Goal: Communication & Community: Answer question/provide support

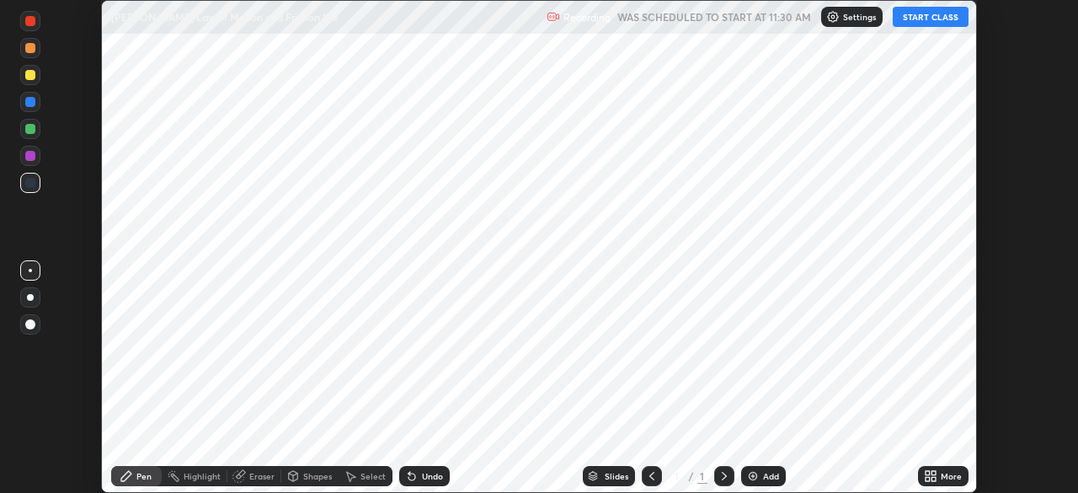
scroll to position [493, 1078]
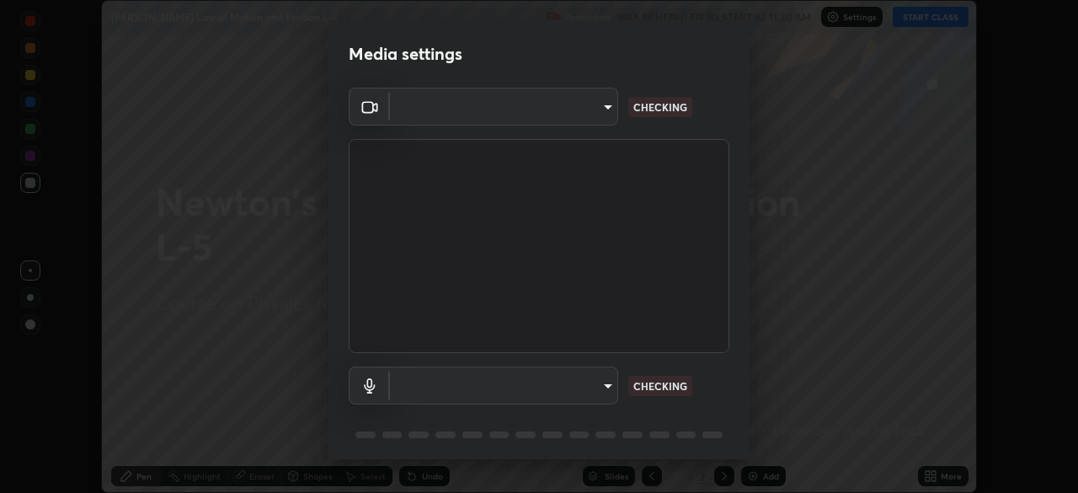
type input "cb8c6b6b4a50c5c6d626de20ccb3fd73f31987ea2ecc1878d3d31a5f1bf4ae53"
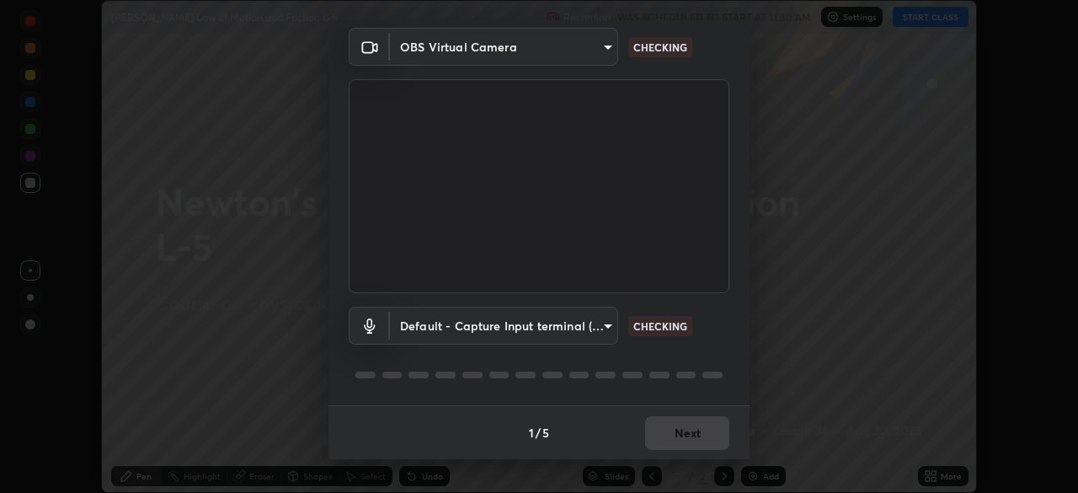
click at [514, 321] on body "Erase all [PERSON_NAME] Law of Motion and Friction L-5 Recording WAS SCHEDULED …" at bounding box center [539, 246] width 1078 height 493
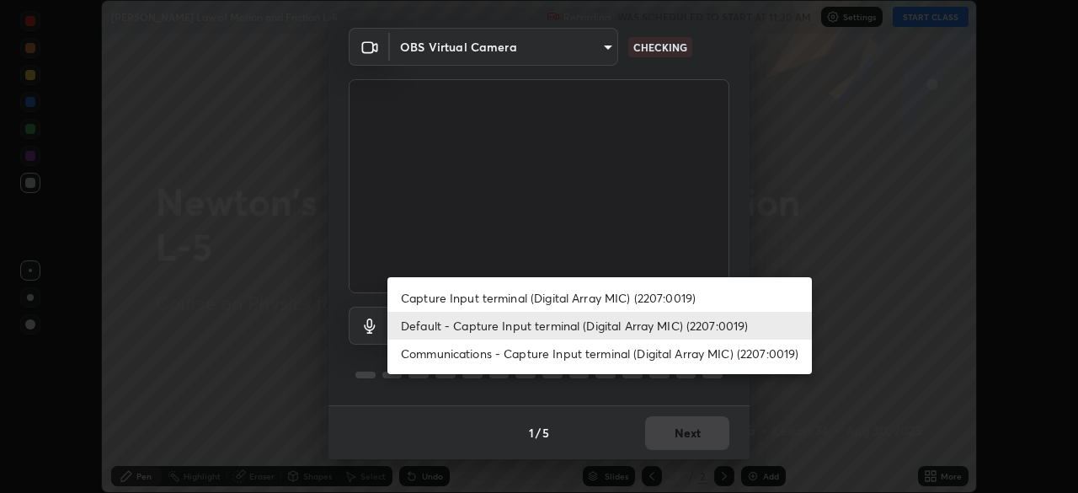
click at [486, 346] on li "Communications - Capture Input terminal (Digital Array MIC) (2207:0019)" at bounding box center [600, 354] width 425 height 28
type input "communications"
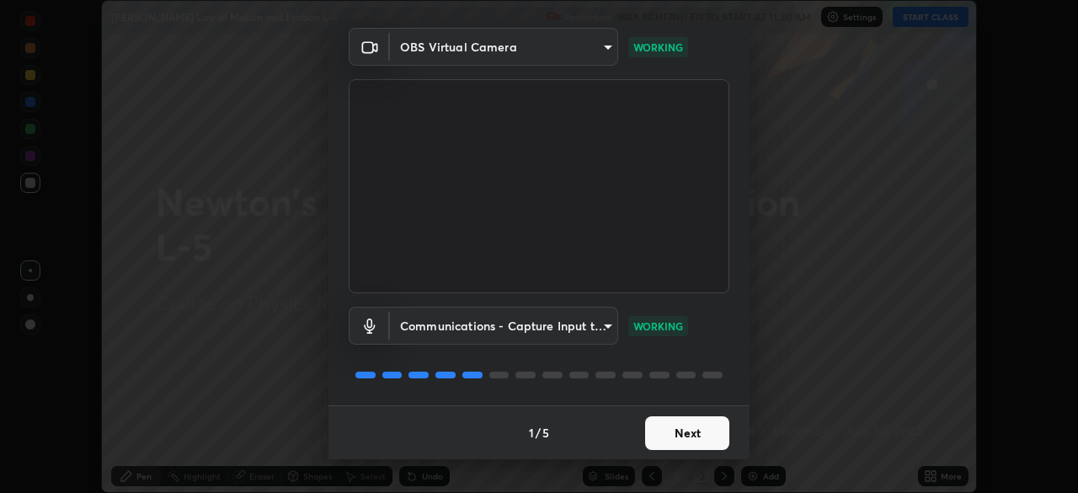
click at [672, 428] on button "Next" at bounding box center [687, 433] width 84 height 34
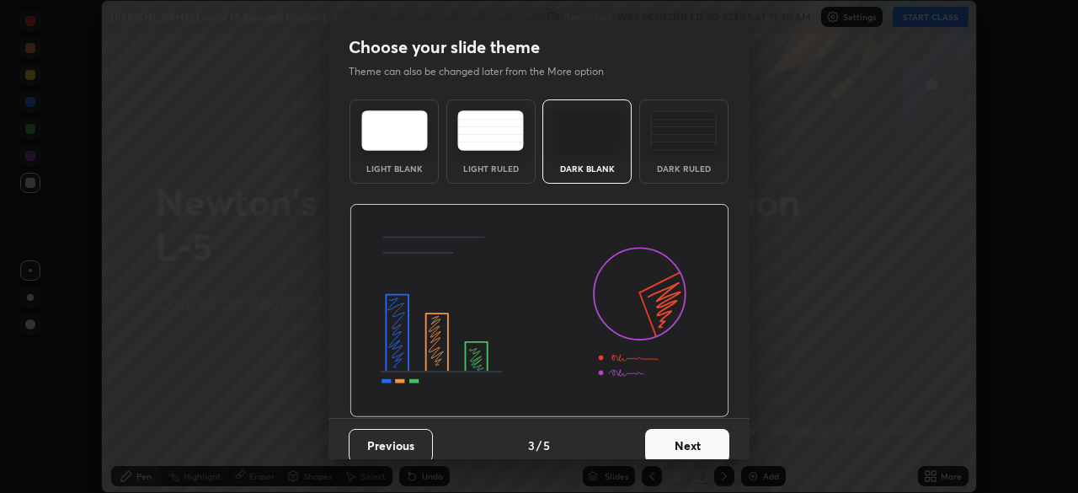
click at [692, 437] on button "Next" at bounding box center [687, 446] width 84 height 34
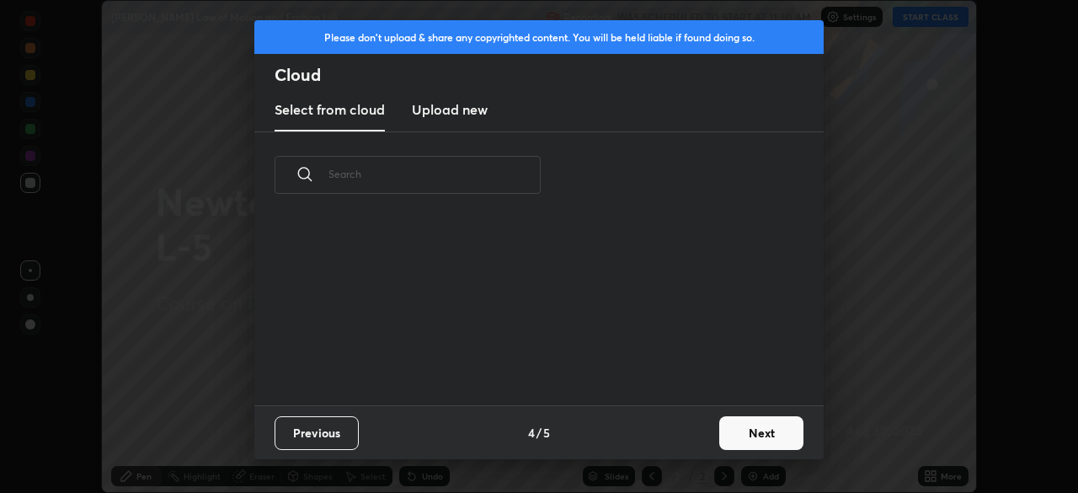
click at [701, 438] on div "Previous 4 / 5 Next" at bounding box center [539, 432] width 570 height 54
click at [703, 452] on div "Previous 4 / 5 Next" at bounding box center [539, 432] width 570 height 54
click at [748, 437] on button "Next" at bounding box center [761, 433] width 84 height 34
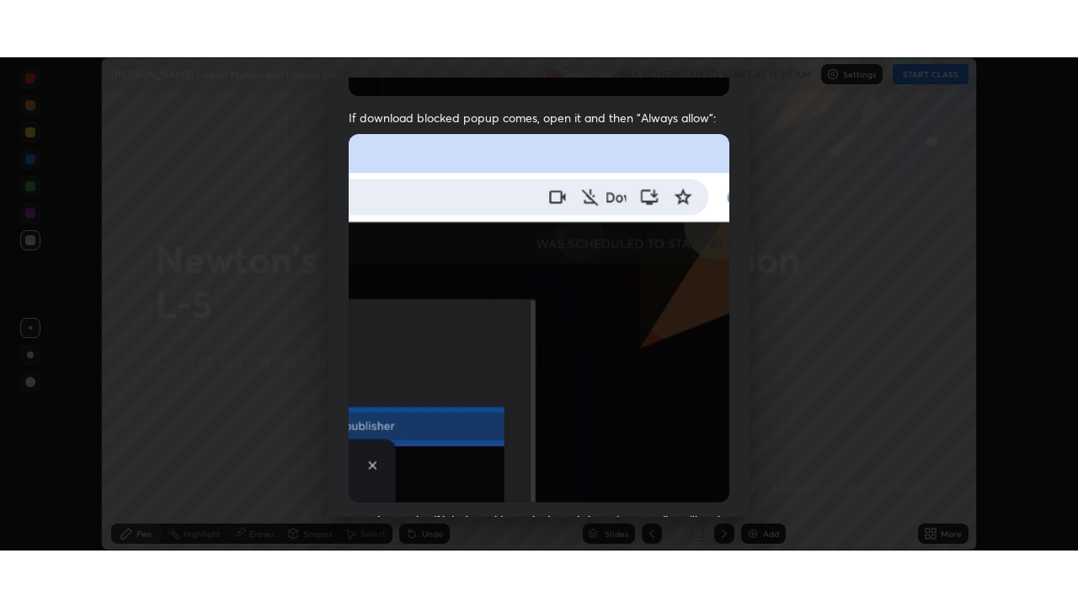
scroll to position [404, 0]
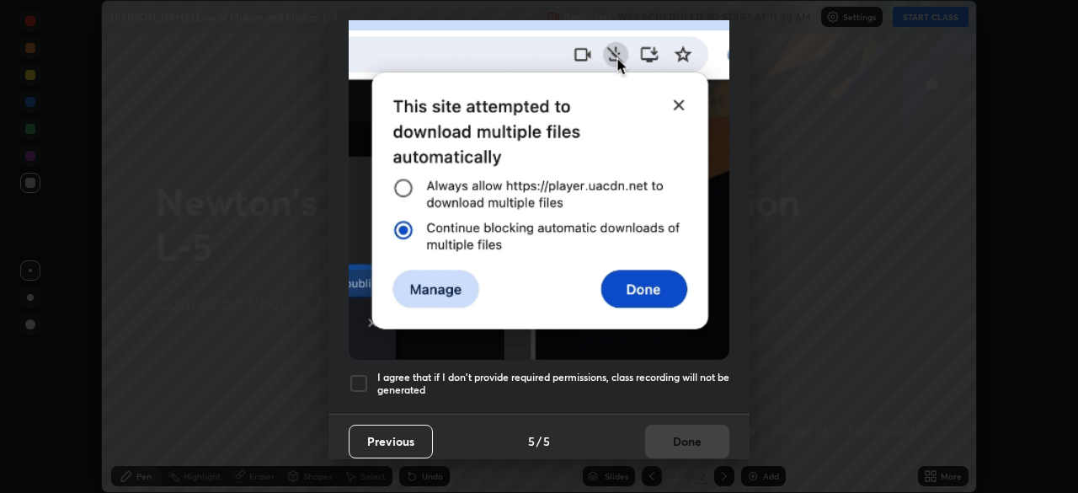
click at [360, 373] on div at bounding box center [359, 383] width 20 height 20
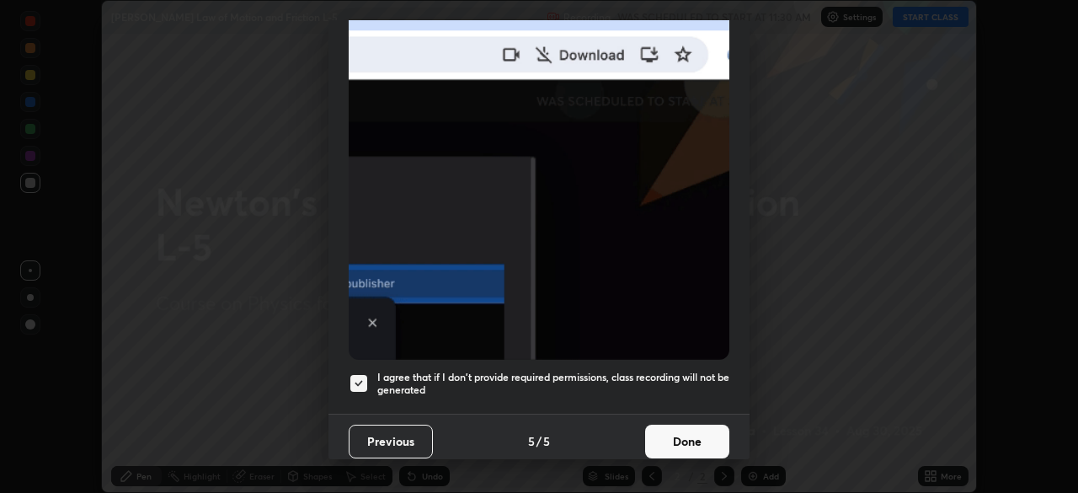
click at [678, 431] on button "Done" at bounding box center [687, 442] width 84 height 34
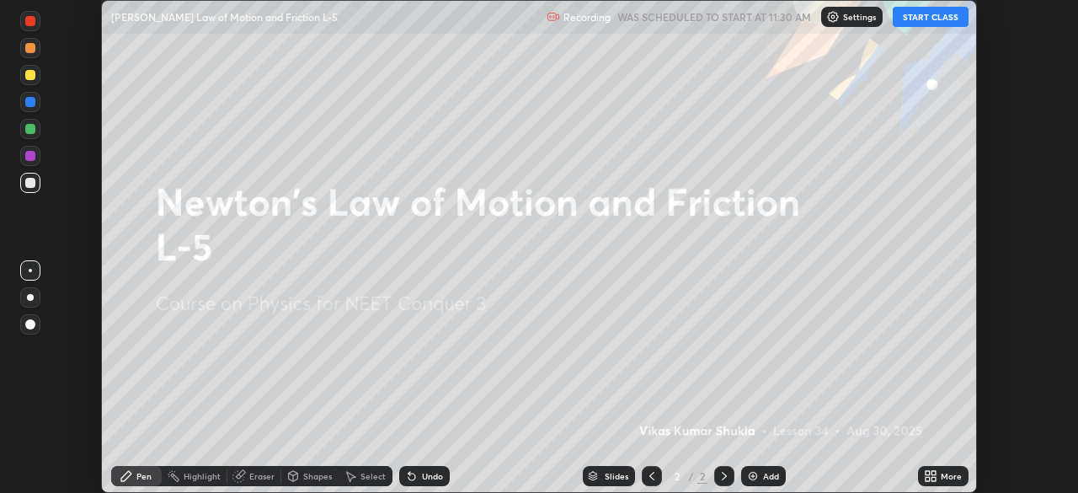
click at [945, 475] on div "More" at bounding box center [951, 476] width 21 height 8
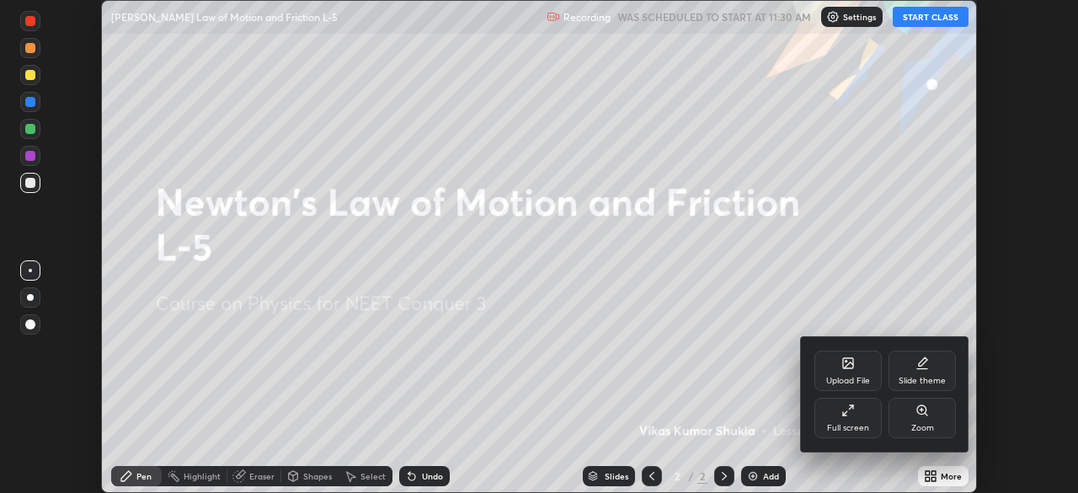
click at [874, 415] on div "Full screen" at bounding box center [848, 418] width 67 height 40
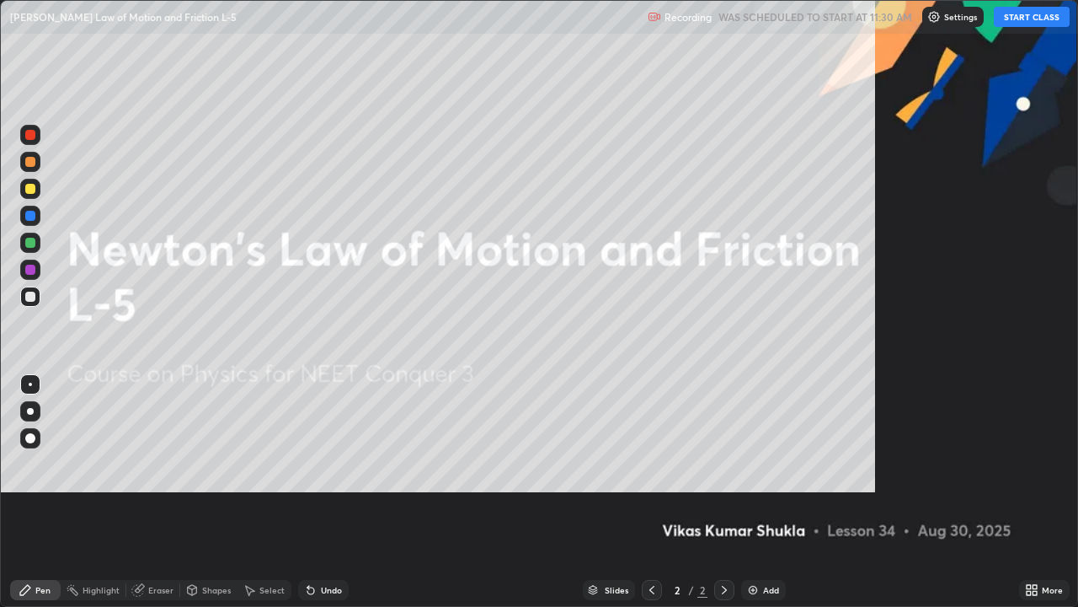
scroll to position [607, 1078]
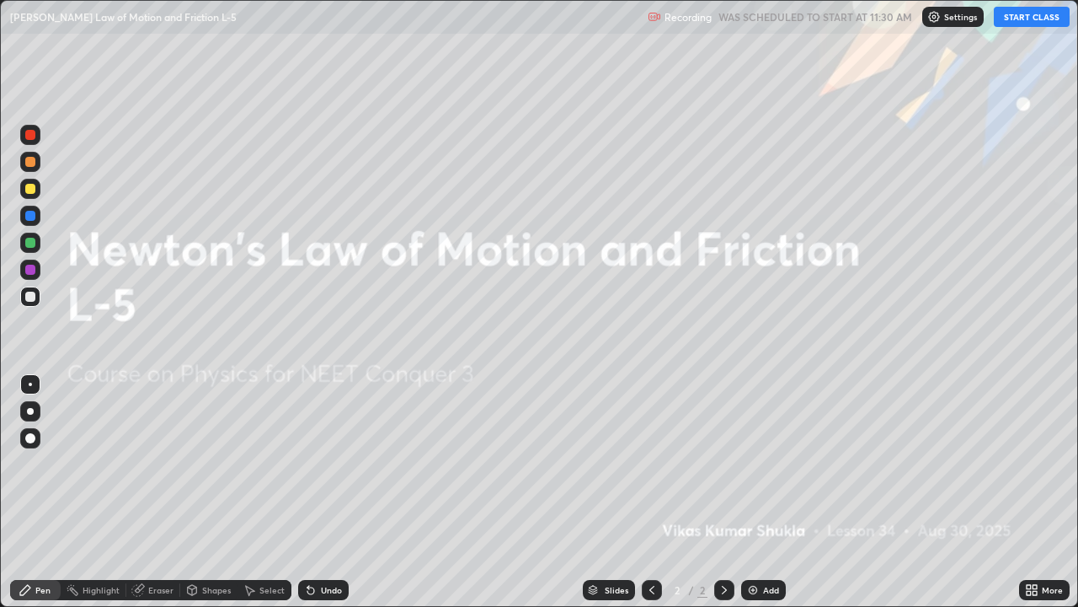
click at [1024, 20] on button "START CLASS" at bounding box center [1032, 17] width 76 height 20
click at [769, 492] on div "Add" at bounding box center [771, 590] width 16 height 8
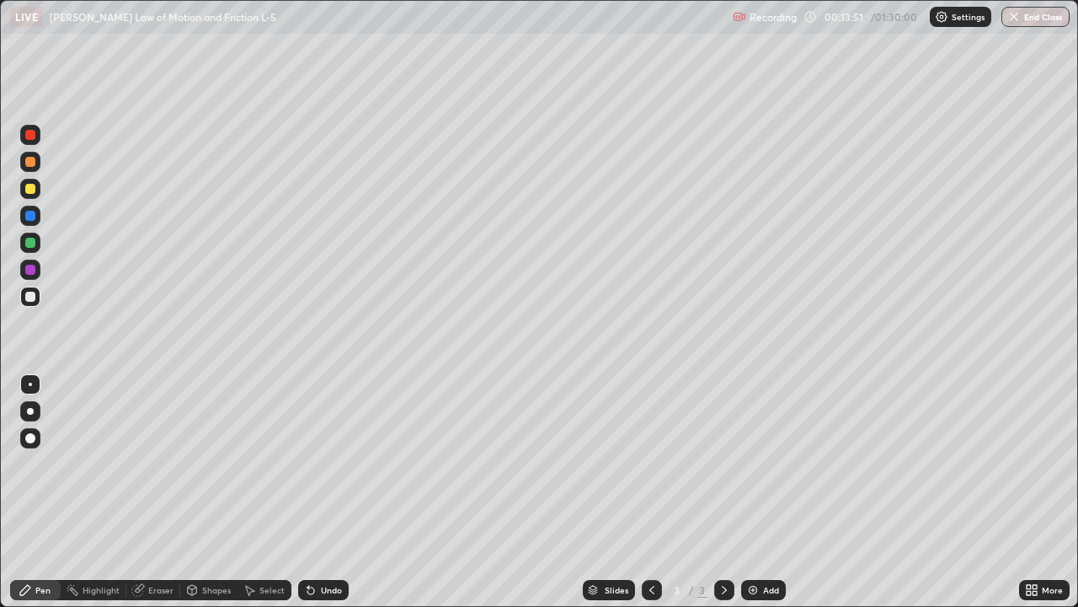
click at [32, 189] on div at bounding box center [30, 189] width 10 height 10
click at [218, 492] on div "Shapes" at bounding box center [216, 590] width 29 height 8
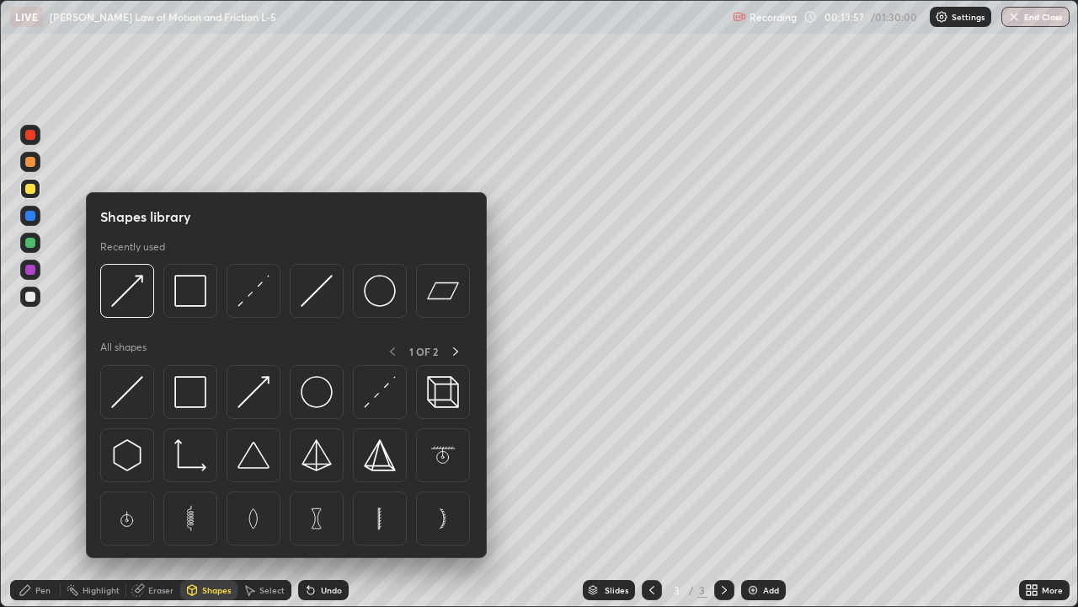
click at [387, 348] on div "1 OF 2" at bounding box center [424, 350] width 84 height 21
click at [455, 350] on icon at bounding box center [455, 351] width 13 height 13
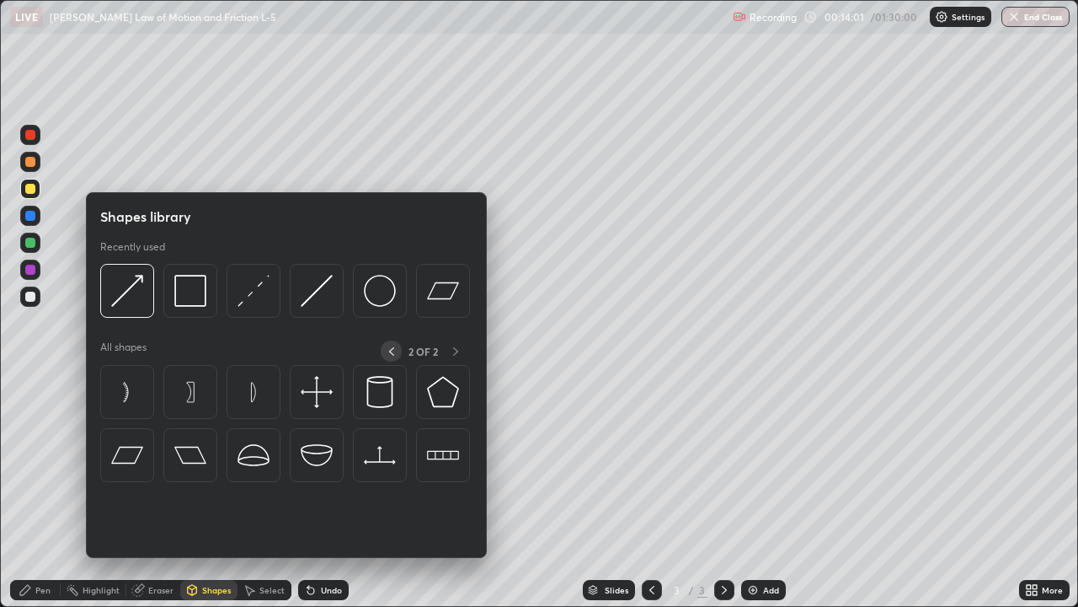
click at [391, 350] on icon at bounding box center [391, 351] width 13 height 13
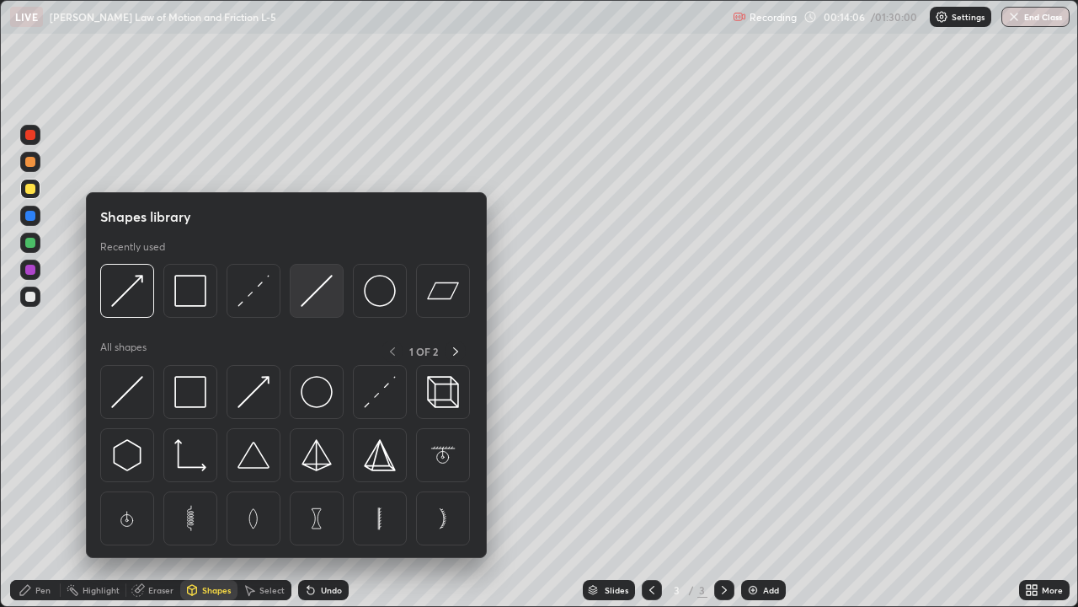
click at [312, 295] on img at bounding box center [317, 291] width 32 height 32
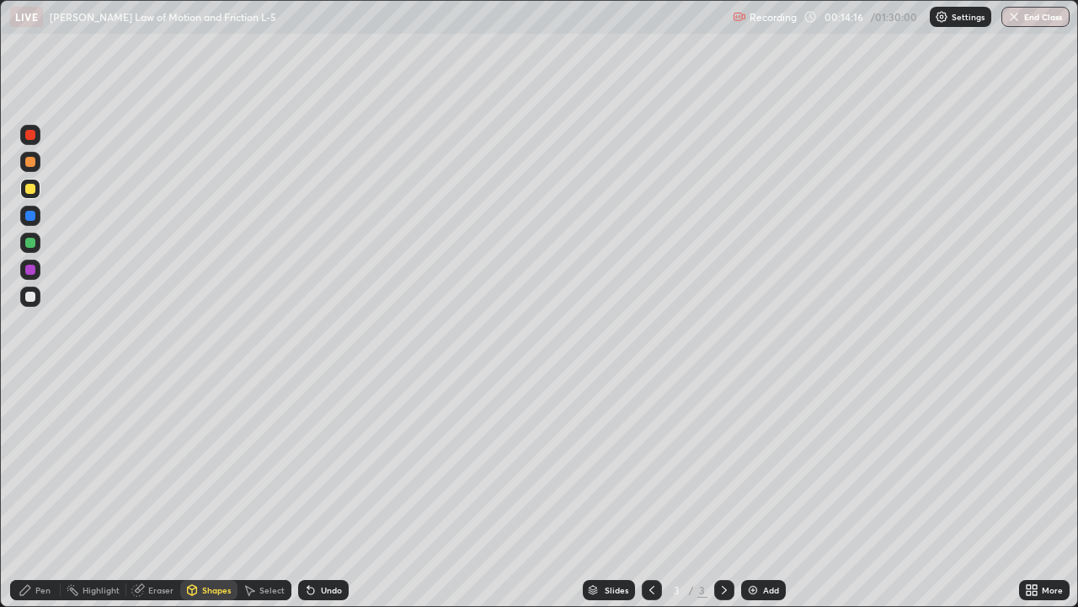
click at [29, 244] on div at bounding box center [30, 243] width 10 height 10
click at [214, 492] on div "Shapes" at bounding box center [216, 590] width 29 height 8
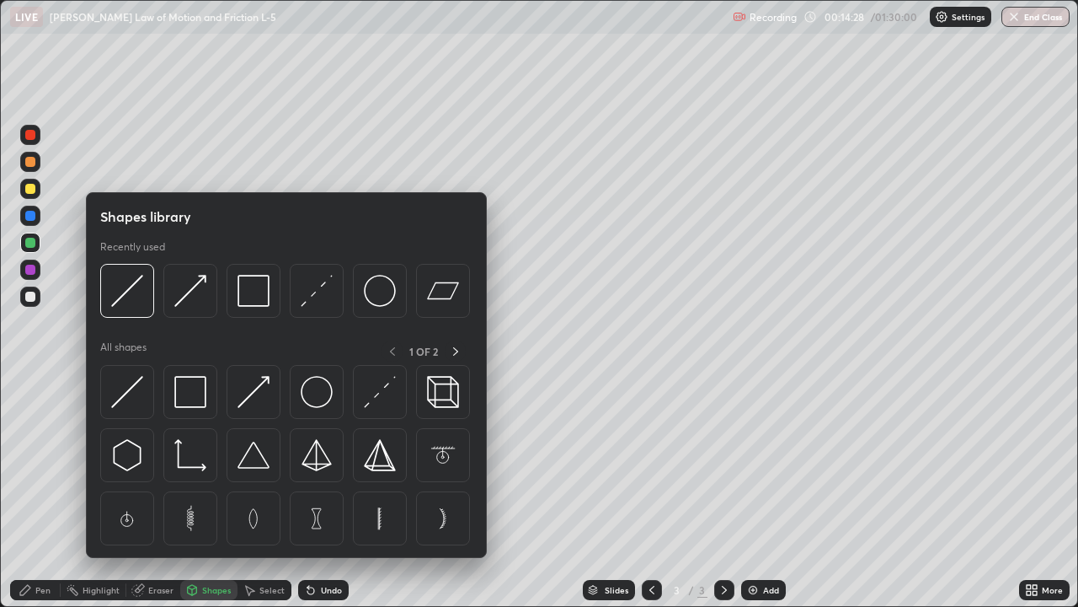
click at [29, 270] on div at bounding box center [30, 270] width 10 height 10
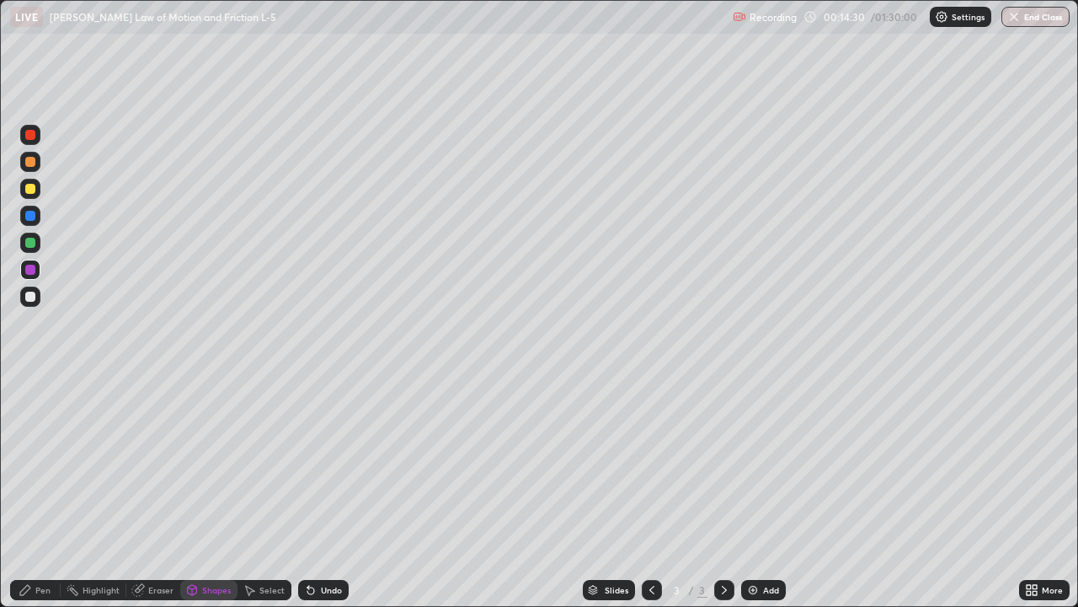
click at [324, 492] on div "Undo" at bounding box center [323, 590] width 51 height 20
click at [226, 492] on div "Shapes" at bounding box center [216, 590] width 29 height 8
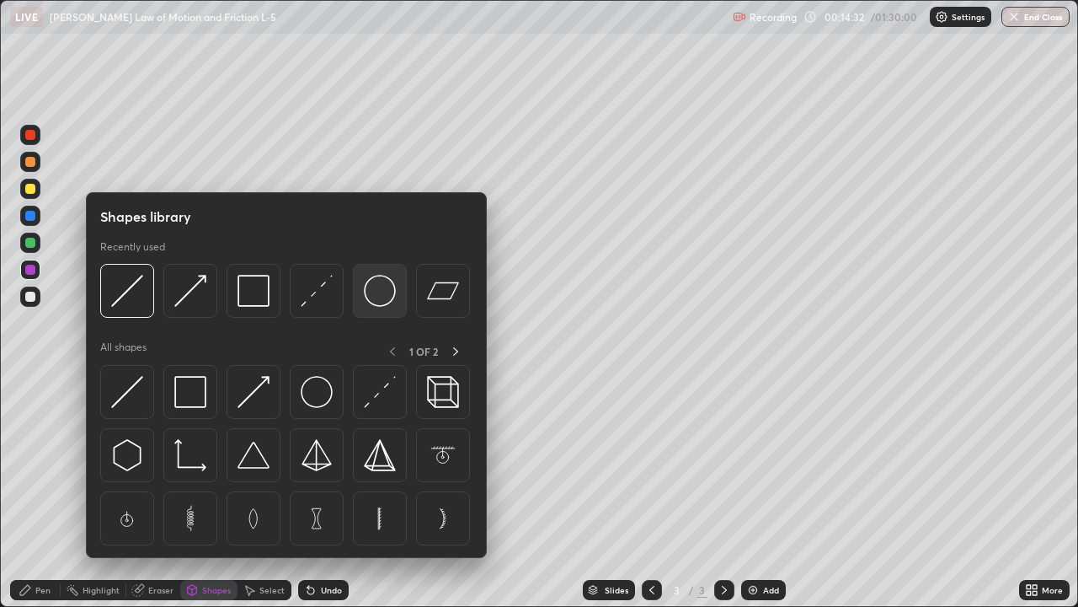
click at [380, 299] on img at bounding box center [380, 291] width 32 height 32
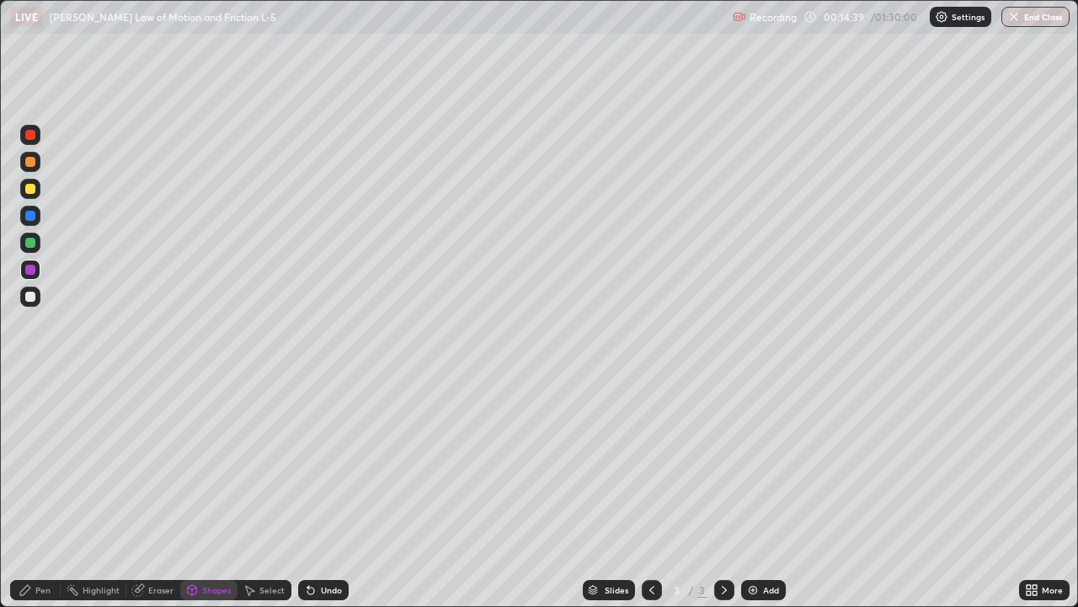
click at [212, 492] on div "Shapes" at bounding box center [216, 590] width 29 height 8
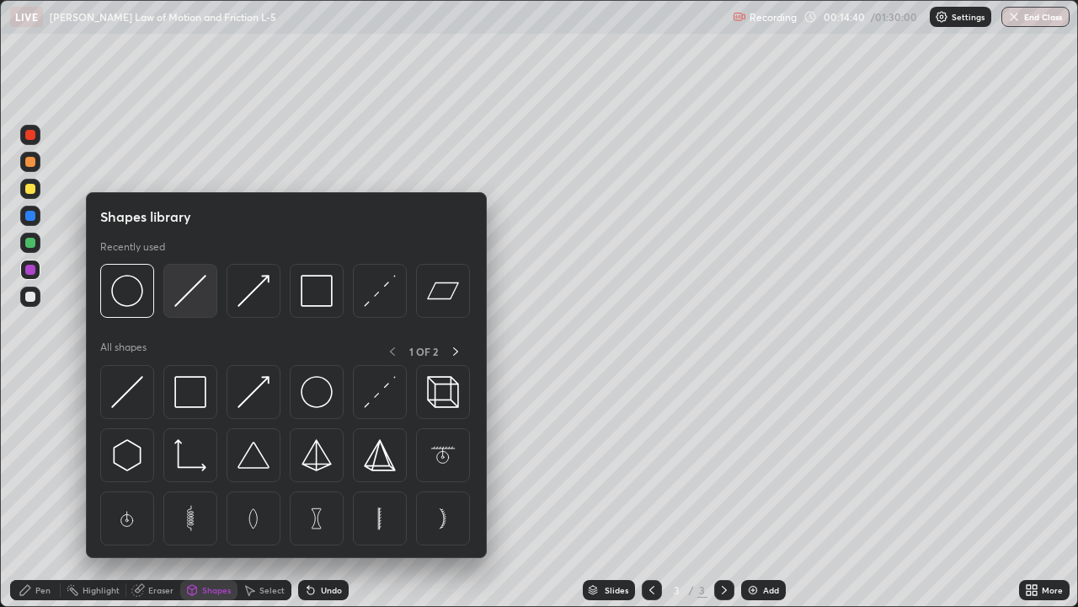
click at [188, 292] on img at bounding box center [190, 291] width 32 height 32
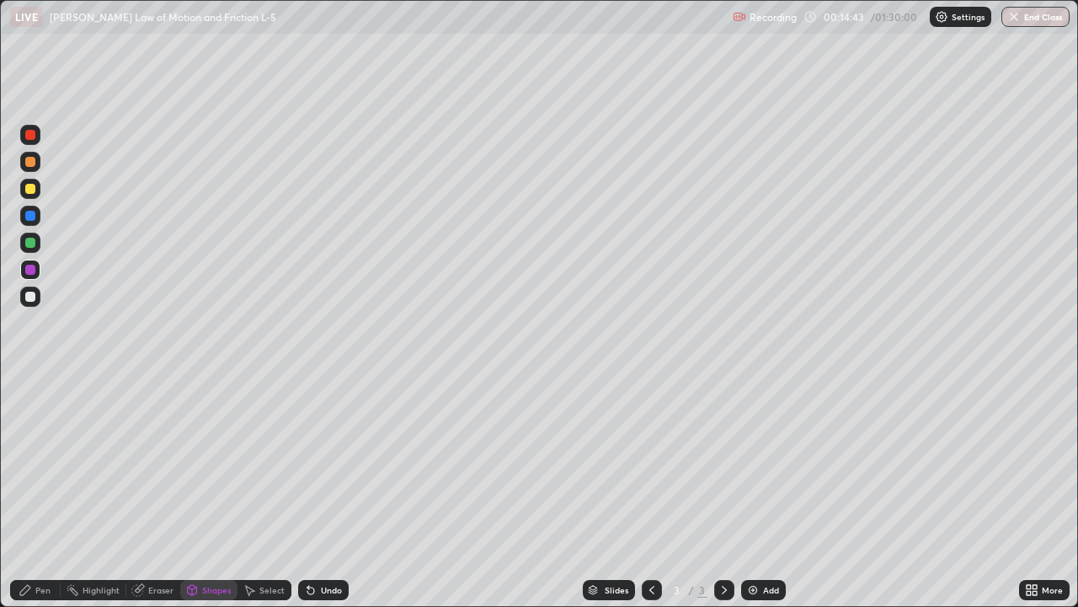
click at [31, 161] on div at bounding box center [30, 162] width 10 height 10
click at [219, 492] on div "Shapes" at bounding box center [216, 590] width 29 height 8
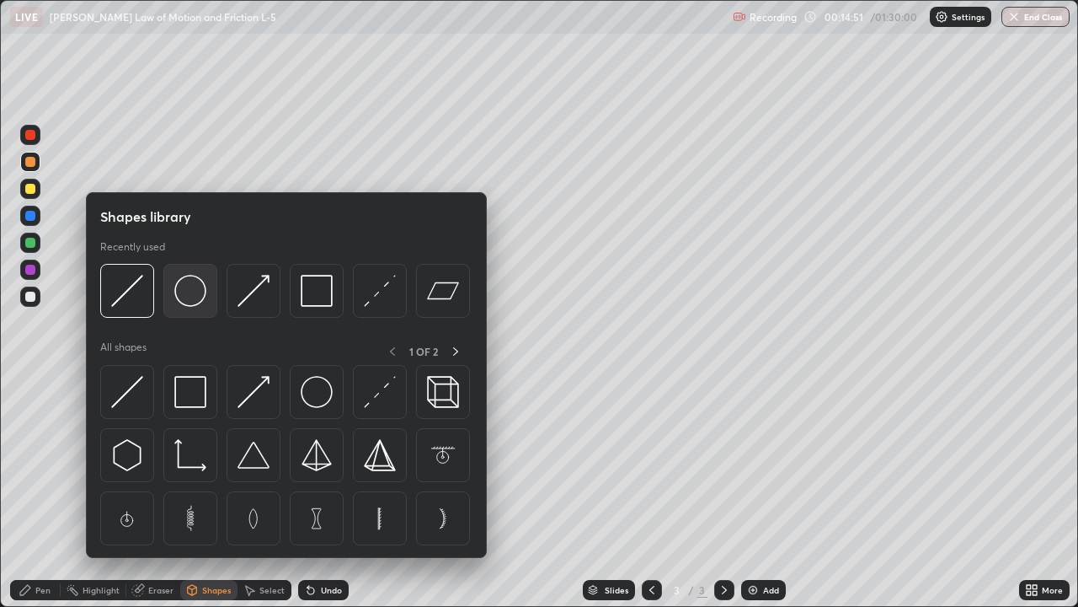
click at [191, 304] on img at bounding box center [190, 291] width 32 height 32
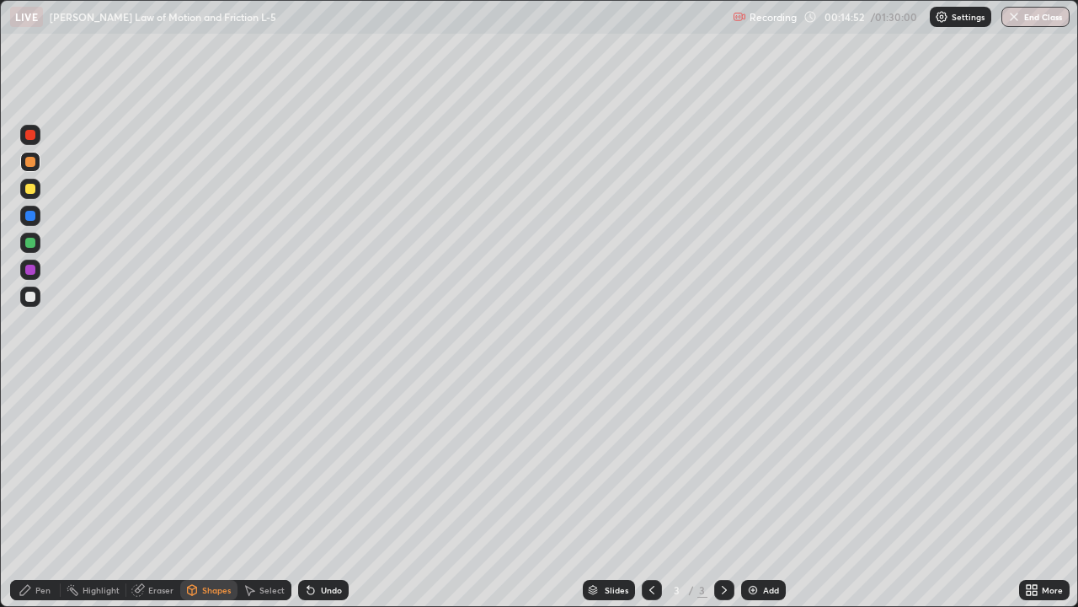
click at [29, 270] on div at bounding box center [30, 270] width 10 height 10
click at [332, 492] on div "Undo" at bounding box center [331, 590] width 21 height 8
click at [259, 492] on div "Select" at bounding box center [271, 590] width 25 height 8
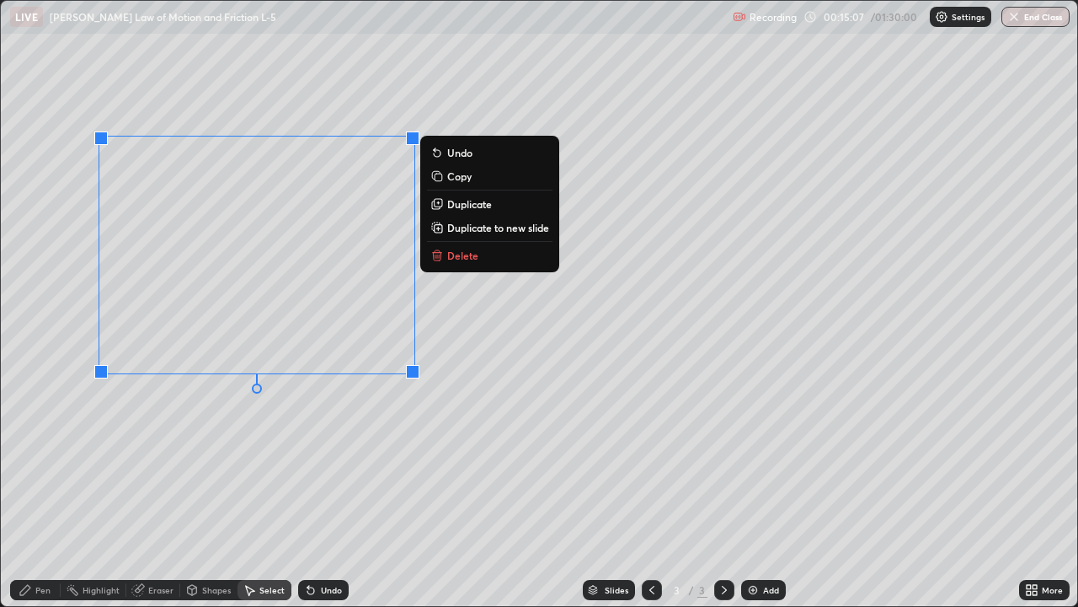
click at [149, 464] on div "0 ° Undo Copy Duplicate Duplicate to new slide Delete" at bounding box center [539, 303] width 1077 height 605
click at [144, 447] on div "0 ° Undo Copy Duplicate Duplicate to new slide Delete" at bounding box center [539, 303] width 1077 height 605
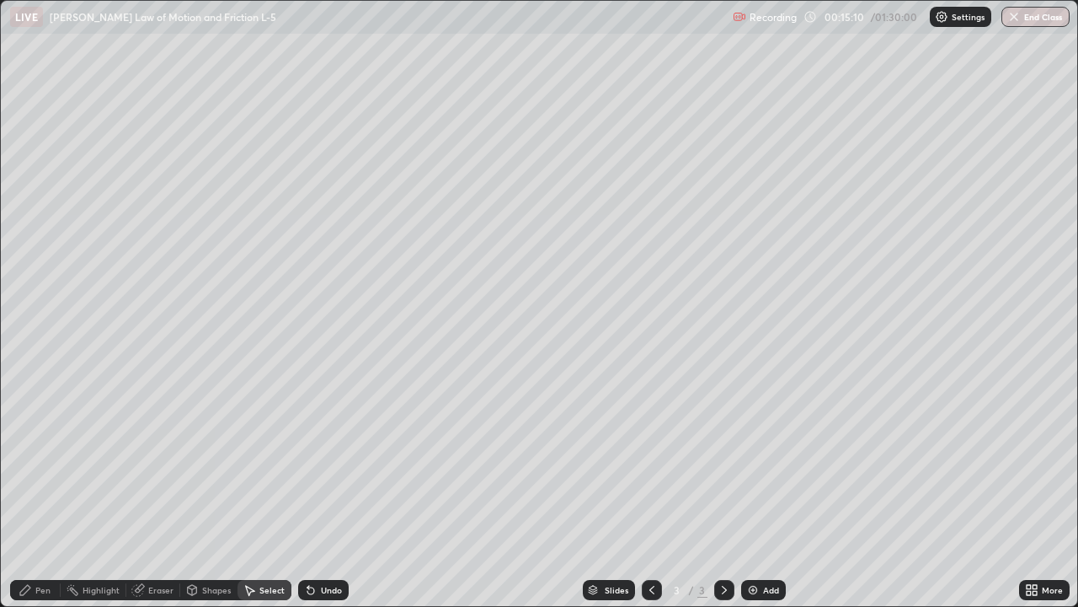
click at [334, 492] on div "Undo" at bounding box center [331, 590] width 21 height 8
click at [217, 492] on div "Shapes" at bounding box center [216, 590] width 29 height 8
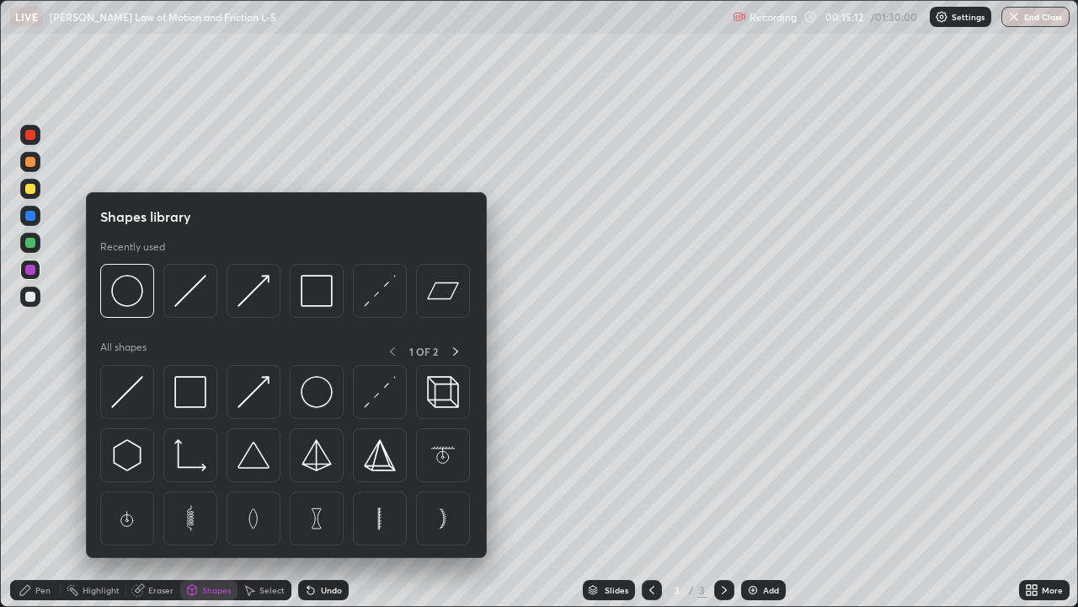
click at [134, 300] on img at bounding box center [127, 291] width 32 height 32
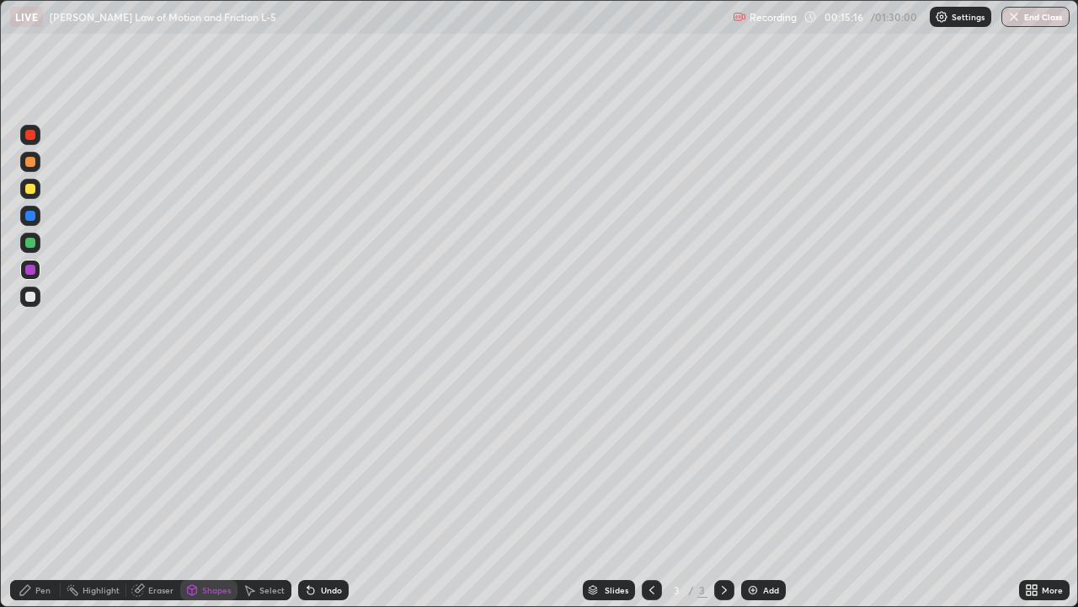
click at [266, 492] on div "Select" at bounding box center [271, 590] width 25 height 8
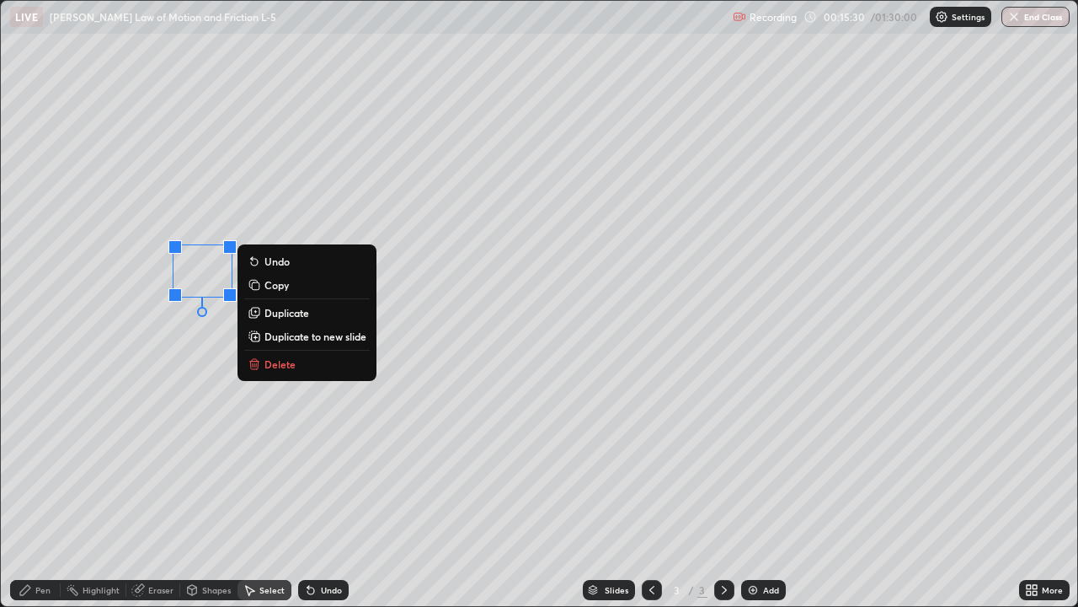
click at [329, 492] on div "Undo" at bounding box center [331, 590] width 21 height 8
click at [304, 492] on icon at bounding box center [310, 589] width 13 height 13
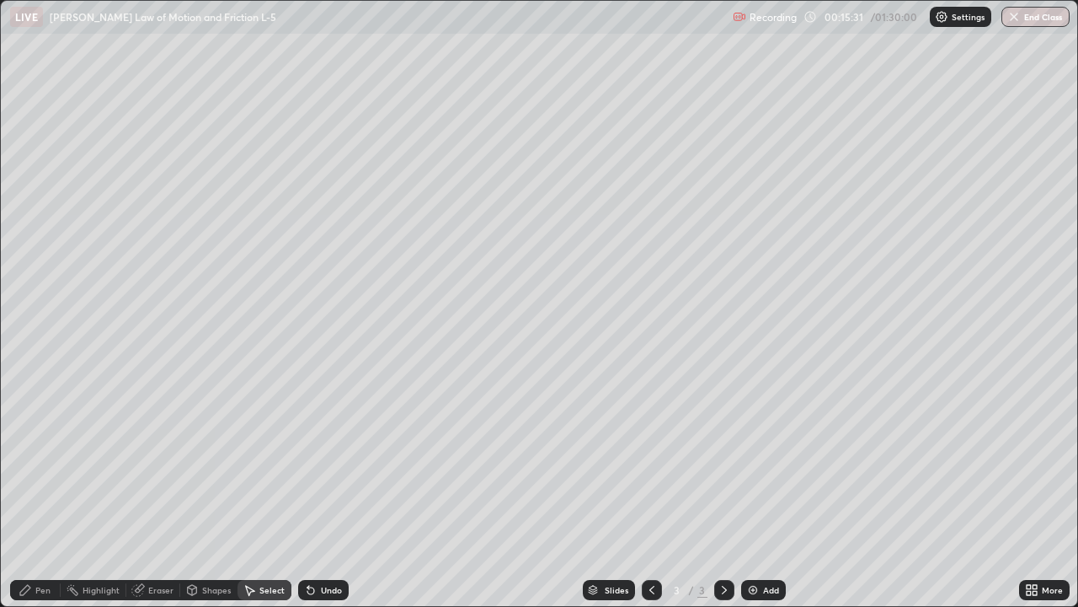
click at [208, 492] on div "Shapes" at bounding box center [216, 590] width 29 height 8
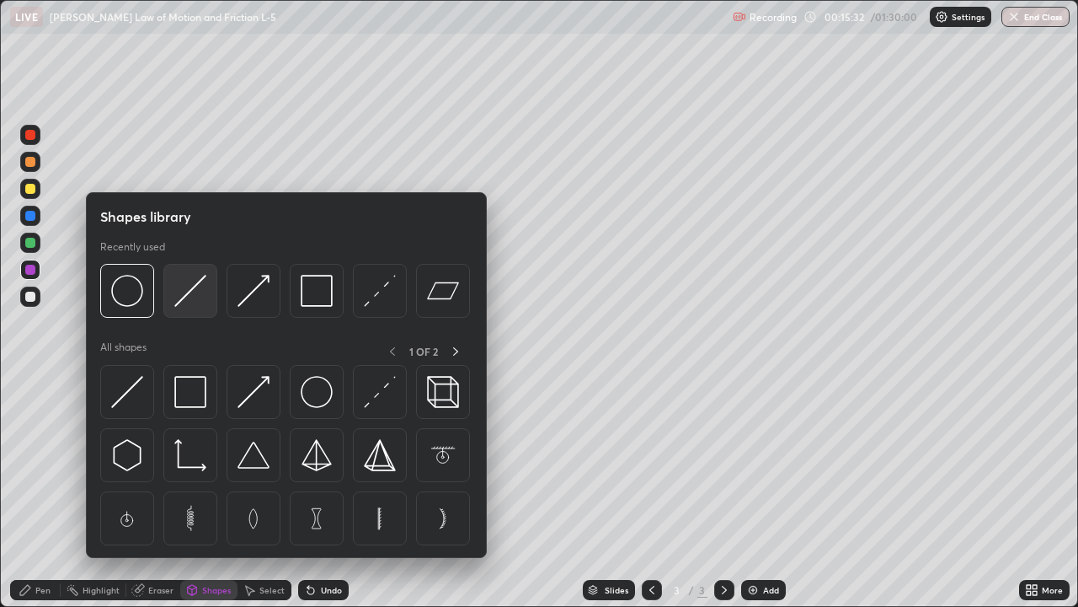
click at [183, 298] on img at bounding box center [190, 291] width 32 height 32
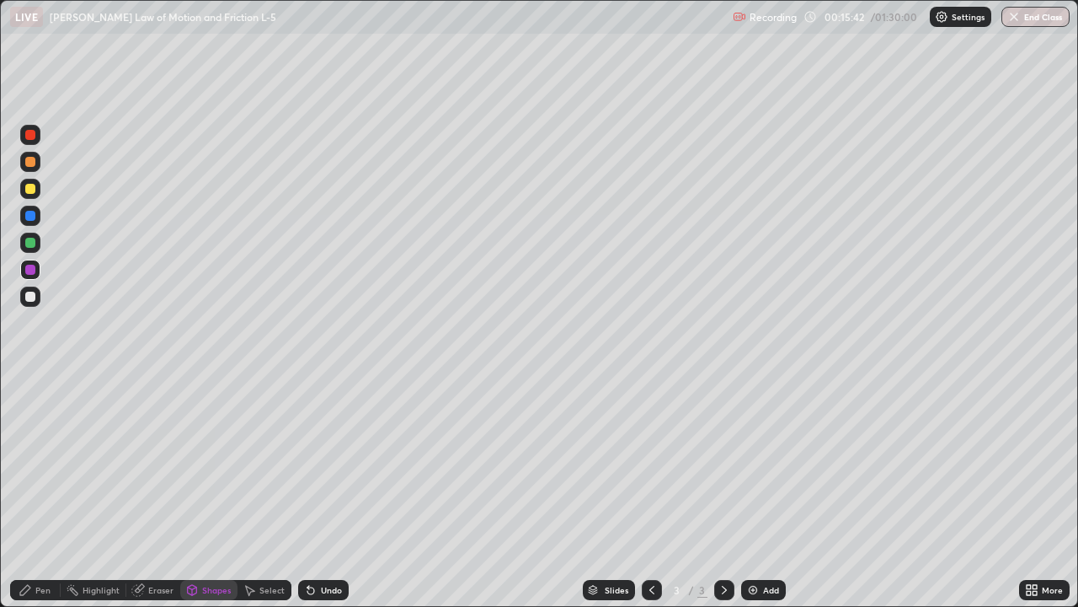
click at [35, 164] on div at bounding box center [30, 162] width 10 height 10
click at [31, 298] on div at bounding box center [30, 296] width 10 height 10
click at [39, 492] on div "Pen" at bounding box center [42, 590] width 15 height 8
click at [33, 244] on div at bounding box center [30, 243] width 10 height 10
click at [32, 188] on div at bounding box center [30, 189] width 10 height 10
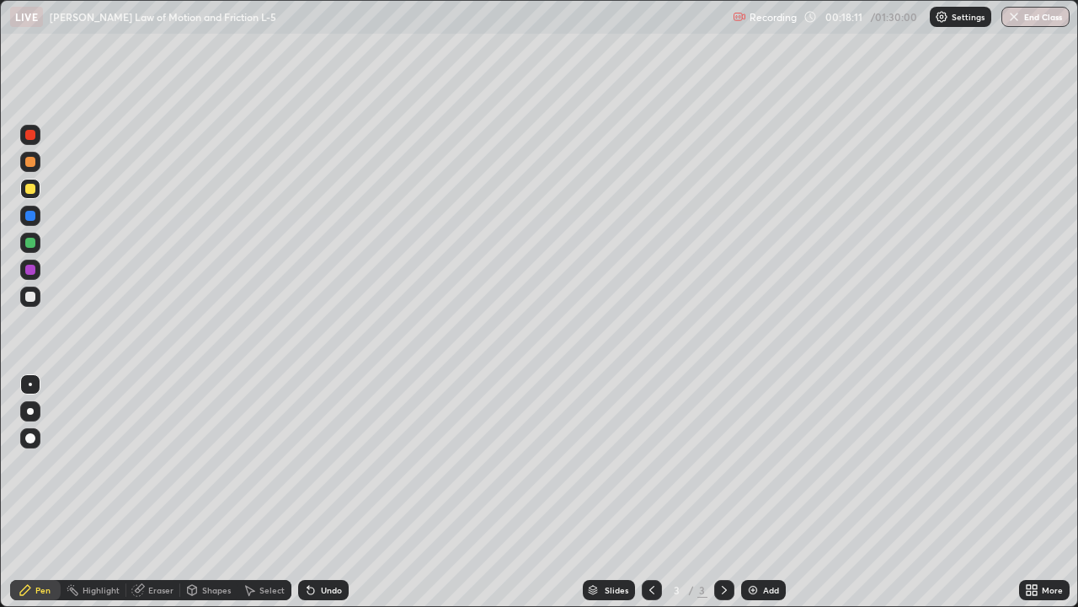
click at [29, 273] on div at bounding box center [30, 270] width 10 height 10
click at [33, 139] on div at bounding box center [30, 135] width 10 height 10
click at [327, 492] on div "Undo" at bounding box center [331, 590] width 21 height 8
click at [331, 492] on div "Undo" at bounding box center [331, 590] width 21 height 8
click at [332, 492] on div "Undo" at bounding box center [331, 590] width 21 height 8
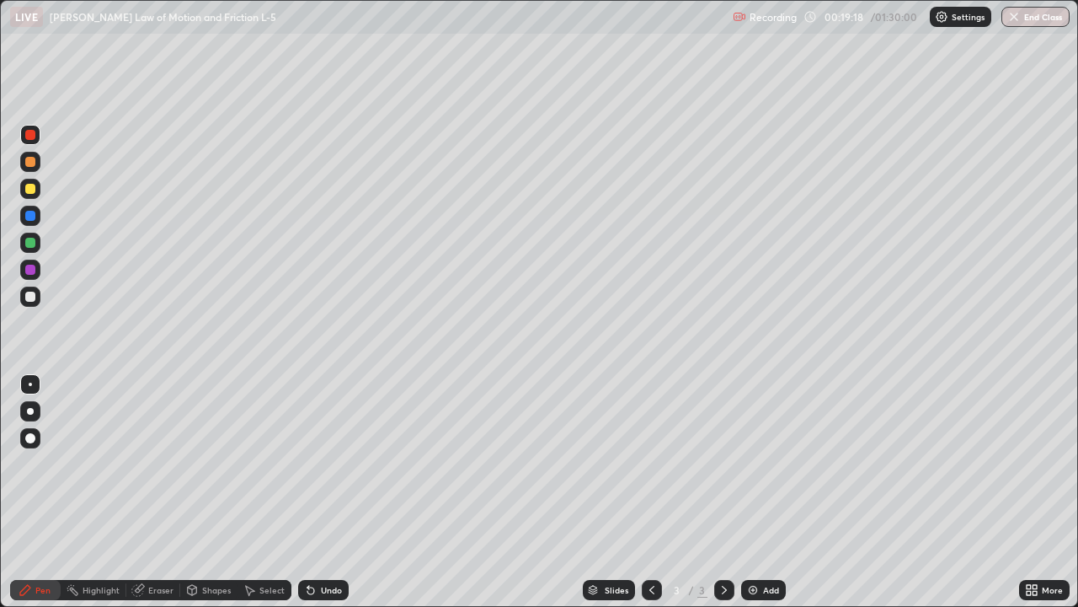
click at [329, 492] on div "Undo" at bounding box center [323, 590] width 51 height 20
click at [771, 492] on div "Add" at bounding box center [771, 590] width 16 height 8
click at [32, 245] on div at bounding box center [30, 243] width 10 height 10
click at [277, 492] on div "Select" at bounding box center [271, 590] width 25 height 8
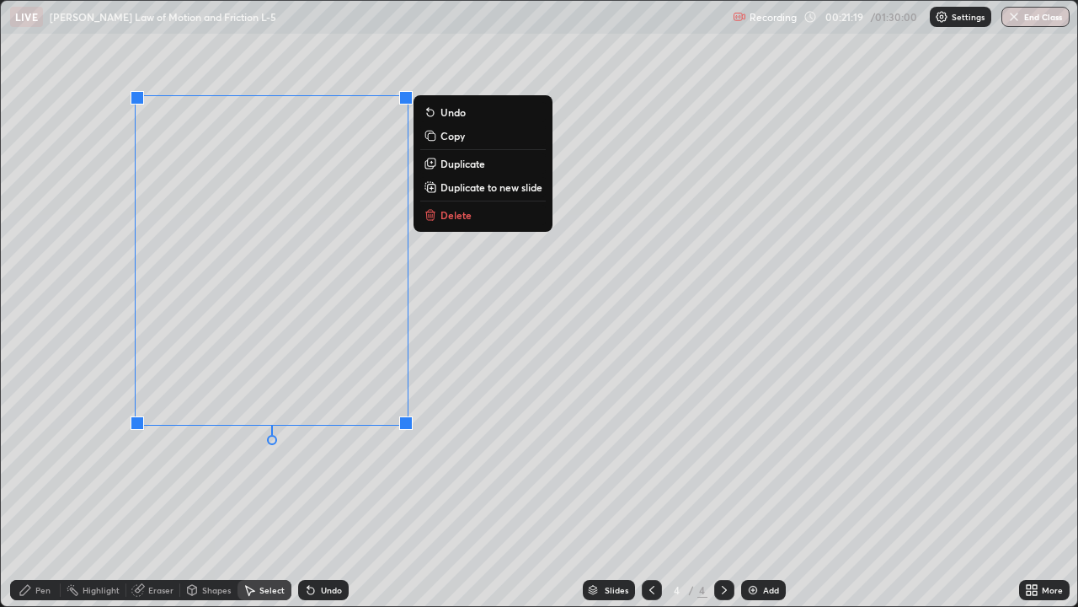
click at [460, 214] on p "Delete" at bounding box center [456, 214] width 31 height 13
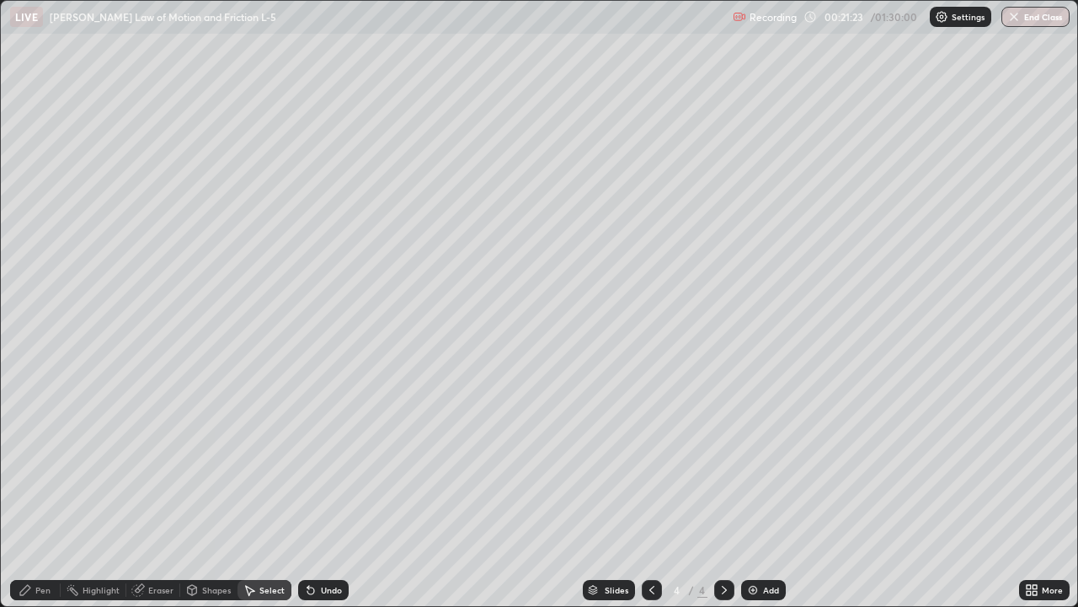
click at [642, 492] on div at bounding box center [652, 590] width 20 height 20
click at [38, 492] on div "Pen" at bounding box center [35, 590] width 51 height 20
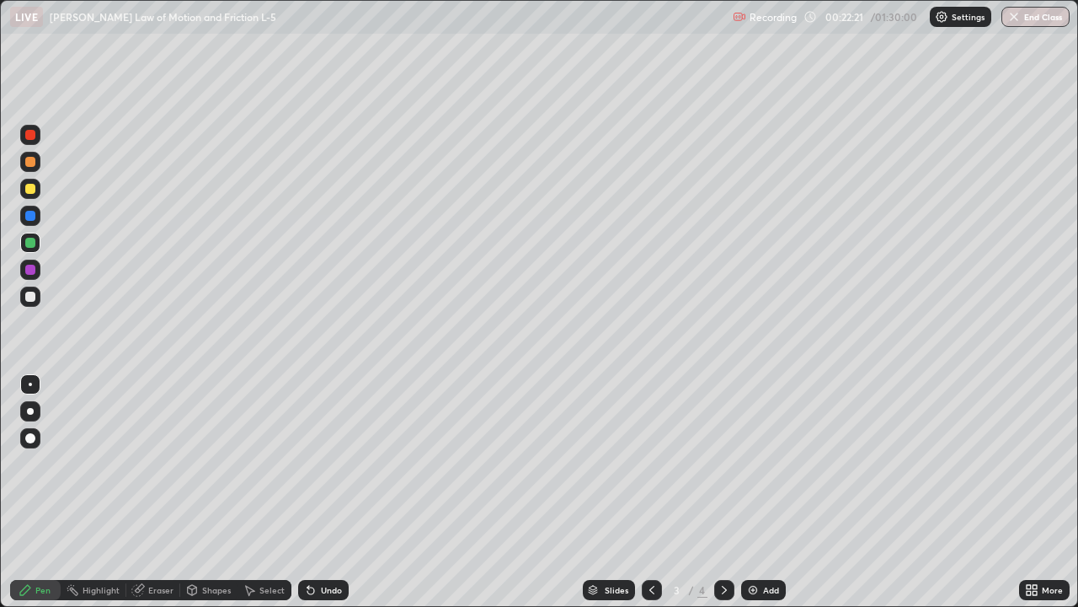
click at [770, 492] on div "Add" at bounding box center [763, 590] width 45 height 20
click at [218, 492] on div "Shapes" at bounding box center [208, 590] width 57 height 20
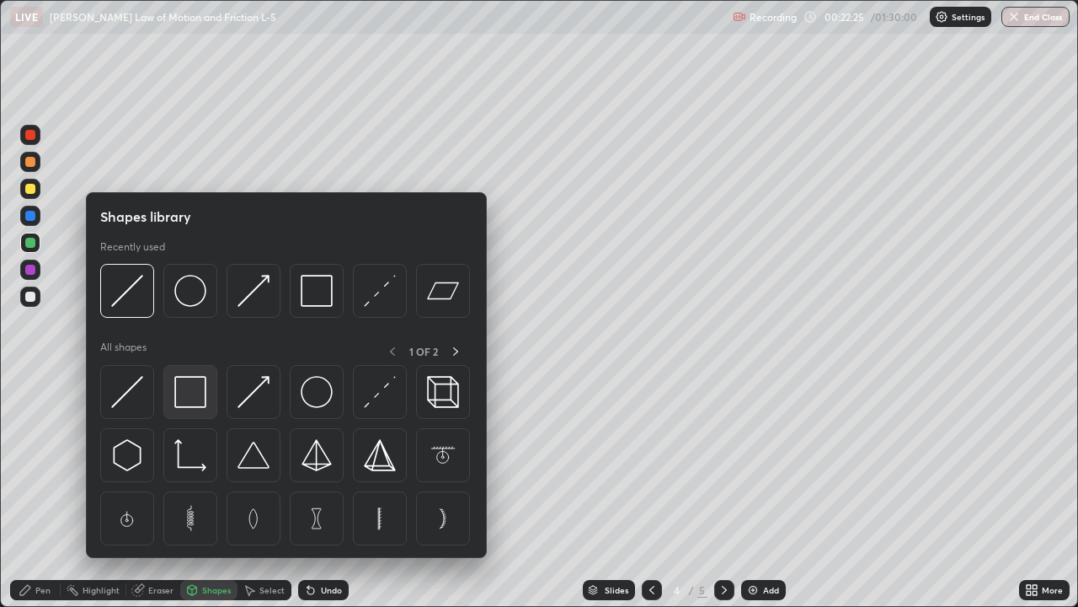
click at [195, 389] on img at bounding box center [190, 392] width 32 height 32
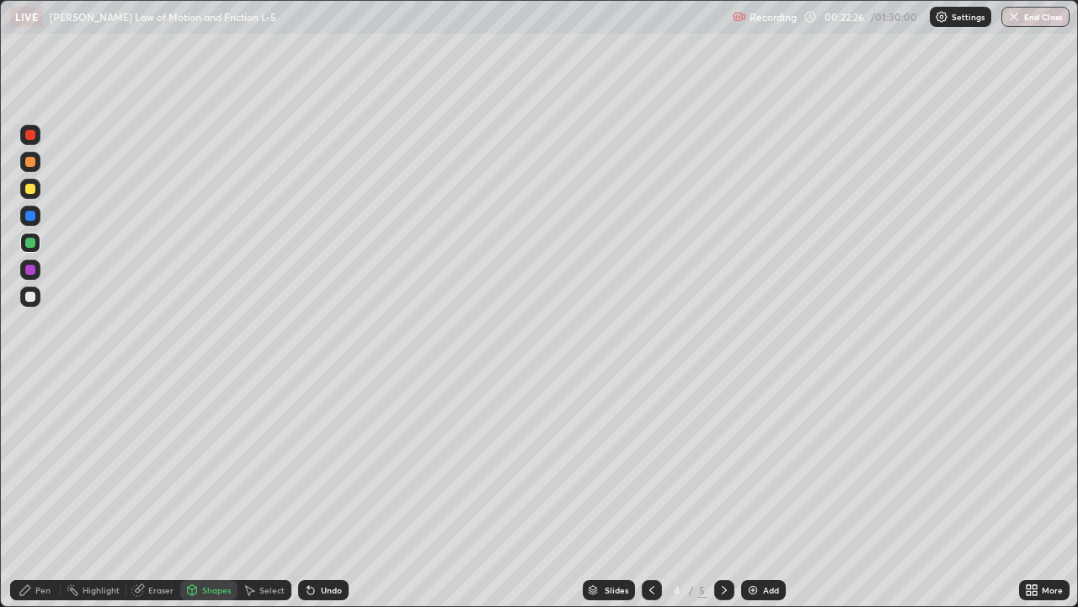
click at [29, 240] on div at bounding box center [30, 243] width 10 height 10
click at [32, 190] on div at bounding box center [30, 189] width 10 height 10
click at [28, 296] on div at bounding box center [30, 296] width 10 height 10
click at [30, 215] on div at bounding box center [30, 216] width 10 height 10
click at [28, 271] on div at bounding box center [30, 270] width 10 height 10
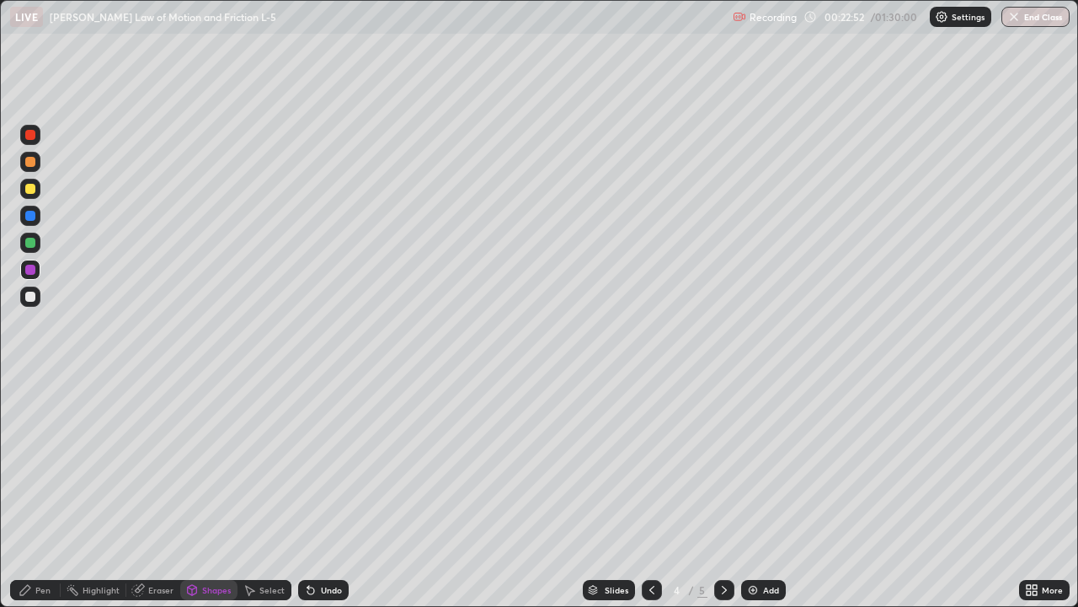
click at [30, 294] on div at bounding box center [30, 296] width 10 height 10
click at [28, 191] on div at bounding box center [30, 189] width 10 height 10
click at [37, 492] on div "Pen" at bounding box center [42, 590] width 15 height 8
click at [31, 135] on div at bounding box center [30, 135] width 10 height 10
click at [328, 492] on div "Undo" at bounding box center [323, 590] width 51 height 20
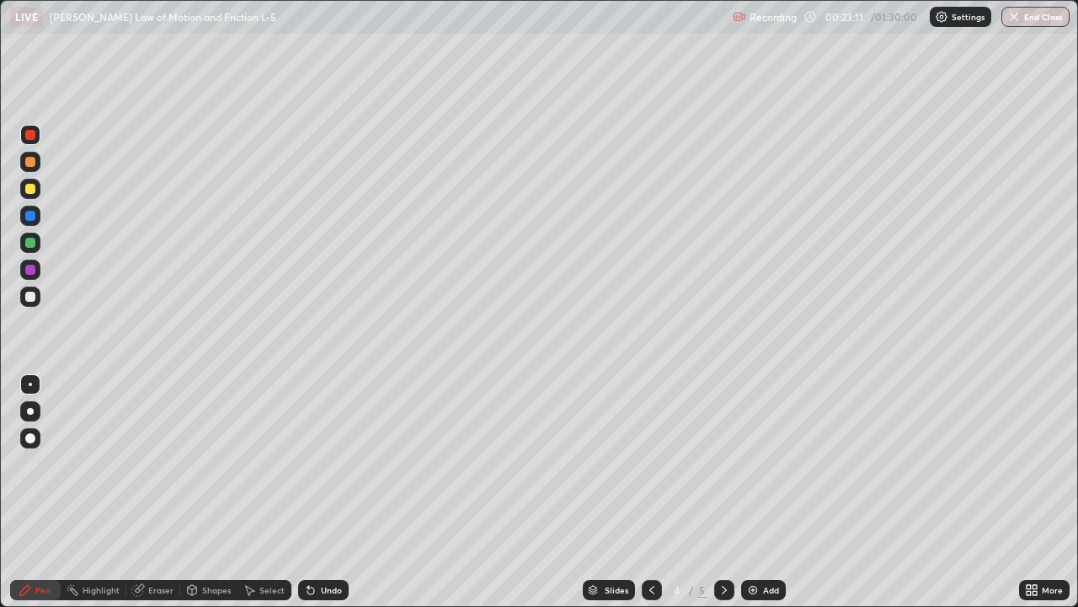
click at [322, 492] on div "Undo" at bounding box center [323, 590] width 51 height 20
click at [319, 492] on div "Undo" at bounding box center [323, 590] width 51 height 20
click at [318, 492] on div "Undo" at bounding box center [323, 590] width 51 height 20
click at [29, 241] on div at bounding box center [30, 243] width 10 height 10
click at [30, 301] on div at bounding box center [30, 296] width 10 height 10
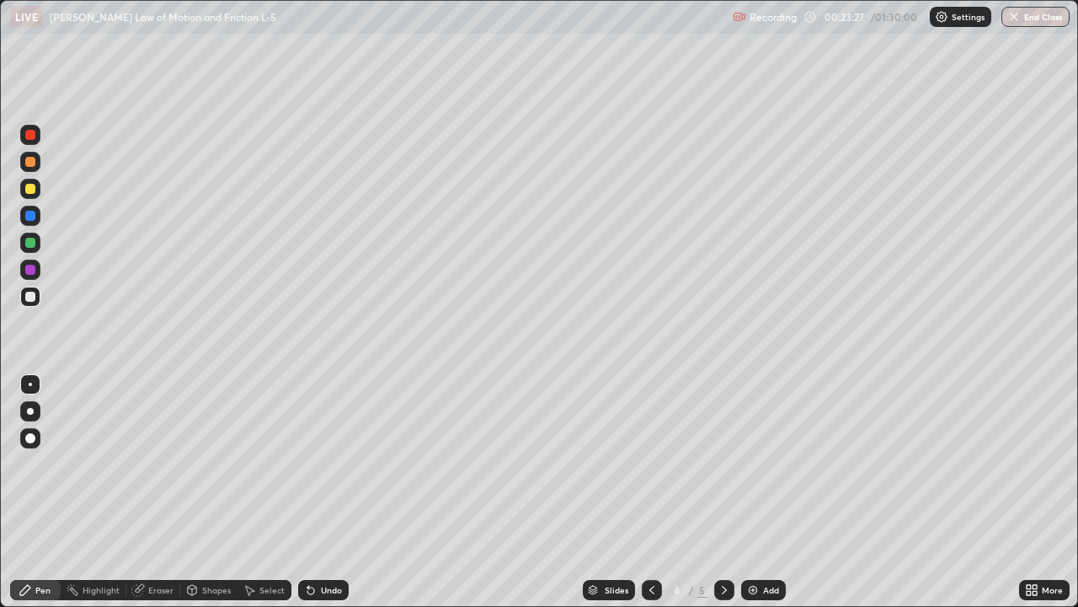
click at [29, 274] on div at bounding box center [30, 270] width 10 height 10
click at [270, 492] on div "Select" at bounding box center [271, 590] width 25 height 8
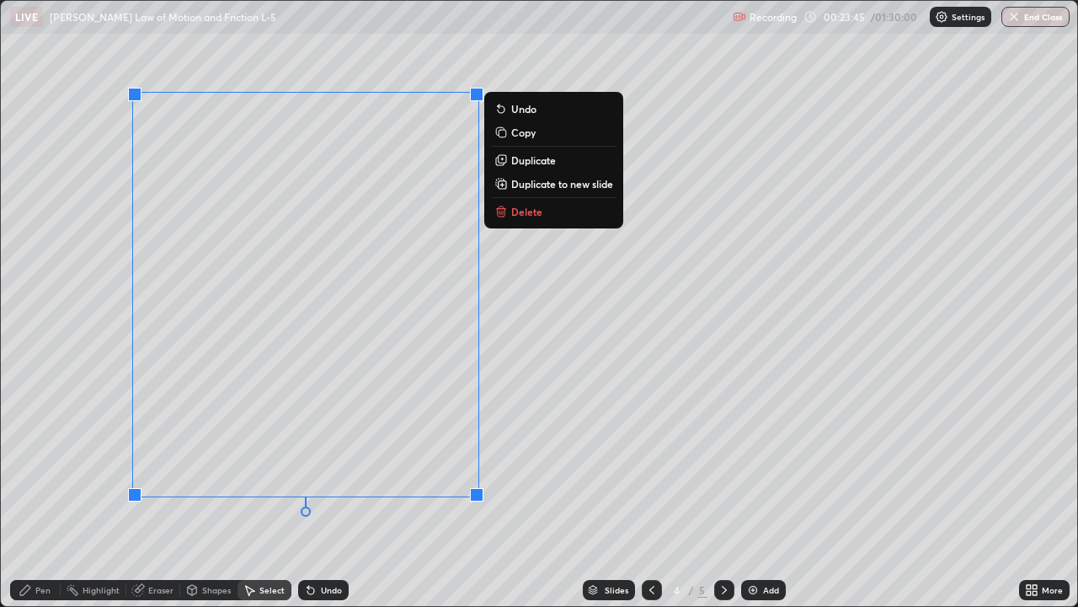
click at [521, 133] on p "Copy" at bounding box center [523, 132] width 24 height 13
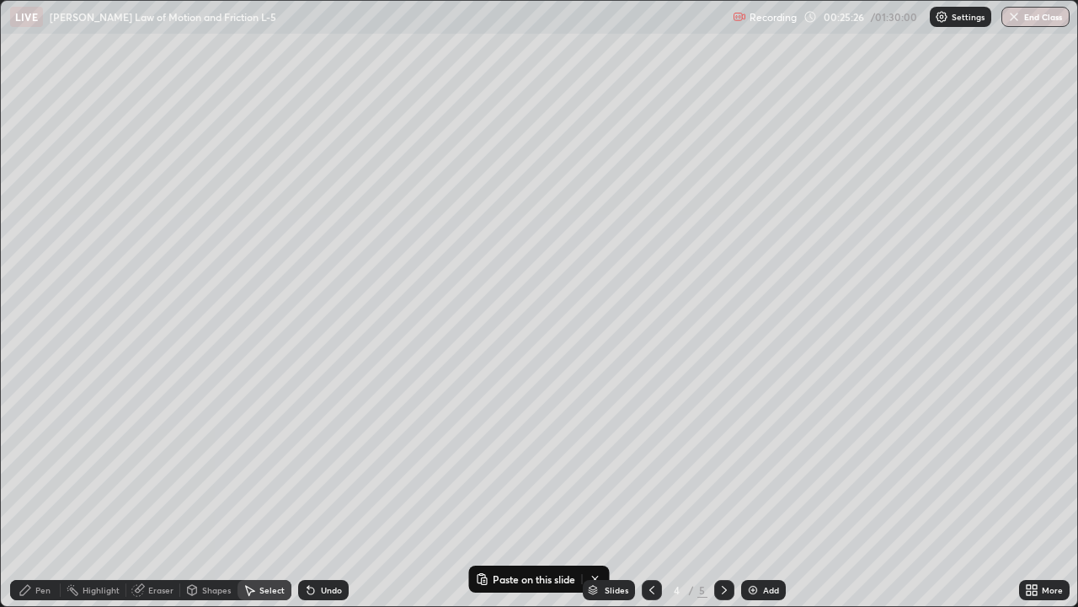
click at [56, 492] on div "Pen" at bounding box center [35, 590] width 51 height 20
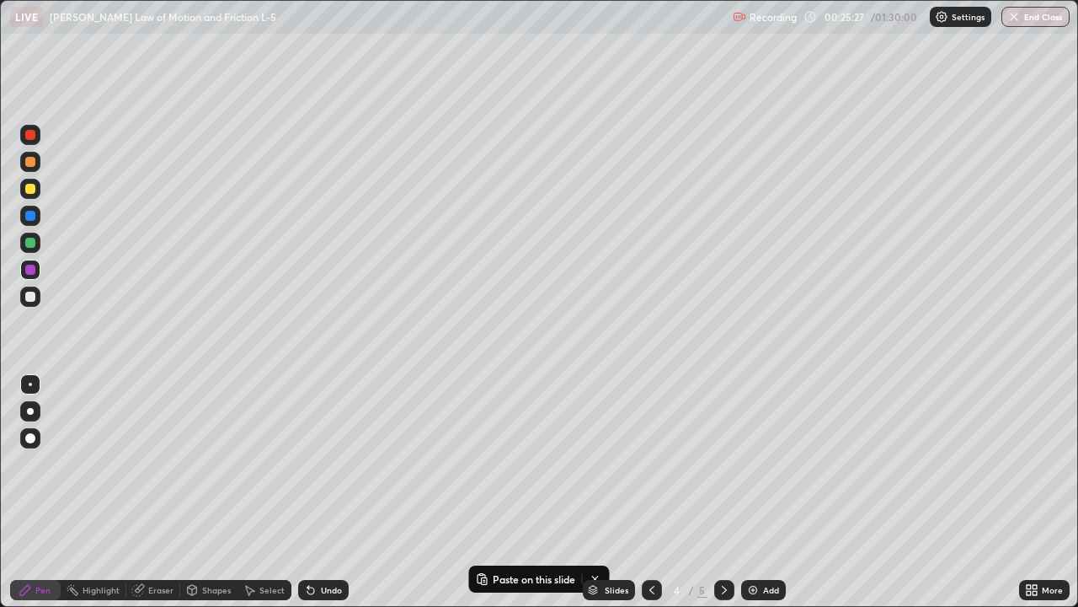
click at [29, 296] on div at bounding box center [30, 296] width 10 height 10
click at [267, 492] on div "Select" at bounding box center [271, 590] width 25 height 8
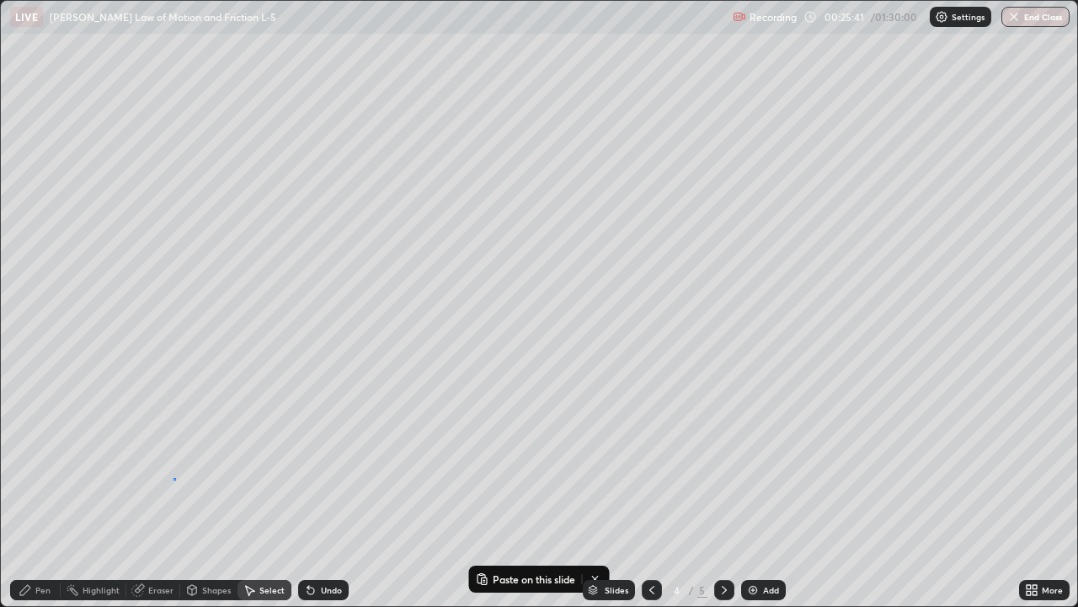
click at [175, 479] on div "0 ° Undo Copy Paste here Duplicate Duplicate to new slide Delete" at bounding box center [539, 303] width 1077 height 605
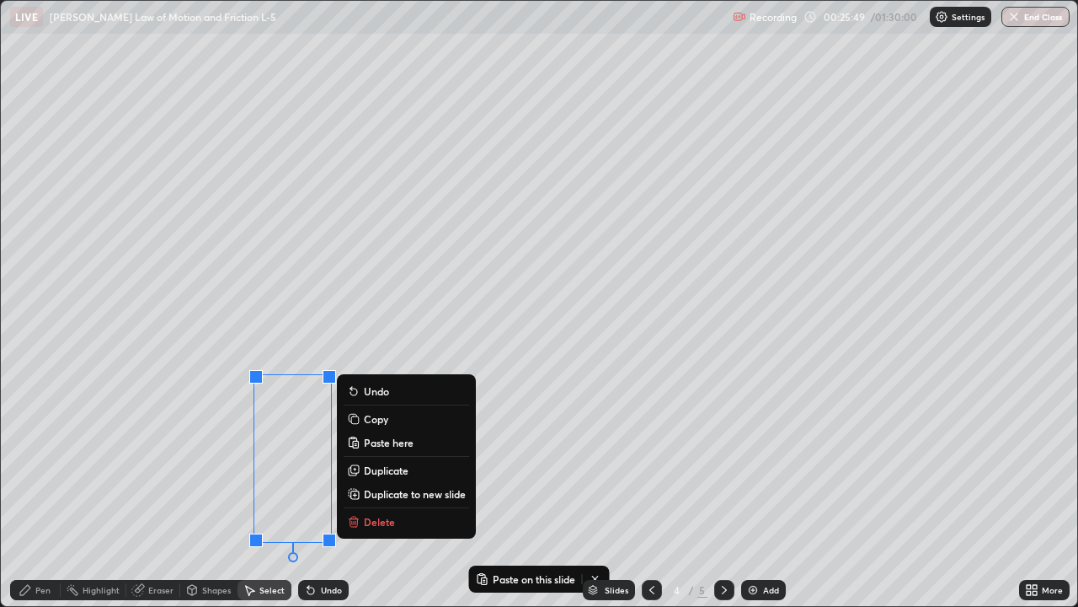
click at [378, 470] on p "Duplicate" at bounding box center [386, 469] width 45 height 13
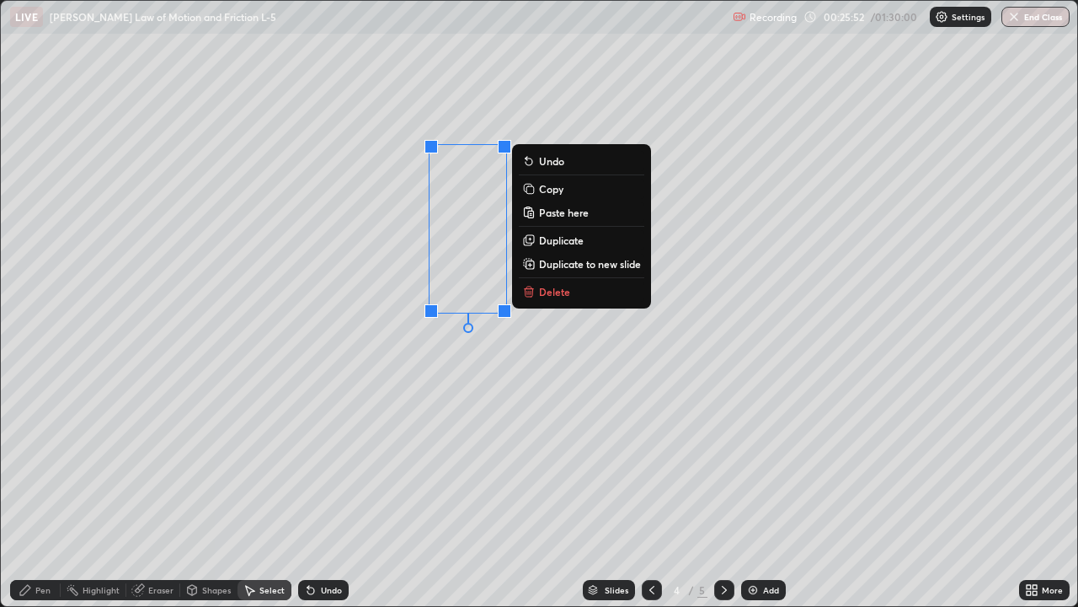
click at [431, 416] on div "0 ° Undo Copy Paste here Duplicate Duplicate to new slide Delete" at bounding box center [539, 303] width 1077 height 605
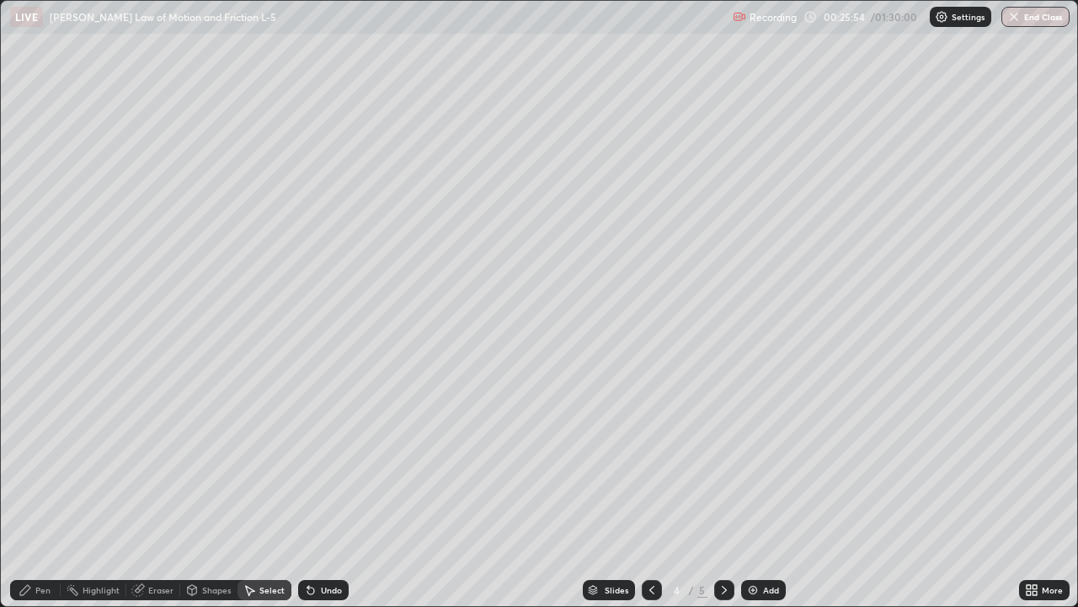
click at [158, 492] on div "Eraser" at bounding box center [160, 590] width 25 height 8
click at [39, 492] on div "Pen" at bounding box center [42, 590] width 15 height 8
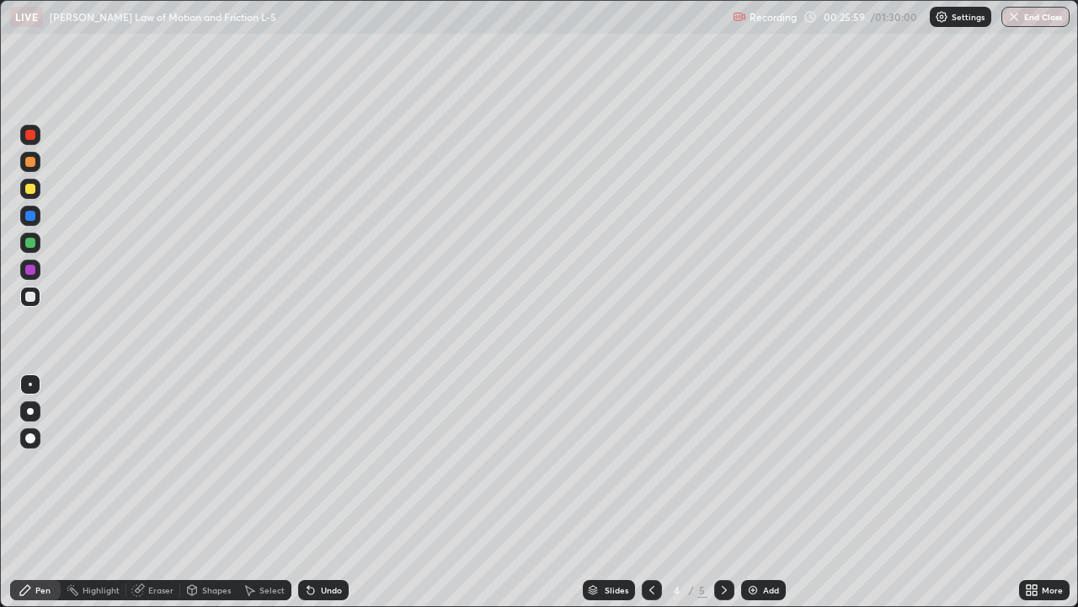
click at [30, 268] on div at bounding box center [30, 270] width 10 height 10
click at [269, 492] on div "Select" at bounding box center [271, 590] width 25 height 8
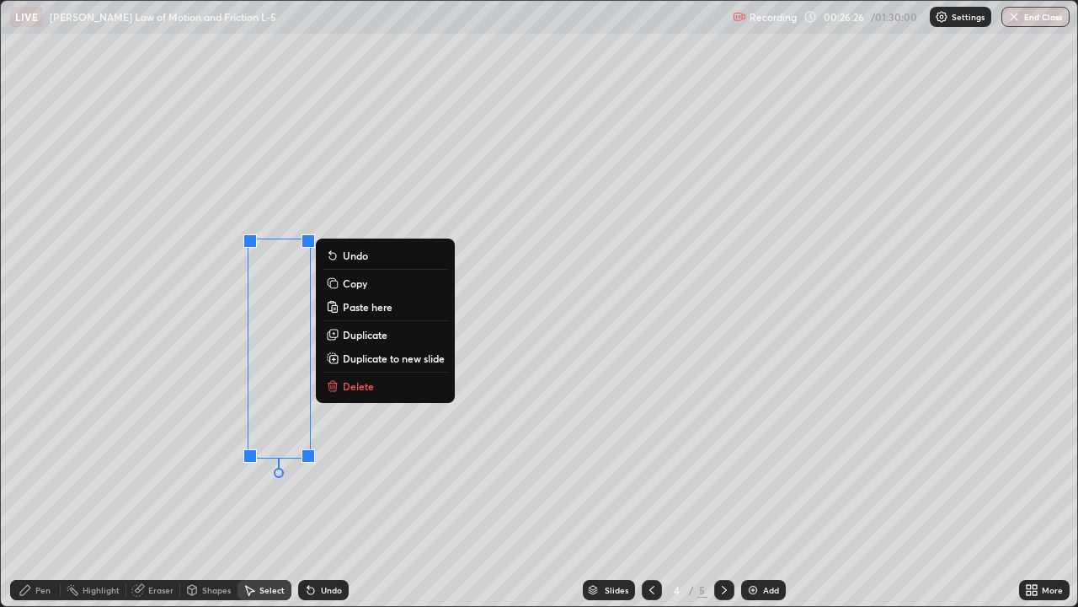
click at [366, 335] on p "Duplicate" at bounding box center [365, 334] width 45 height 13
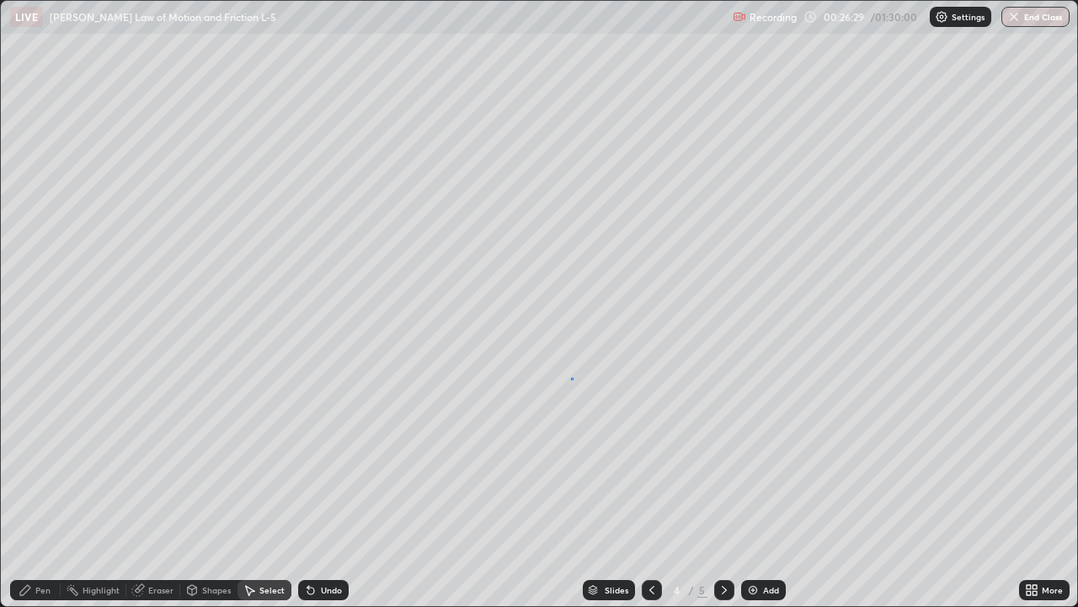
click at [572, 379] on div "0 ° Undo Copy Paste here Duplicate Duplicate to new slide Delete" at bounding box center [539, 303] width 1077 height 605
click at [42, 492] on div "Pen" at bounding box center [42, 590] width 15 height 8
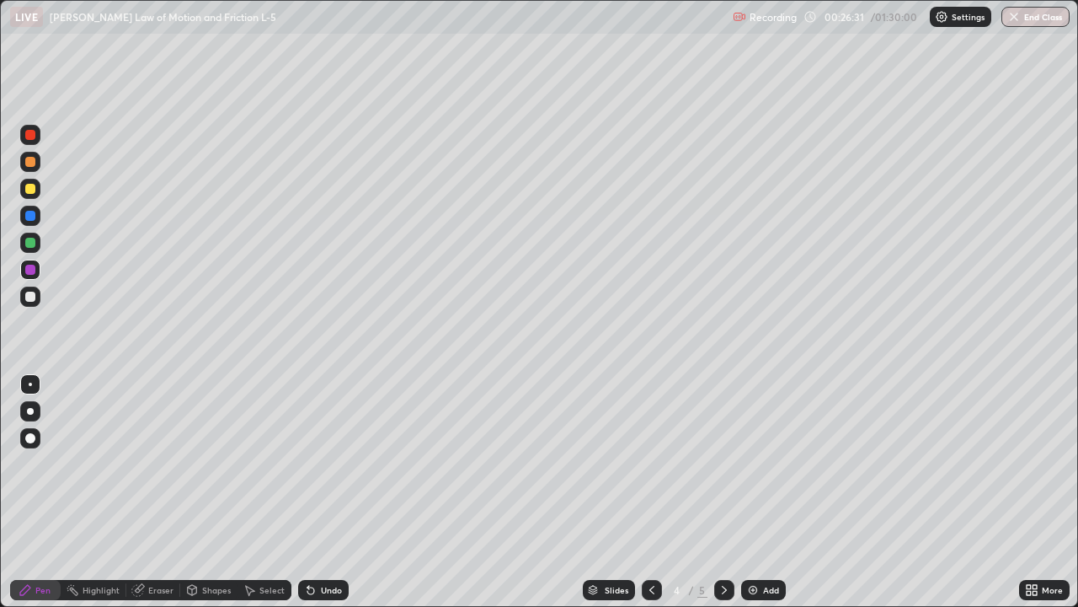
click at [30, 297] on div at bounding box center [30, 296] width 10 height 10
click at [29, 272] on div at bounding box center [30, 270] width 10 height 10
click at [28, 242] on div at bounding box center [30, 243] width 10 height 10
click at [265, 492] on div "Select" at bounding box center [271, 590] width 25 height 8
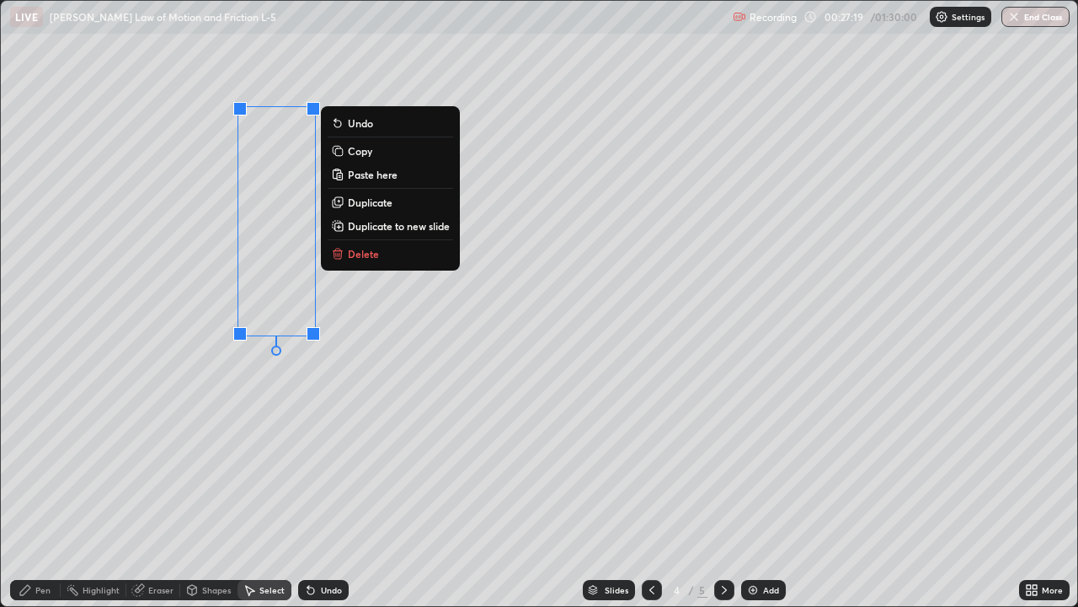
click at [374, 203] on p "Duplicate" at bounding box center [370, 201] width 45 height 13
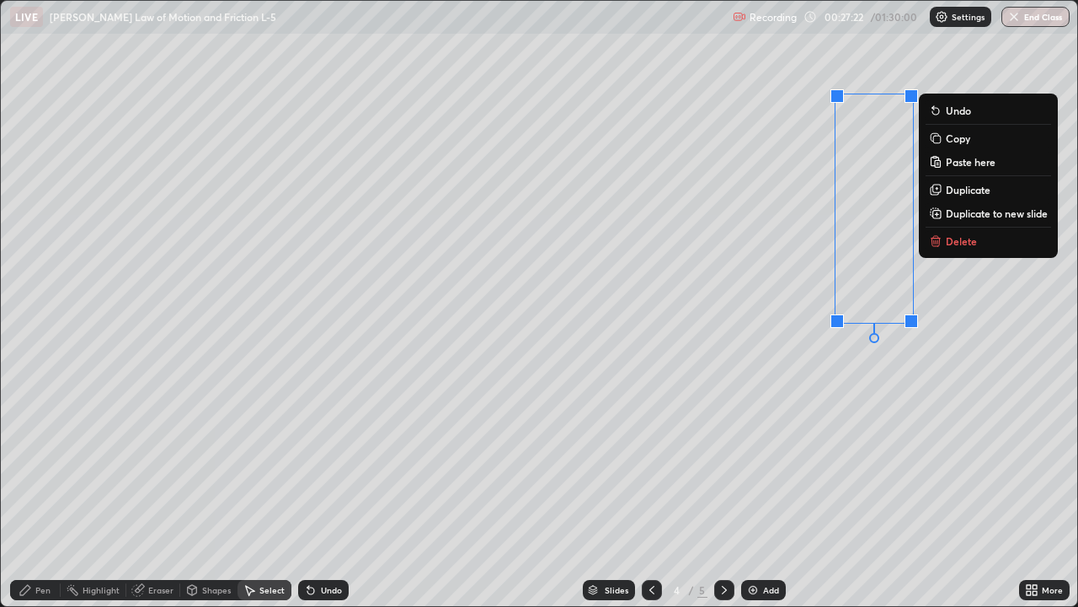
click at [805, 404] on div "0 ° Undo Copy Paste here Duplicate Duplicate to new slide Delete" at bounding box center [539, 303] width 1077 height 605
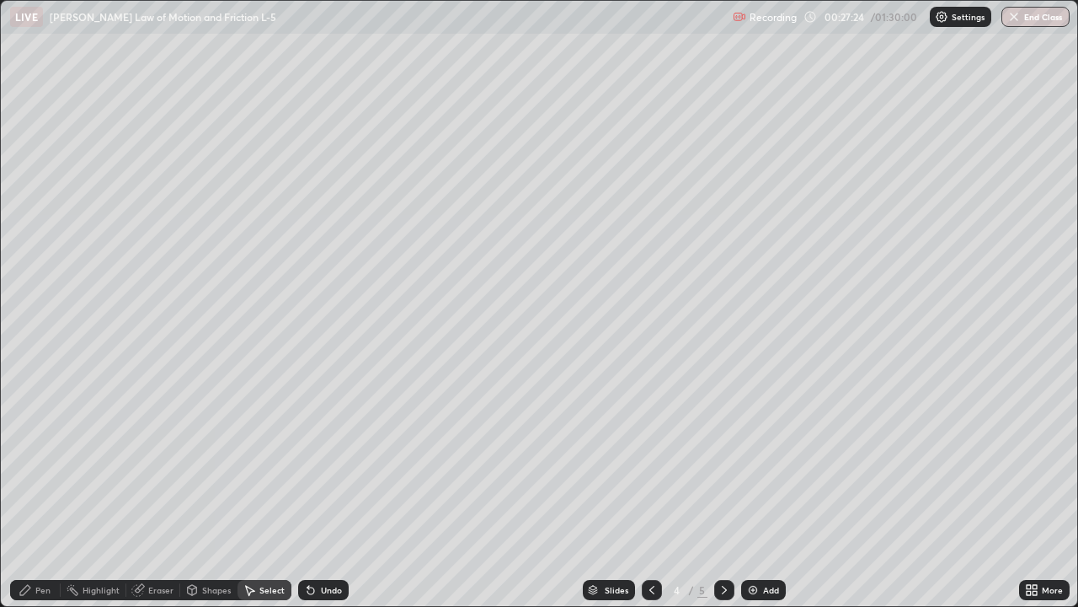
click at [42, 492] on div "Pen" at bounding box center [42, 590] width 15 height 8
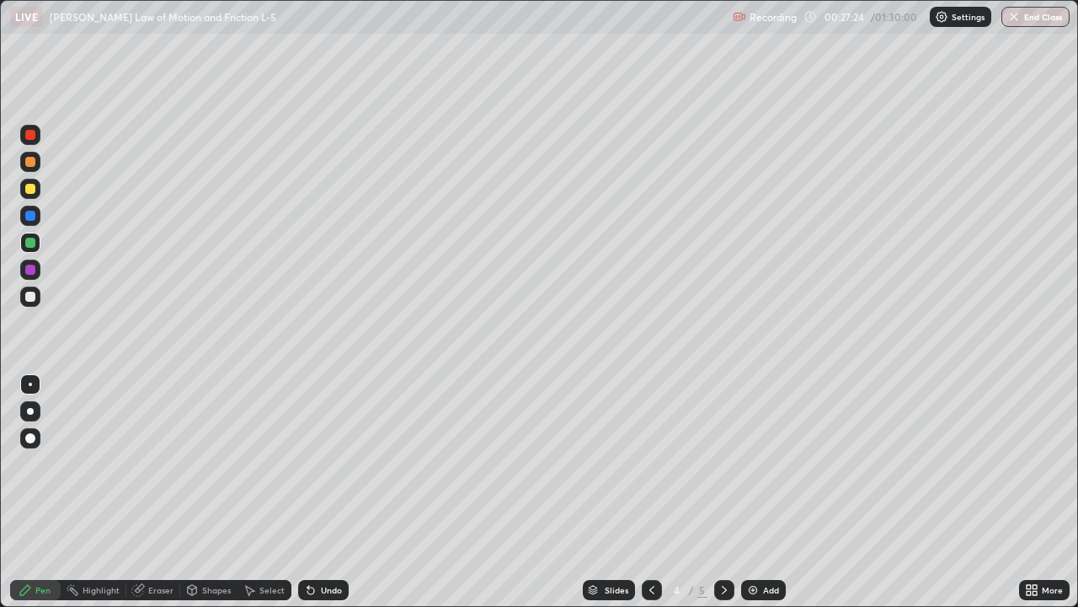
click at [31, 297] on div at bounding box center [30, 296] width 10 height 10
click at [31, 268] on div at bounding box center [30, 270] width 10 height 10
click at [723, 492] on icon at bounding box center [724, 589] width 13 height 13
click at [30, 188] on div at bounding box center [30, 189] width 10 height 10
click at [273, 492] on div "Select" at bounding box center [271, 590] width 25 height 8
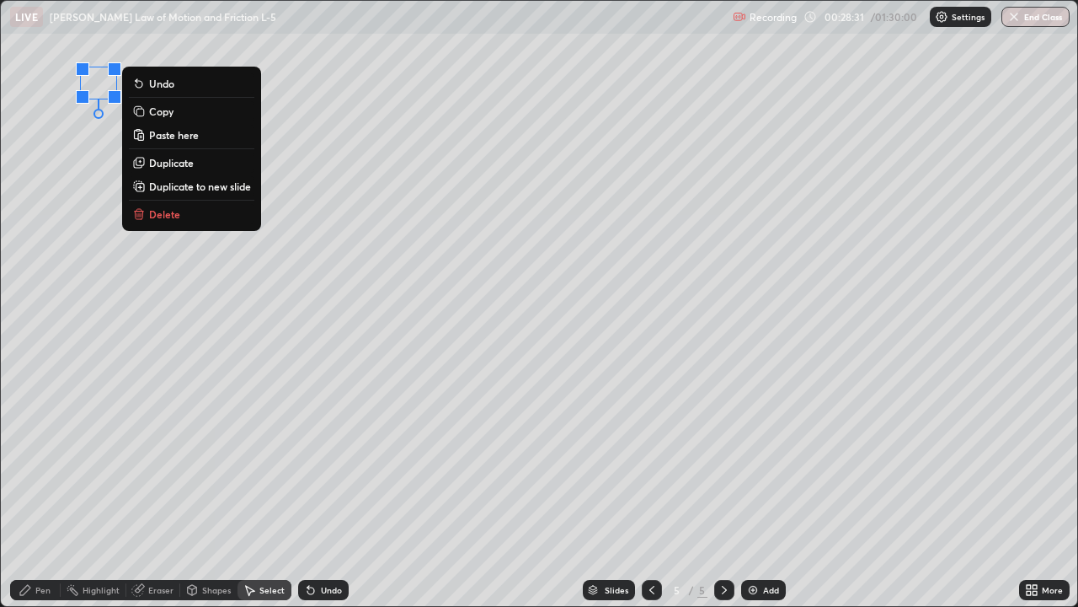
click at [174, 137] on p "Paste here" at bounding box center [174, 134] width 50 height 13
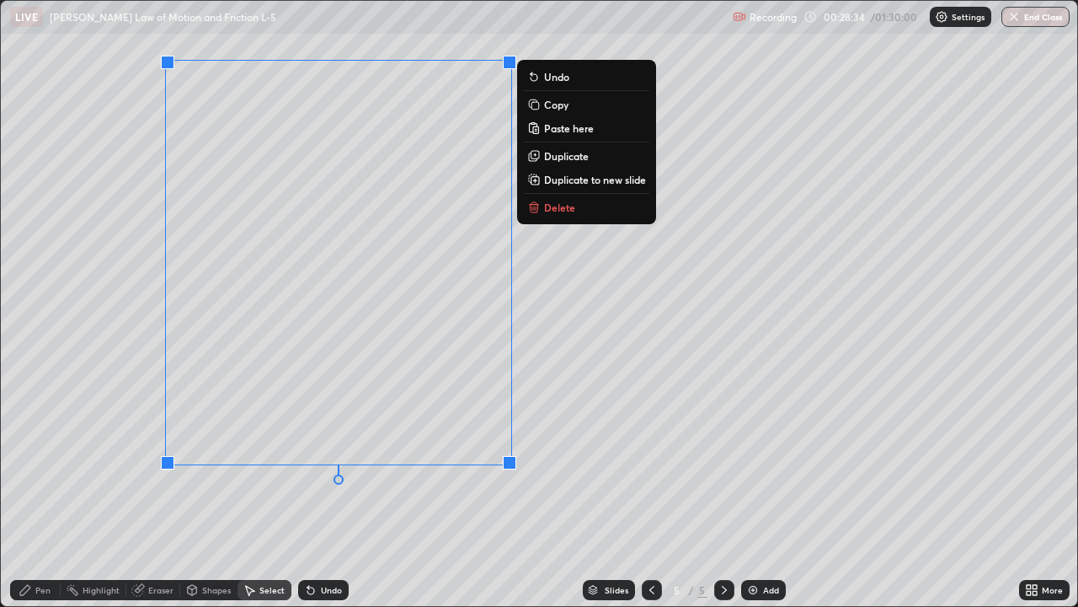
click at [291, 492] on div "0 ° Undo Copy Paste here Duplicate Duplicate to new slide Delete" at bounding box center [539, 303] width 1077 height 605
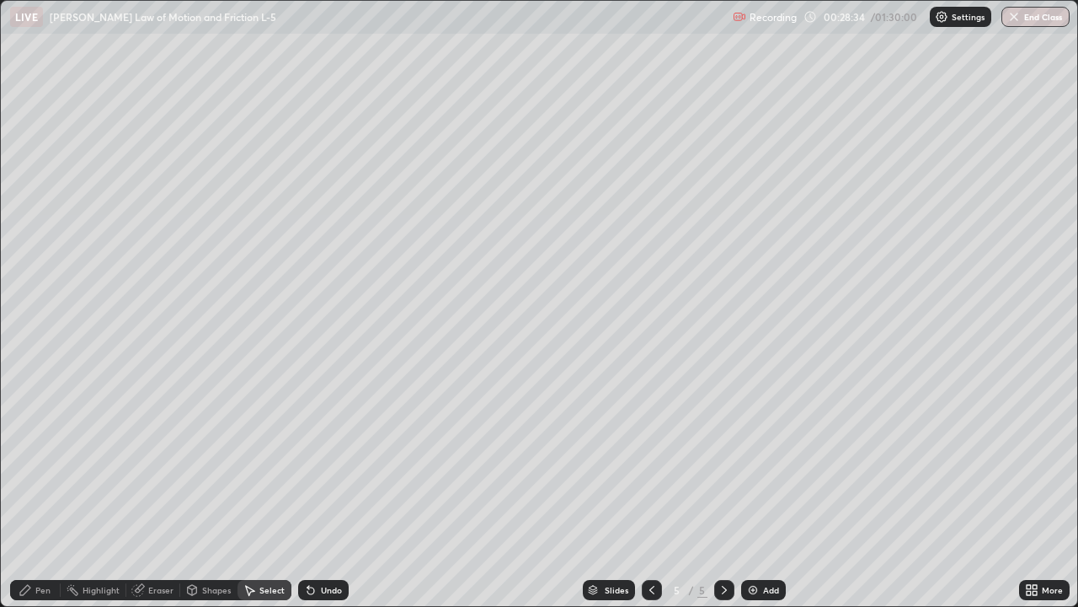
click at [161, 492] on div "Eraser" at bounding box center [160, 590] width 25 height 8
click at [215, 492] on div "Shapes" at bounding box center [216, 590] width 29 height 8
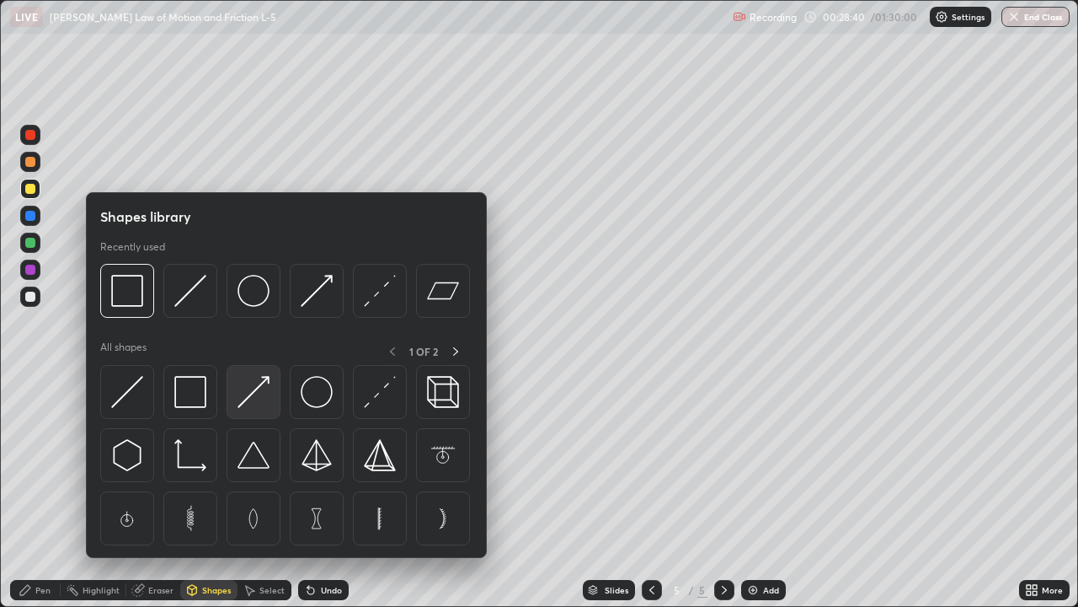
click at [251, 397] on img at bounding box center [254, 392] width 32 height 32
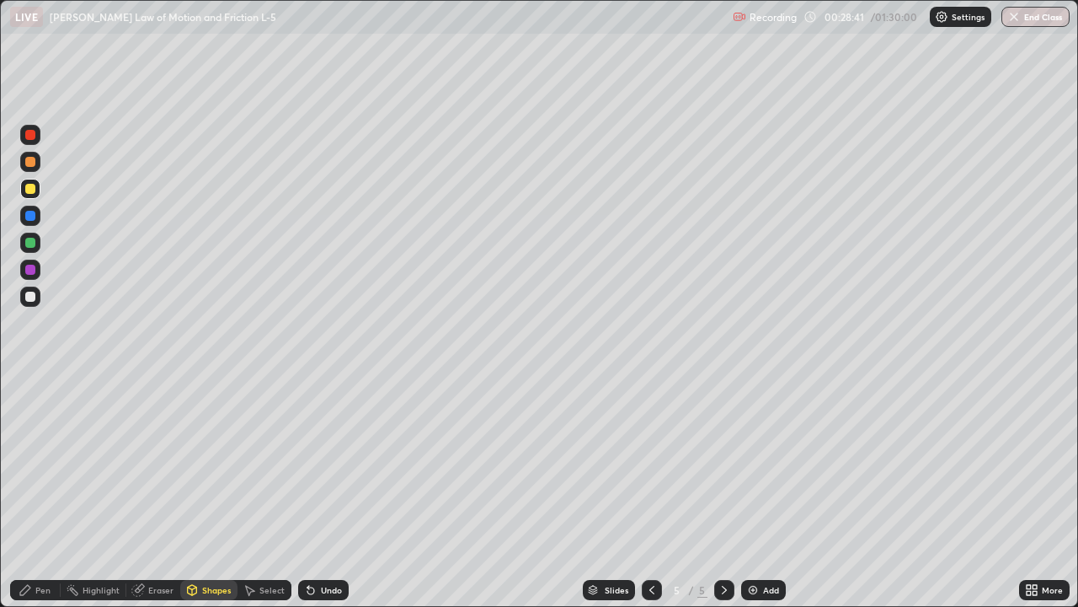
click at [30, 271] on div at bounding box center [30, 270] width 10 height 10
click at [35, 492] on div "Pen" at bounding box center [35, 590] width 51 height 20
click at [655, 492] on div at bounding box center [652, 590] width 20 height 20
click at [267, 492] on div "Select" at bounding box center [271, 590] width 25 height 8
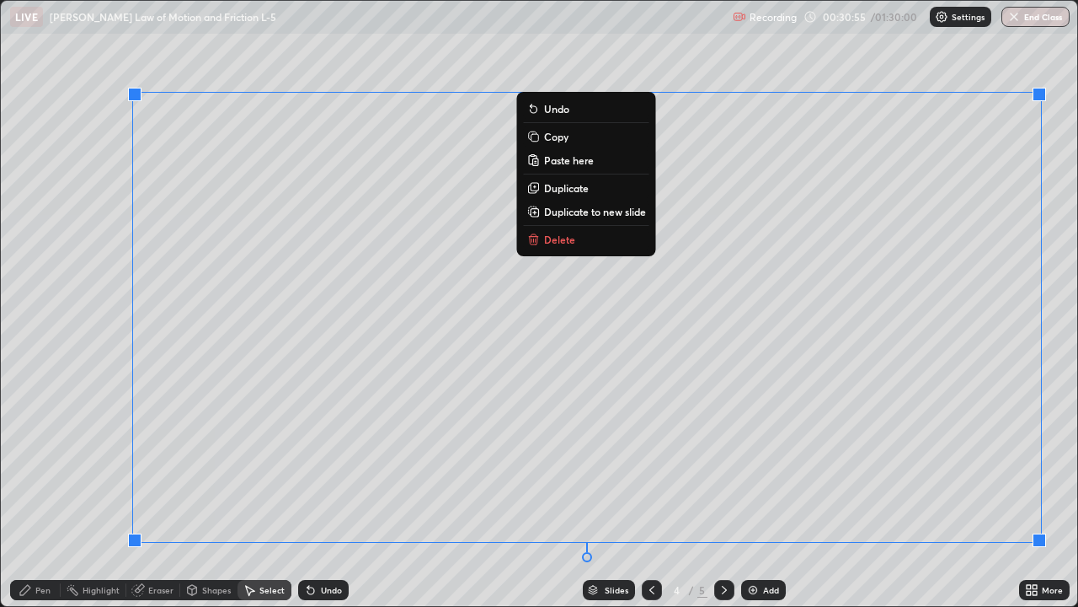
click at [594, 205] on p "Duplicate to new slide" at bounding box center [595, 211] width 102 height 13
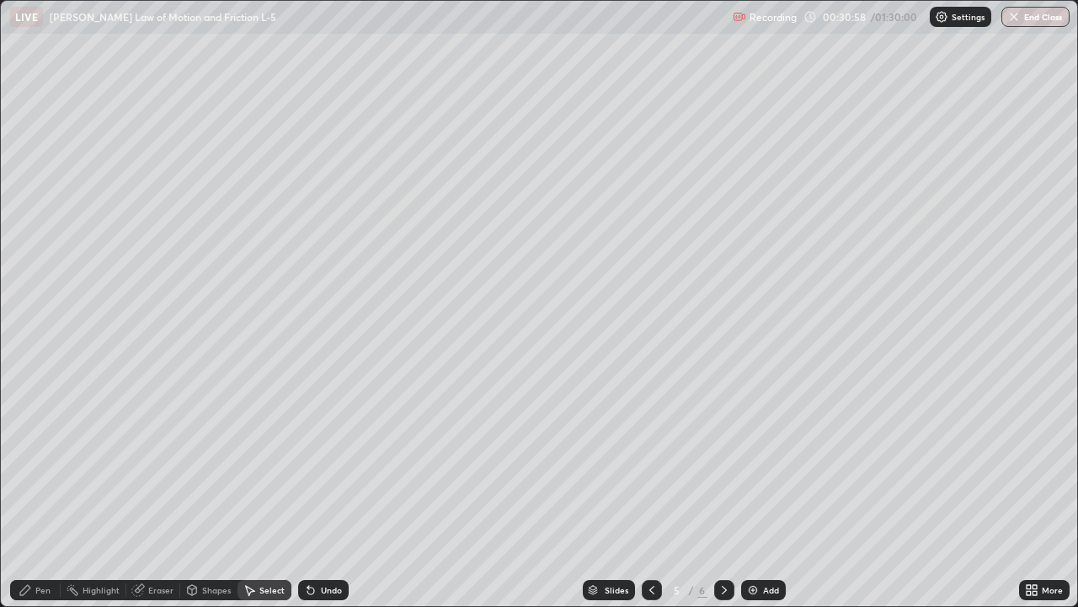
click at [166, 492] on div "Eraser" at bounding box center [160, 590] width 25 height 8
click at [218, 492] on div "Shapes" at bounding box center [216, 590] width 29 height 8
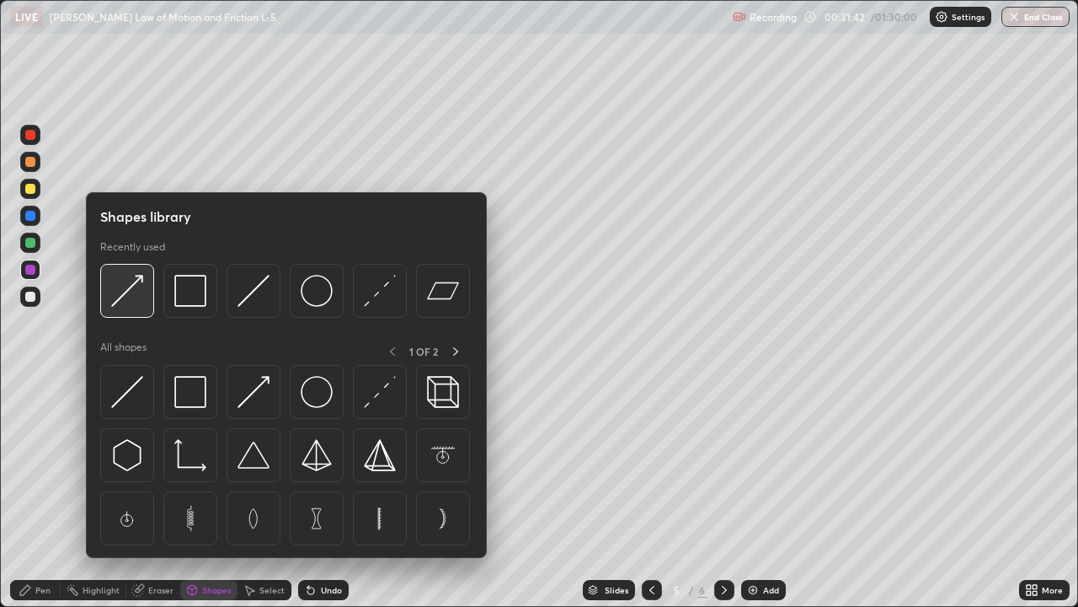
click at [126, 288] on img at bounding box center [127, 291] width 32 height 32
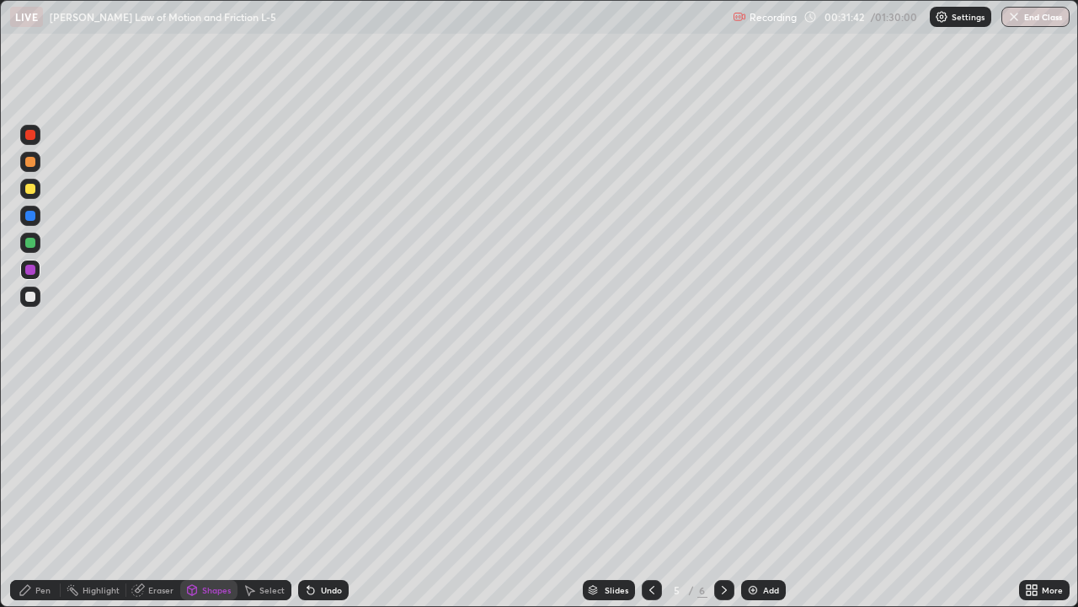
click at [29, 243] on div at bounding box center [30, 243] width 10 height 10
click at [34, 492] on div "Pen" at bounding box center [35, 590] width 51 height 20
click at [731, 492] on div at bounding box center [724, 590] width 20 height 20
click at [160, 492] on div "Eraser" at bounding box center [160, 590] width 25 height 8
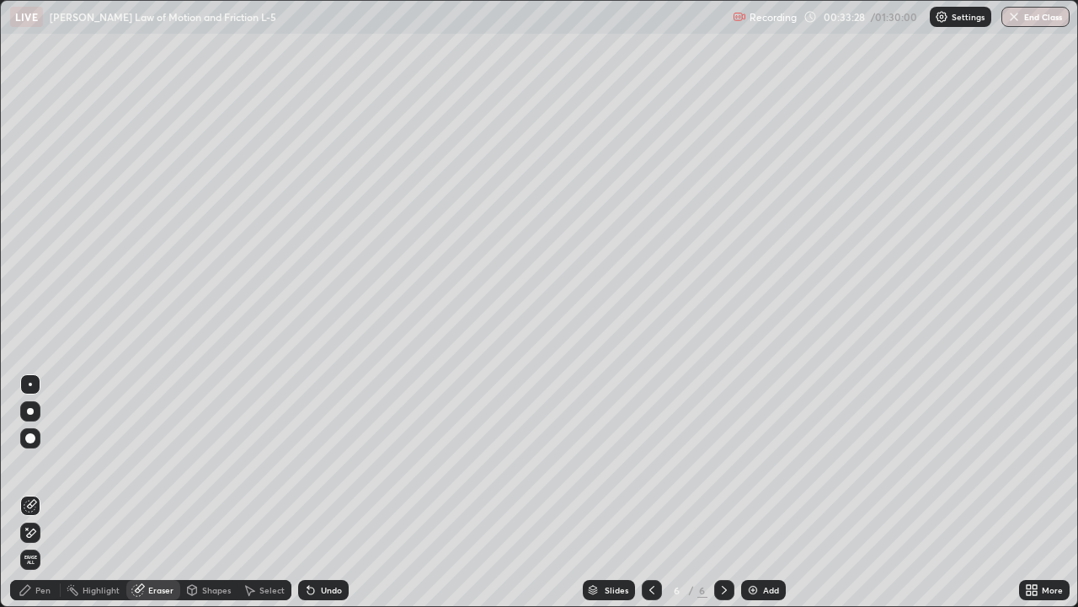
click at [36, 492] on div "Pen" at bounding box center [42, 590] width 15 height 8
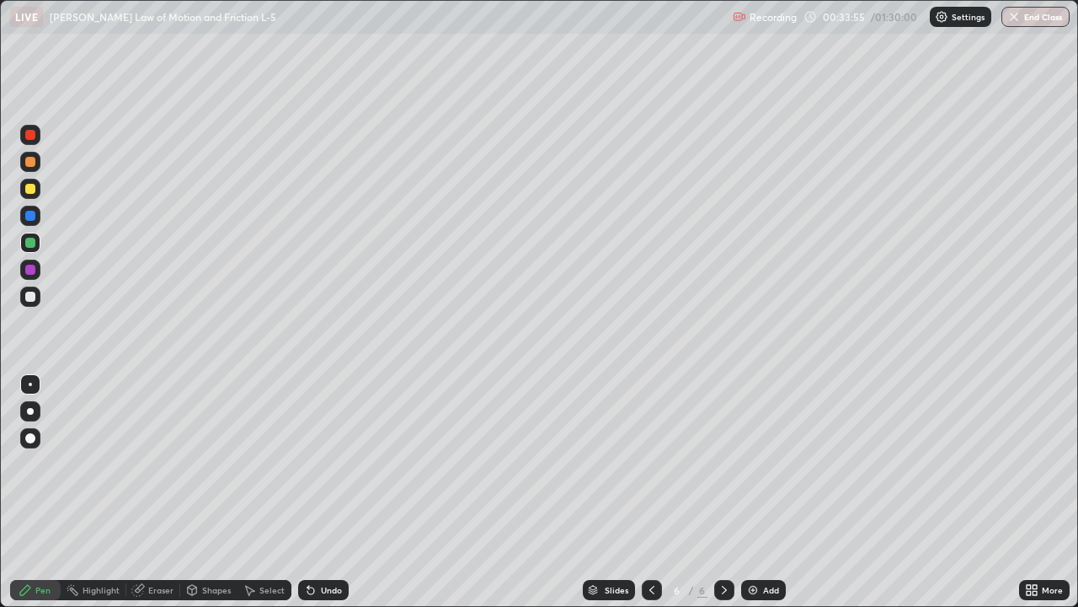
click at [650, 492] on icon at bounding box center [651, 589] width 13 height 13
click at [167, 492] on div "Eraser" at bounding box center [160, 590] width 25 height 8
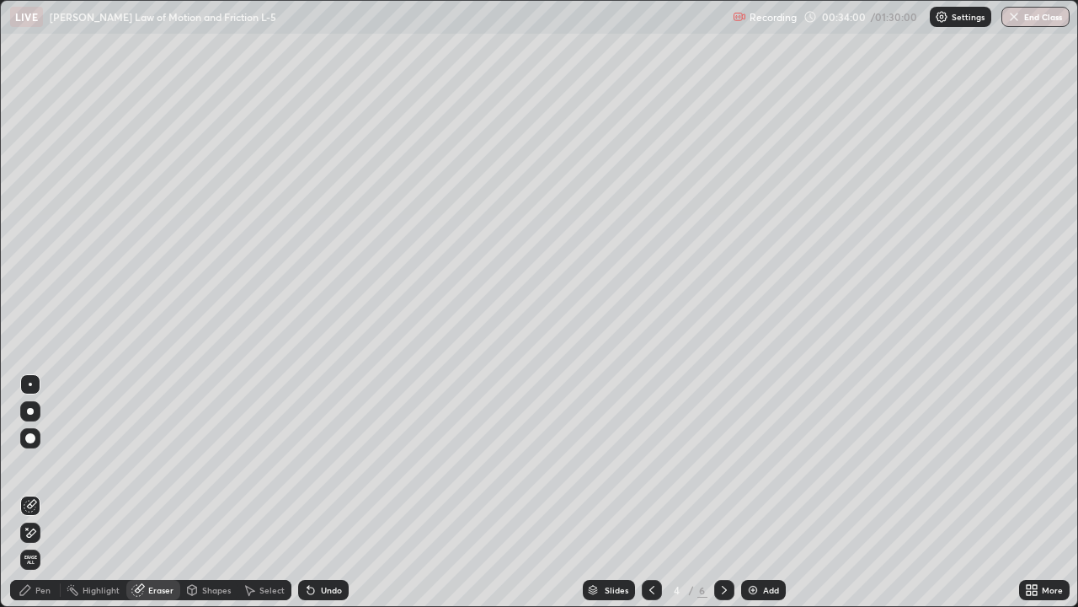
click at [272, 492] on div "Select" at bounding box center [271, 590] width 25 height 8
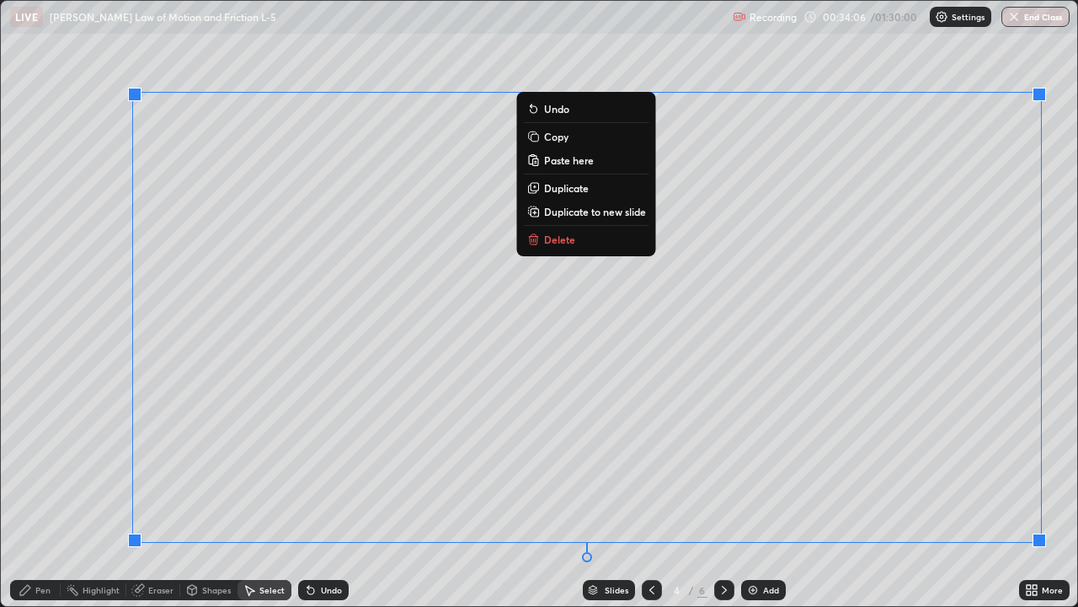
click at [594, 219] on button "Duplicate to new slide" at bounding box center [587, 211] width 126 height 20
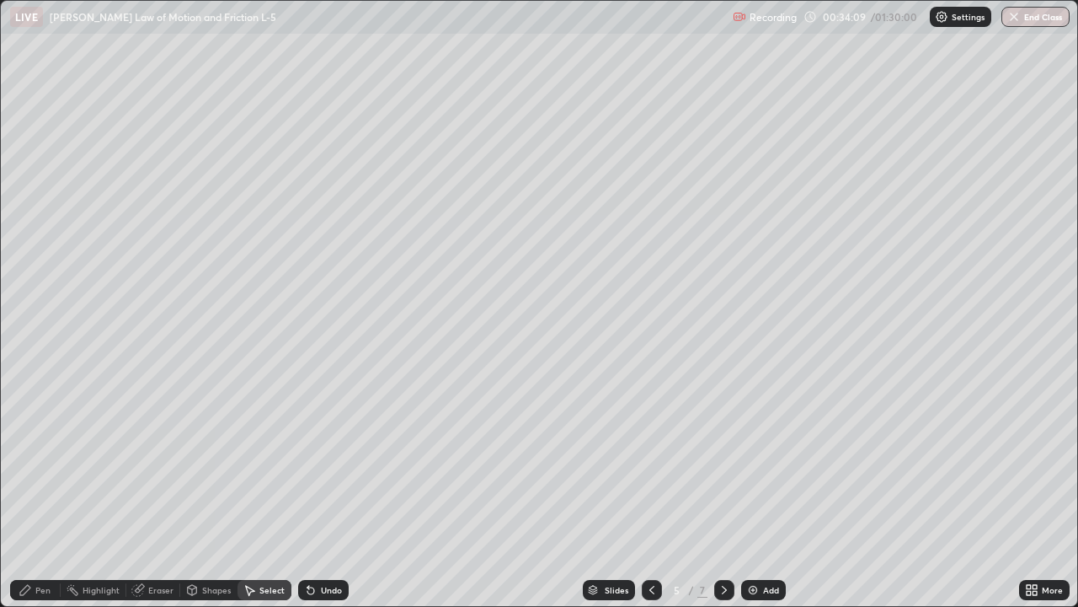
click at [165, 492] on div "Eraser" at bounding box center [160, 590] width 25 height 8
click at [219, 492] on div "Shapes" at bounding box center [216, 590] width 29 height 8
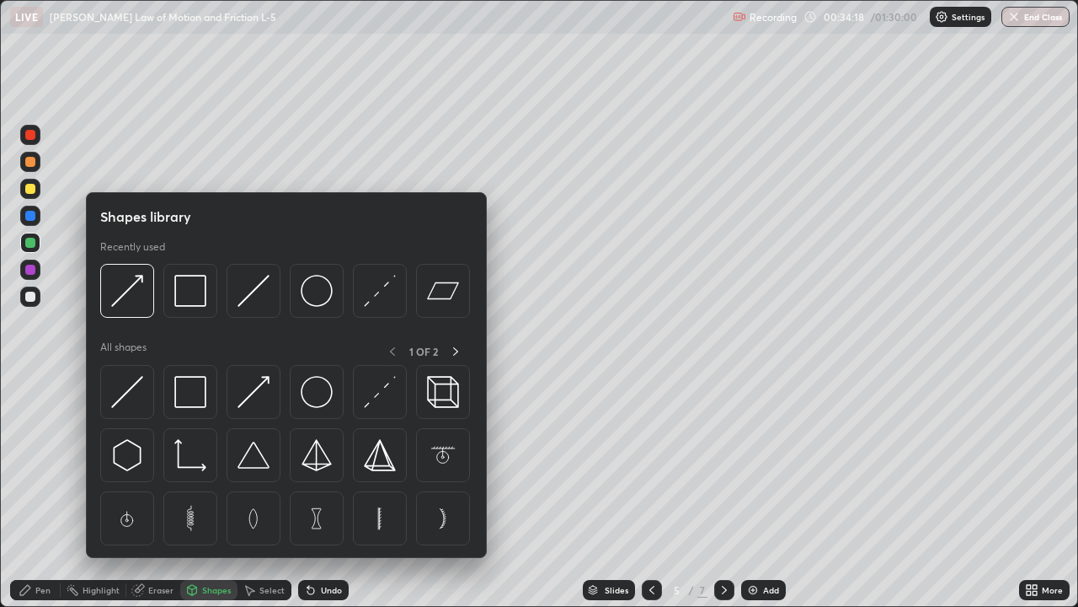
click at [162, 492] on div "Eraser" at bounding box center [153, 590] width 54 height 20
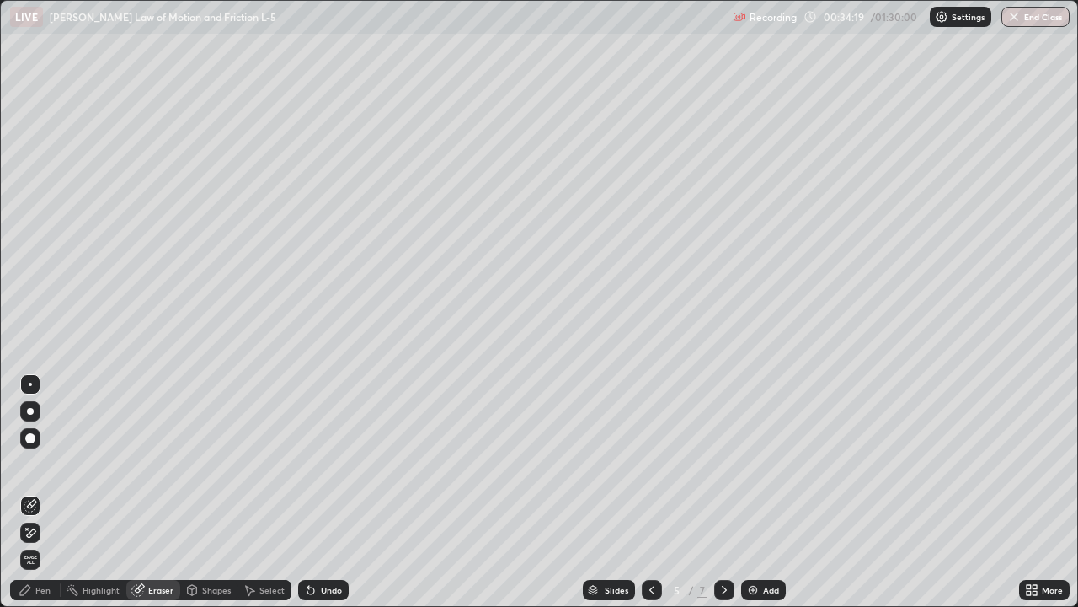
click at [219, 492] on div "Shapes" at bounding box center [216, 590] width 29 height 8
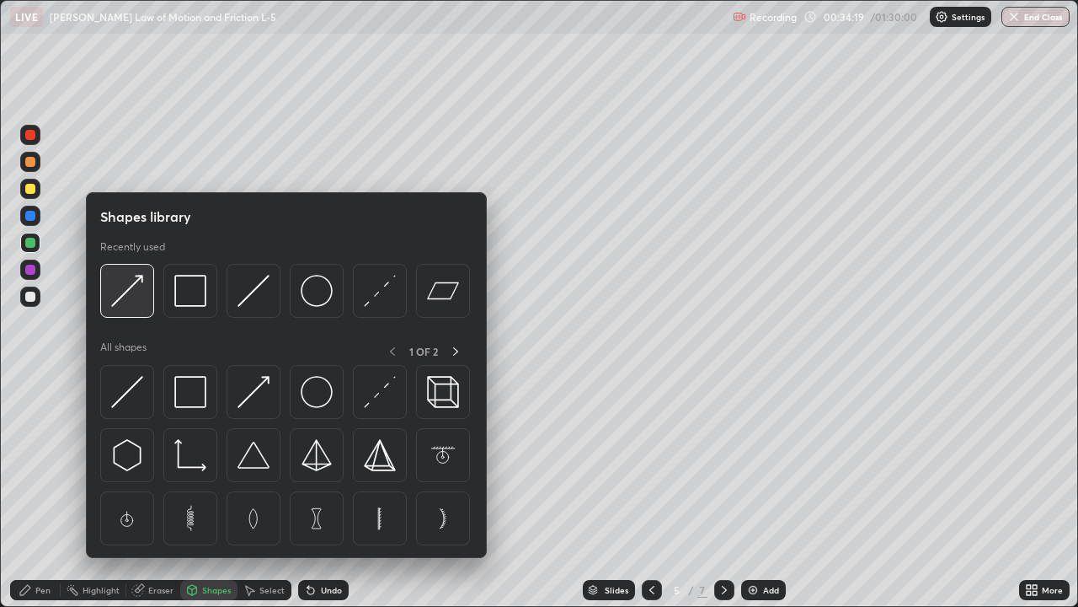
click at [124, 292] on img at bounding box center [127, 291] width 32 height 32
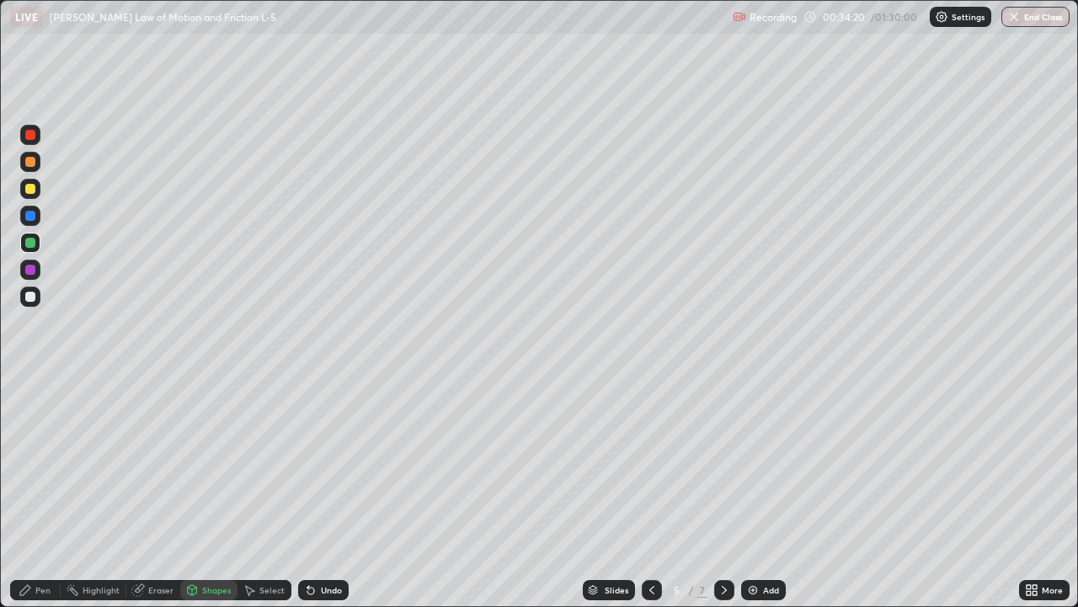
click at [36, 269] on div at bounding box center [30, 269] width 20 height 20
click at [40, 492] on div "Pen" at bounding box center [35, 590] width 51 height 20
click at [28, 296] on div at bounding box center [30, 296] width 10 height 10
click at [725, 492] on icon at bounding box center [724, 589] width 13 height 13
click at [729, 492] on div at bounding box center [724, 590] width 20 height 20
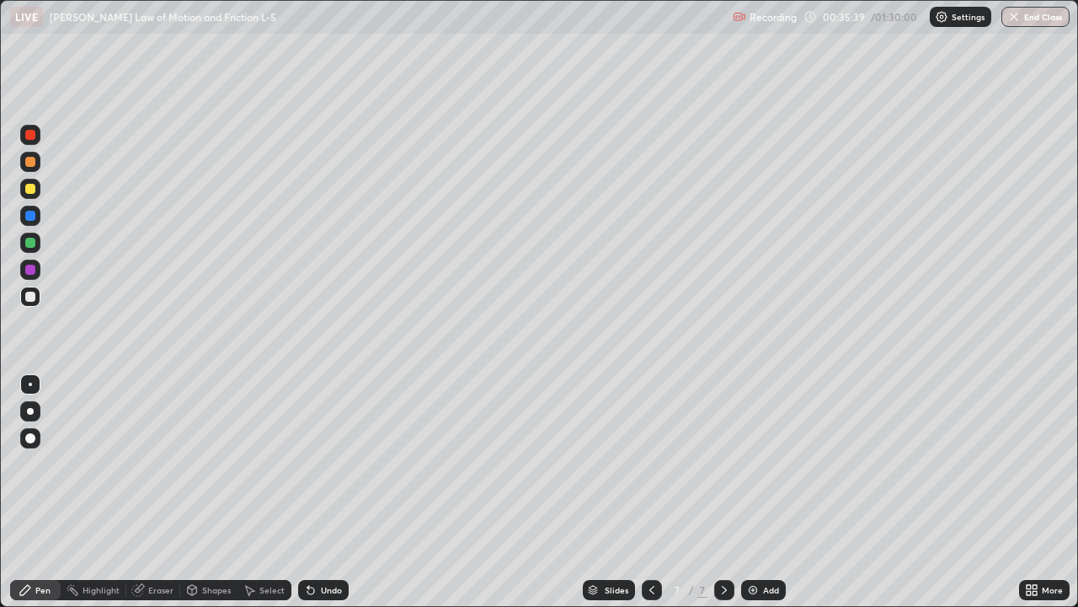
click at [163, 492] on div "Eraser" at bounding box center [160, 590] width 25 height 8
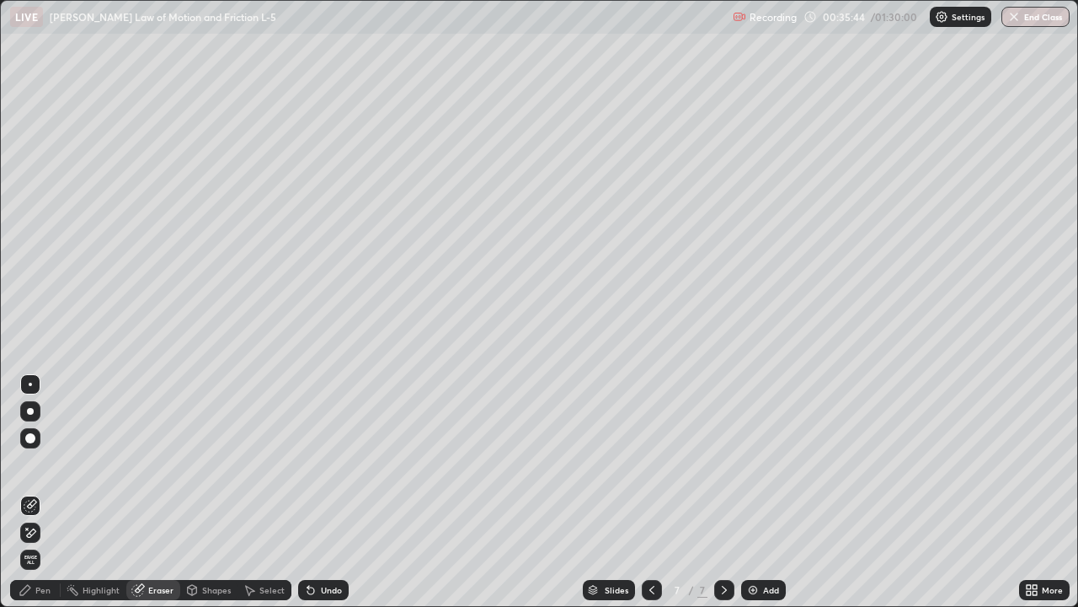
click at [40, 492] on div "Pen" at bounding box center [42, 590] width 15 height 8
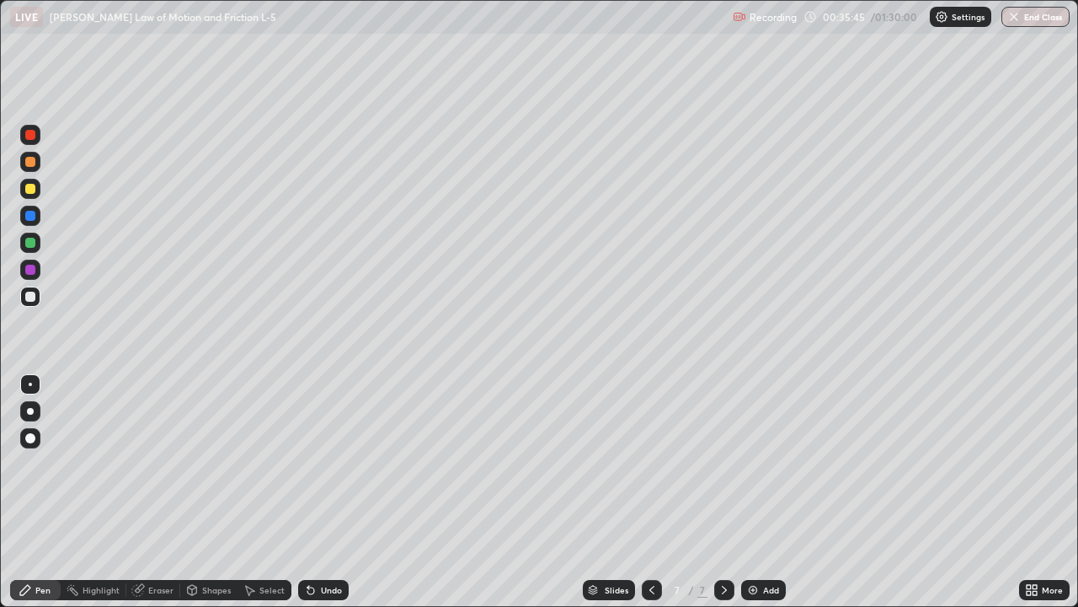
click at [34, 273] on div at bounding box center [30, 270] width 10 height 10
click at [32, 298] on div at bounding box center [30, 296] width 10 height 10
click at [761, 492] on div "Add" at bounding box center [763, 590] width 45 height 20
click at [219, 492] on div "Shapes" at bounding box center [216, 590] width 29 height 8
click at [650, 492] on icon at bounding box center [651, 589] width 13 height 13
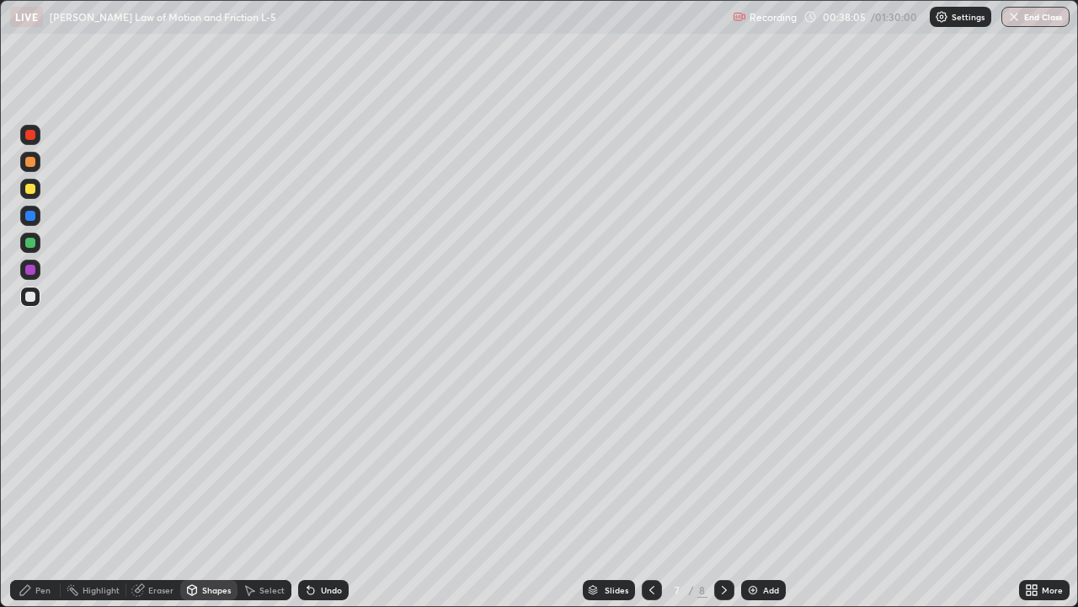
click at [724, 492] on icon at bounding box center [724, 589] width 13 height 13
click at [43, 492] on div "Pen" at bounding box center [42, 590] width 15 height 8
click at [29, 242] on div at bounding box center [30, 243] width 10 height 10
click at [220, 492] on div "Shapes" at bounding box center [216, 590] width 29 height 8
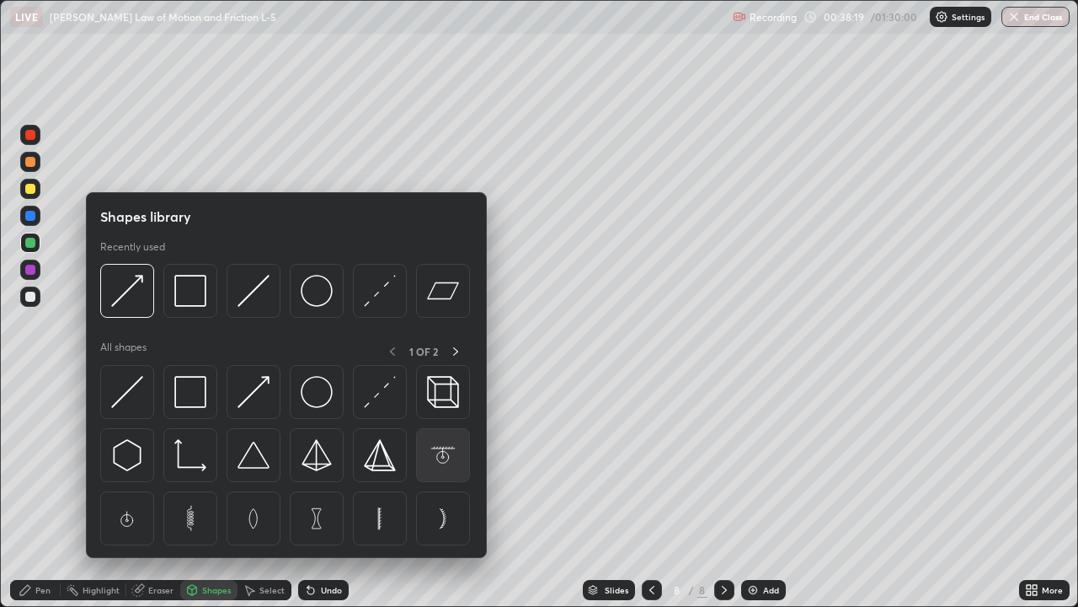
click at [434, 451] on img at bounding box center [443, 455] width 32 height 32
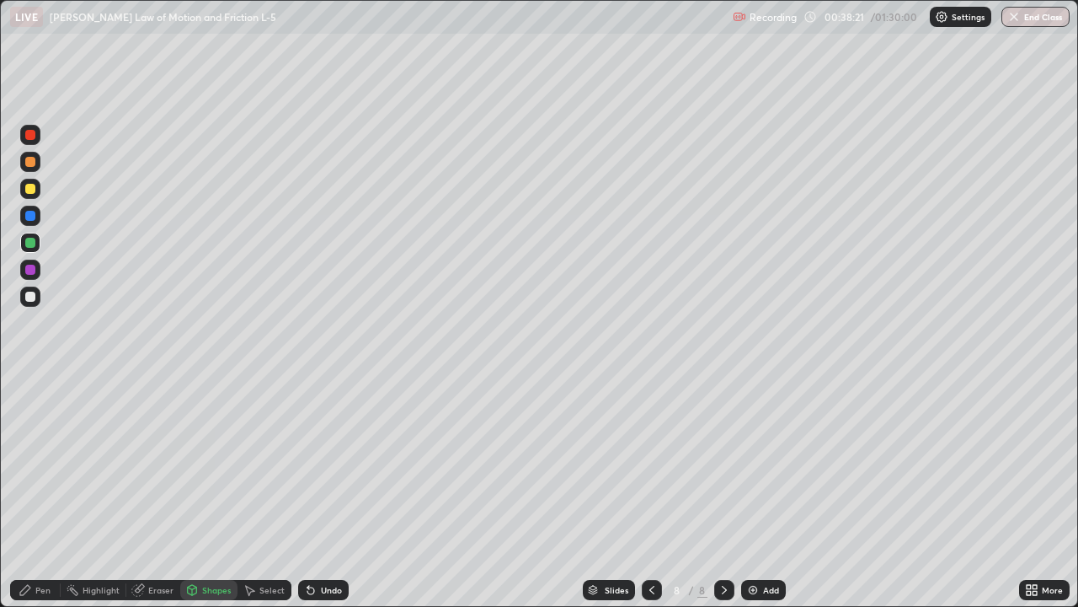
click at [34, 137] on div at bounding box center [30, 135] width 10 height 10
click at [218, 492] on div "Shapes" at bounding box center [216, 590] width 29 height 8
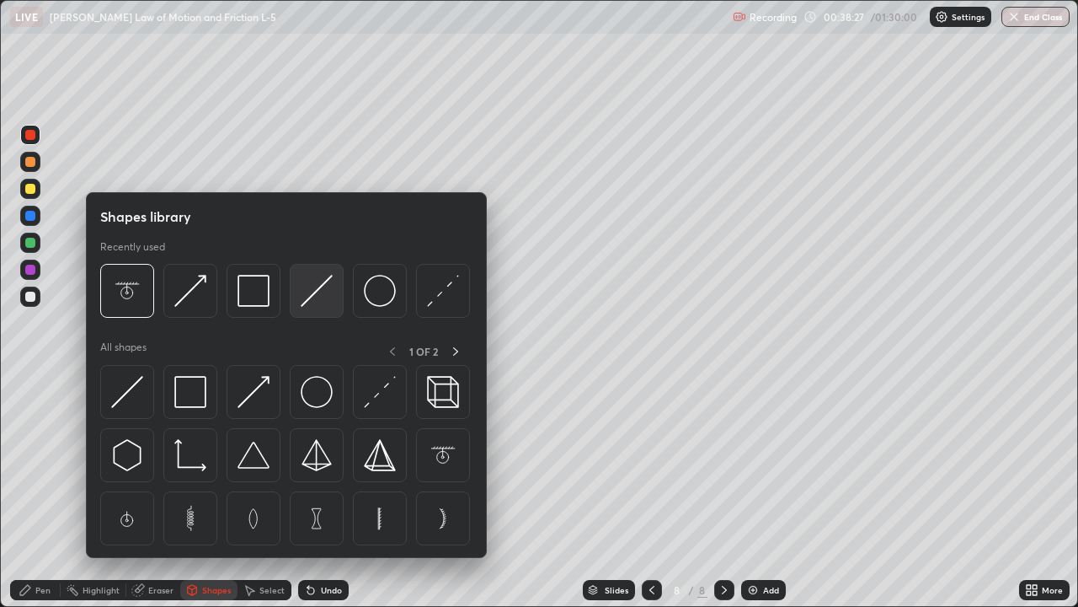
click at [318, 290] on img at bounding box center [317, 291] width 32 height 32
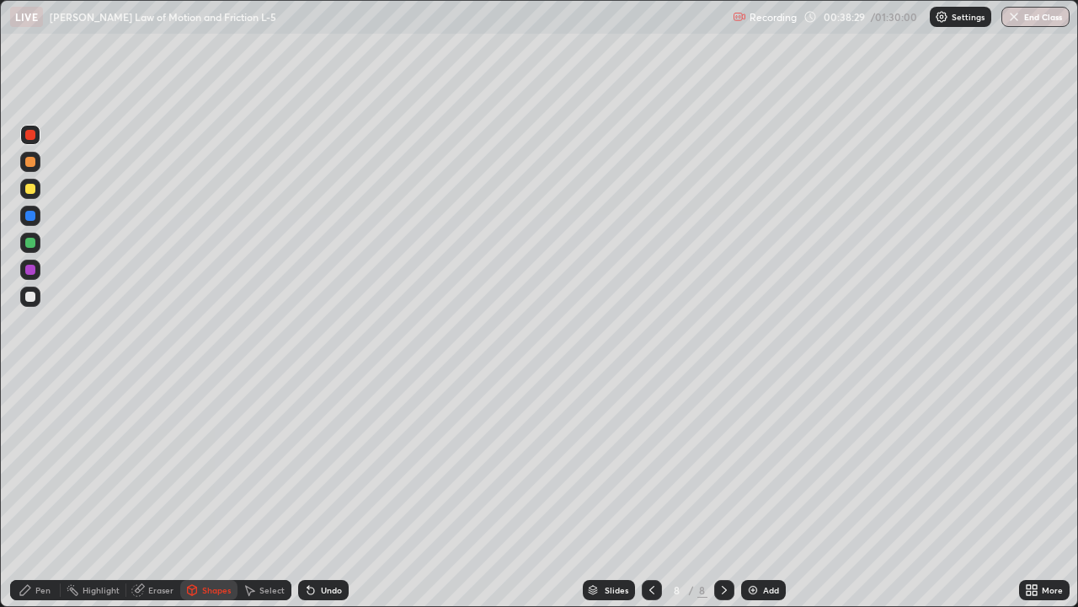
click at [34, 267] on div at bounding box center [30, 270] width 10 height 10
click at [212, 492] on div "Shapes" at bounding box center [208, 590] width 57 height 20
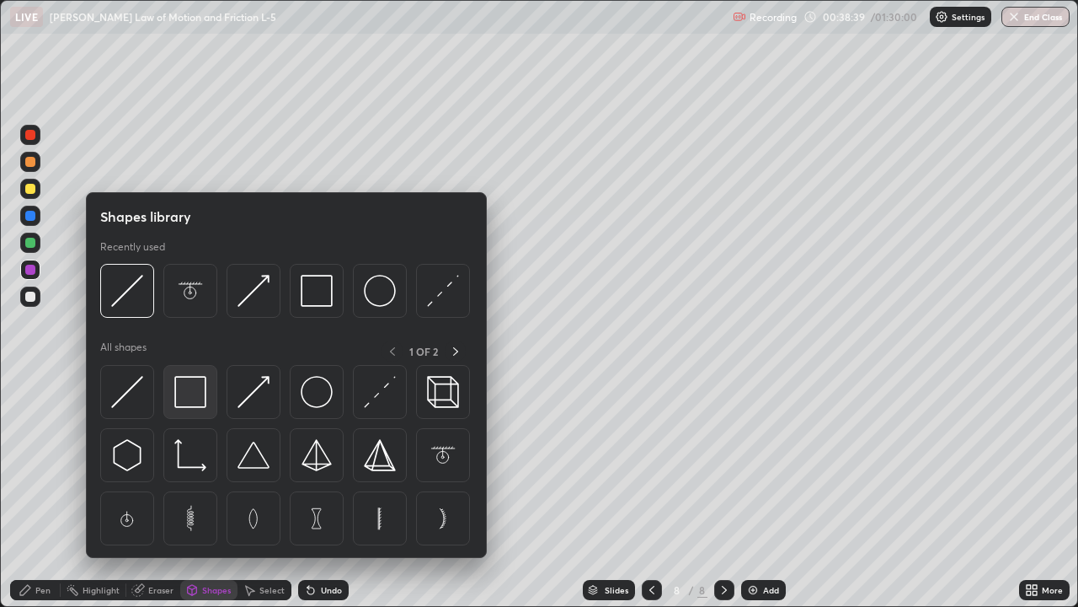
click at [193, 391] on img at bounding box center [190, 392] width 32 height 32
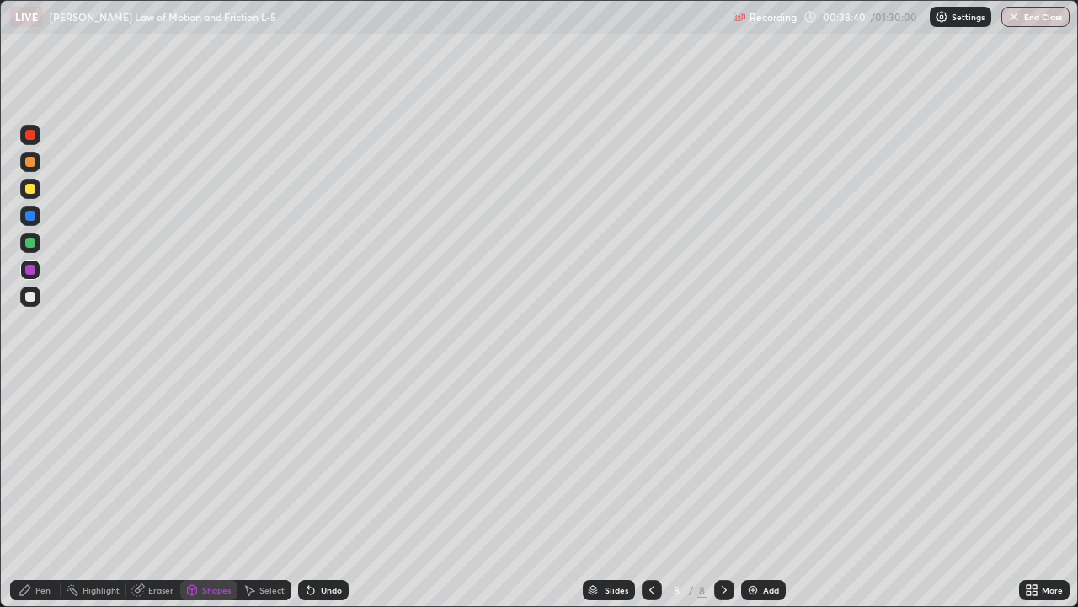
click at [29, 243] on div at bounding box center [30, 243] width 10 height 10
click at [39, 492] on div "Pen" at bounding box center [42, 590] width 15 height 8
click at [29, 303] on div at bounding box center [30, 296] width 20 height 20
click at [329, 492] on div "Undo" at bounding box center [323, 590] width 51 height 20
click at [35, 492] on div "Pen" at bounding box center [42, 590] width 15 height 8
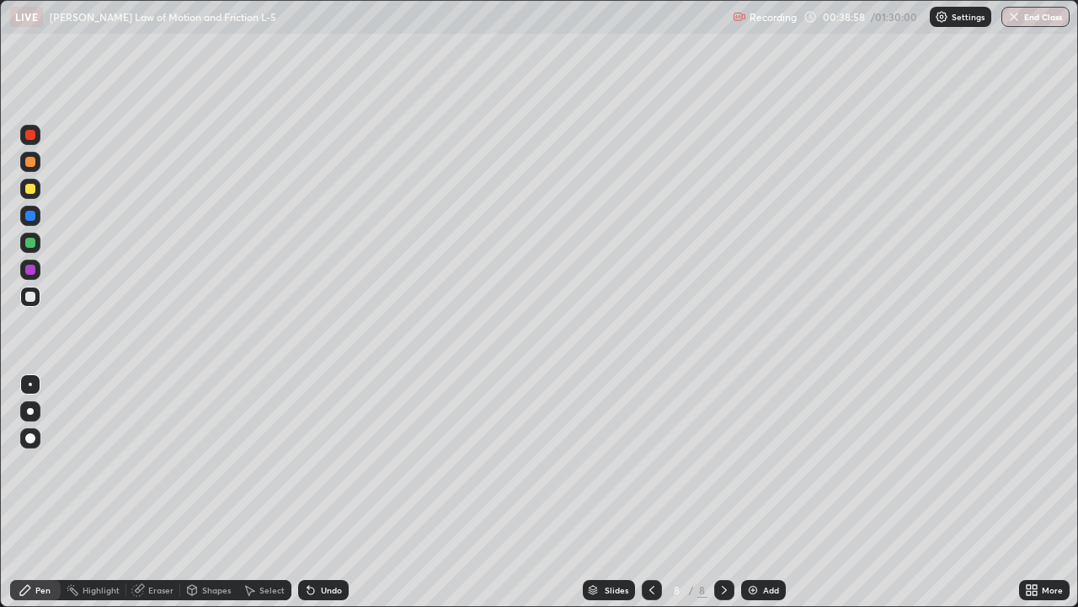
click at [33, 161] on div at bounding box center [30, 162] width 10 height 10
click at [271, 492] on div "Select" at bounding box center [271, 590] width 25 height 8
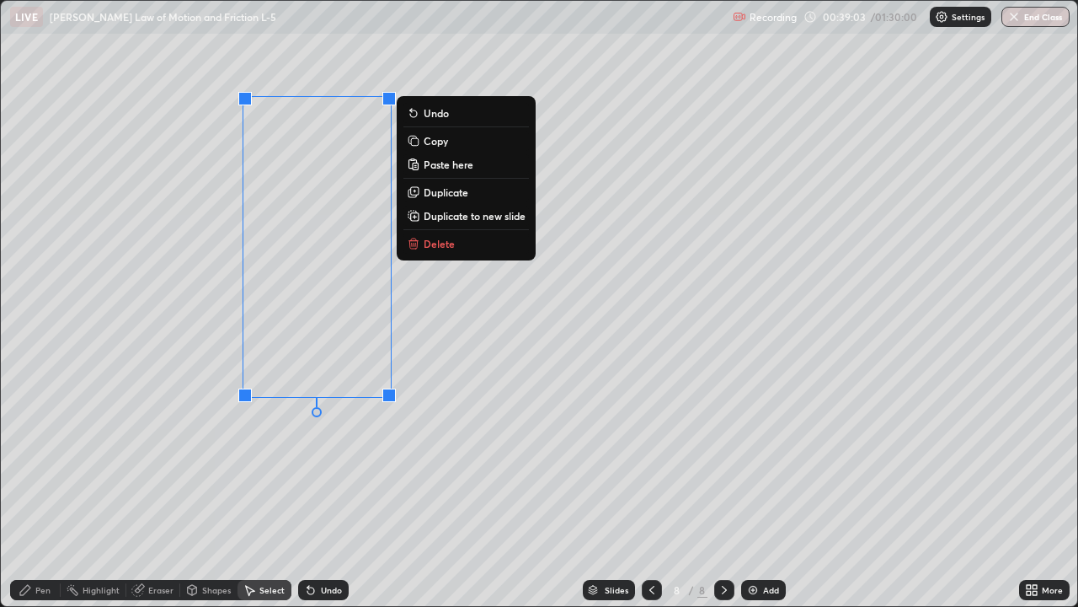
click at [438, 143] on p "Copy" at bounding box center [436, 140] width 24 height 13
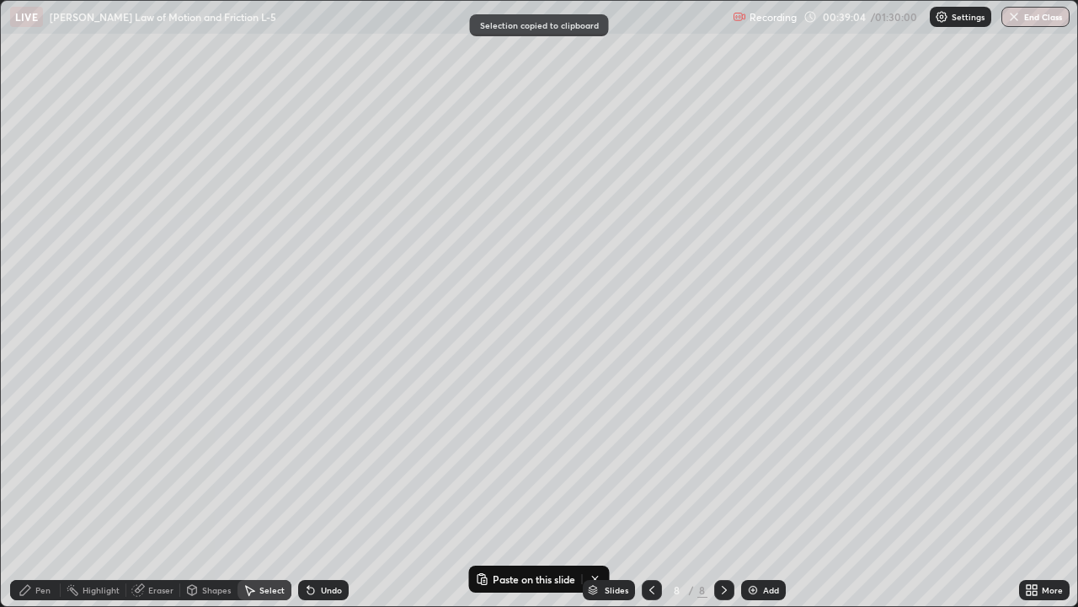
click at [45, 492] on div "Pen" at bounding box center [42, 590] width 15 height 8
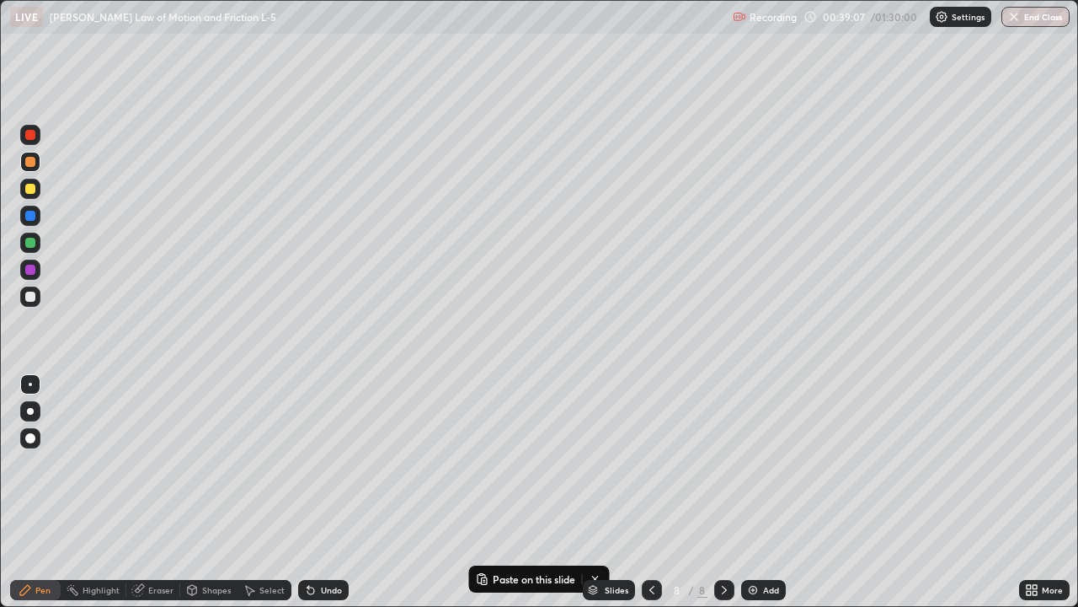
click at [31, 142] on div at bounding box center [30, 135] width 20 height 20
click at [271, 492] on div "Select" at bounding box center [271, 590] width 25 height 8
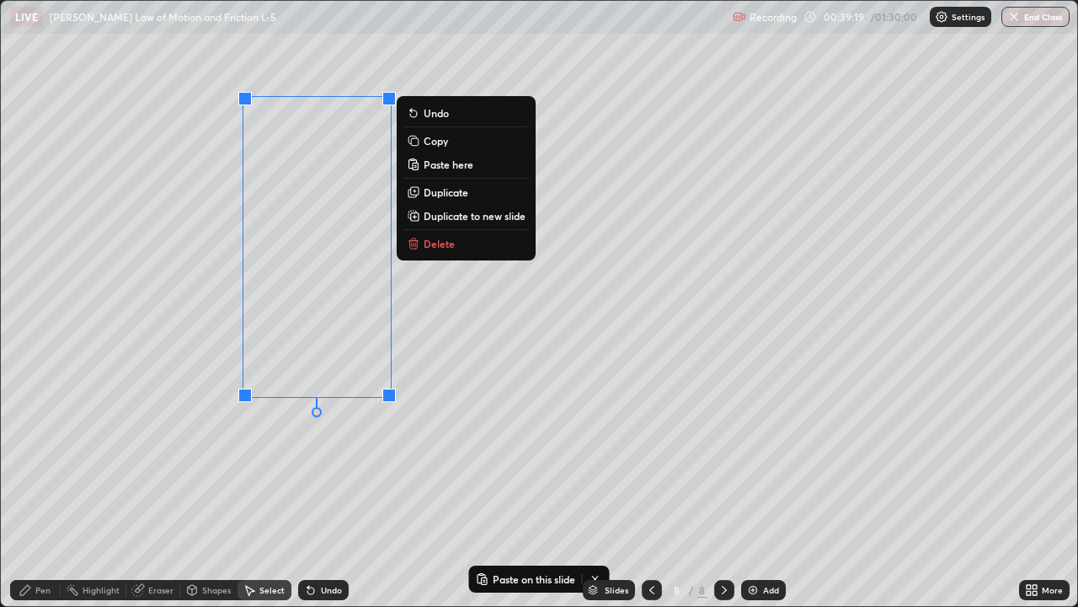
click at [455, 192] on p "Duplicate" at bounding box center [446, 191] width 45 height 13
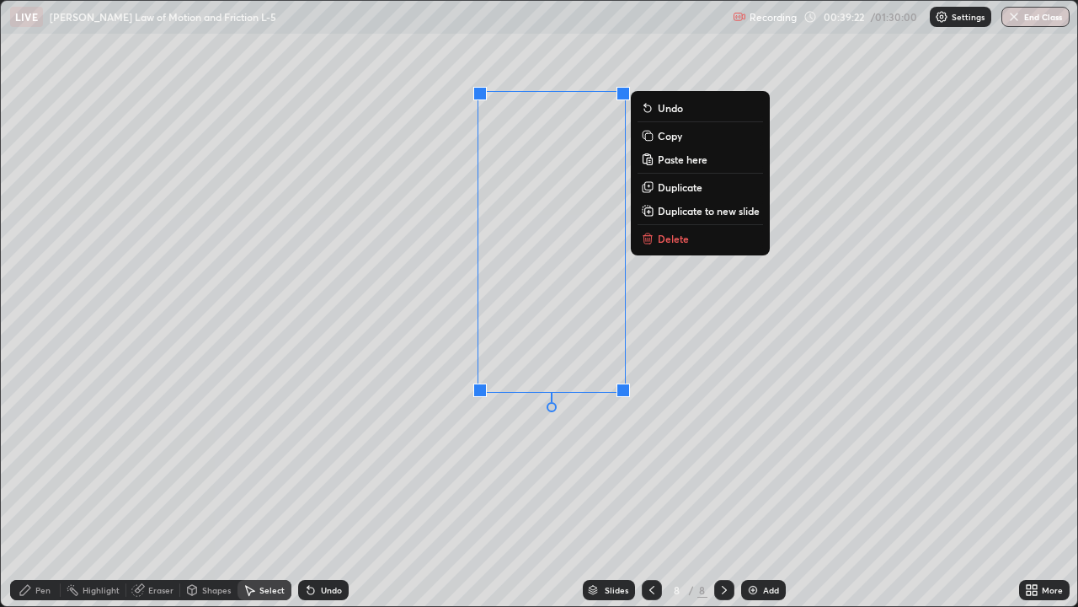
click at [596, 472] on div "0 ° Undo Copy Paste here Duplicate Duplicate to new slide Delete" at bounding box center [539, 303] width 1077 height 605
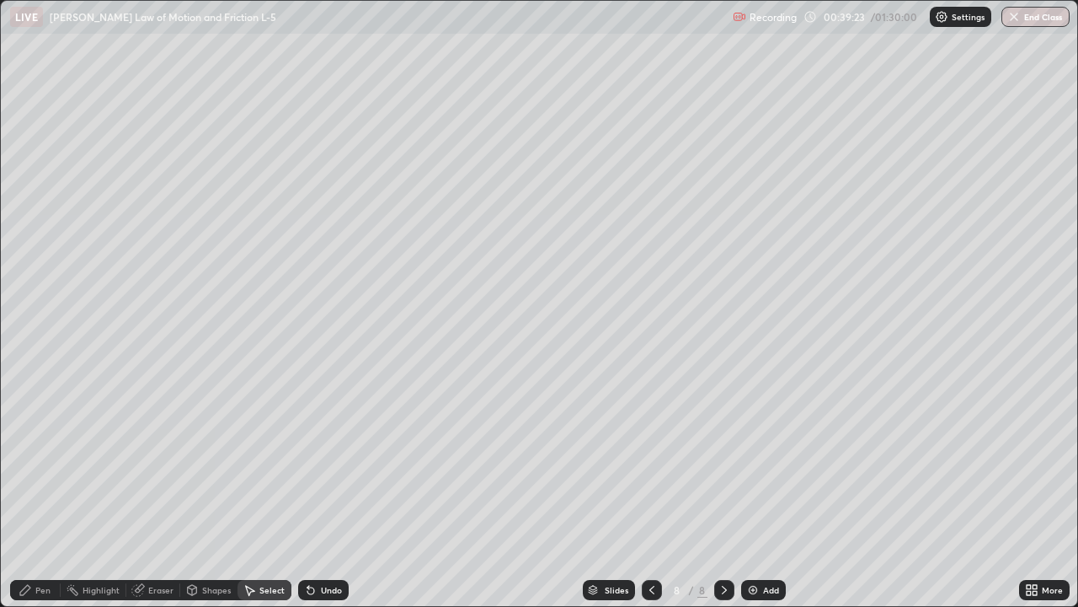
click at [212, 492] on div "Shapes" at bounding box center [216, 590] width 29 height 8
click at [160, 492] on div "Eraser" at bounding box center [160, 590] width 25 height 8
click at [45, 492] on div "Pen" at bounding box center [42, 590] width 15 height 8
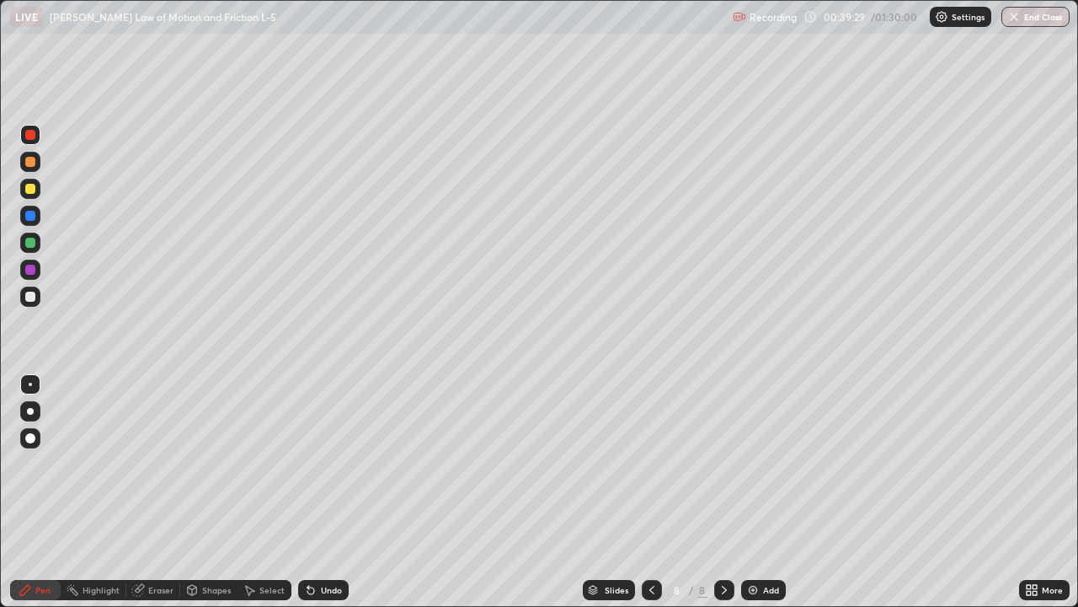
click at [32, 265] on div at bounding box center [30, 270] width 10 height 10
click at [267, 492] on div "Select" at bounding box center [271, 590] width 25 height 8
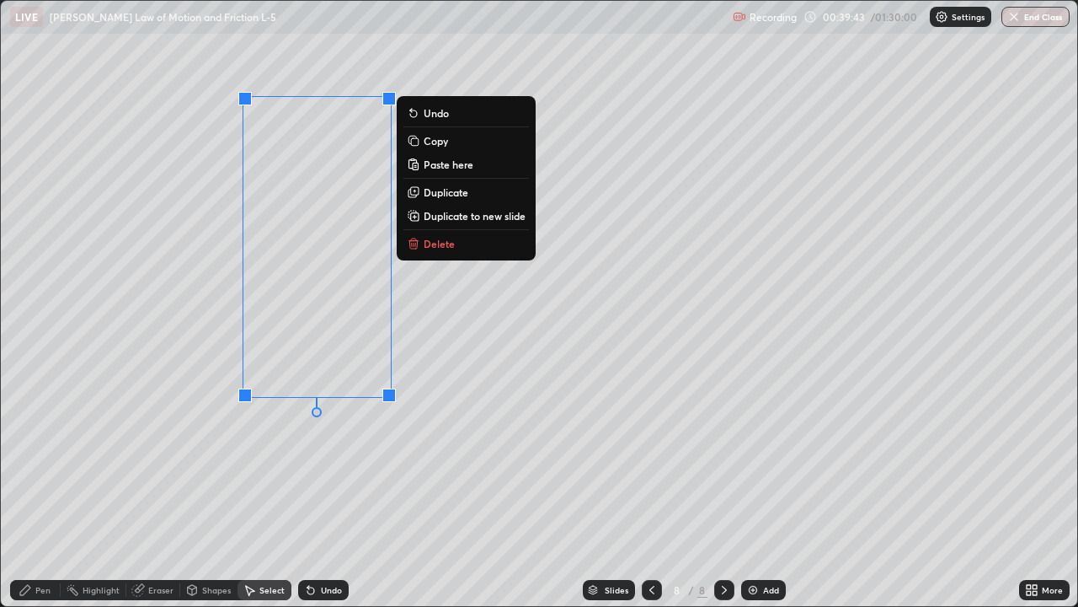
click at [450, 193] on p "Duplicate" at bounding box center [446, 191] width 45 height 13
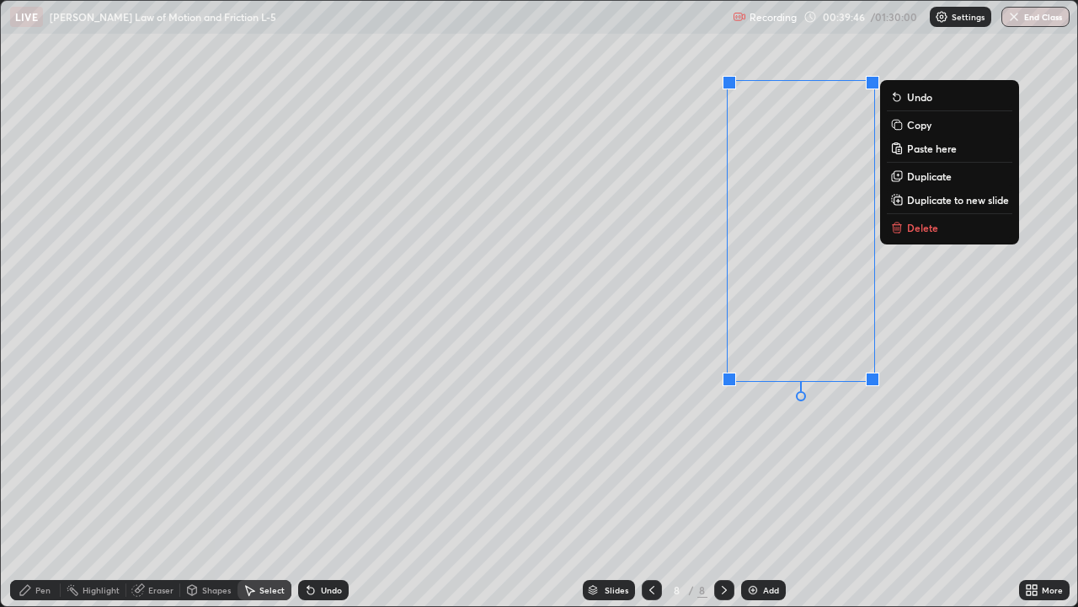
click at [739, 463] on div "0 ° Undo Copy Paste here Duplicate Duplicate to new slide Delete" at bounding box center [539, 303] width 1077 height 605
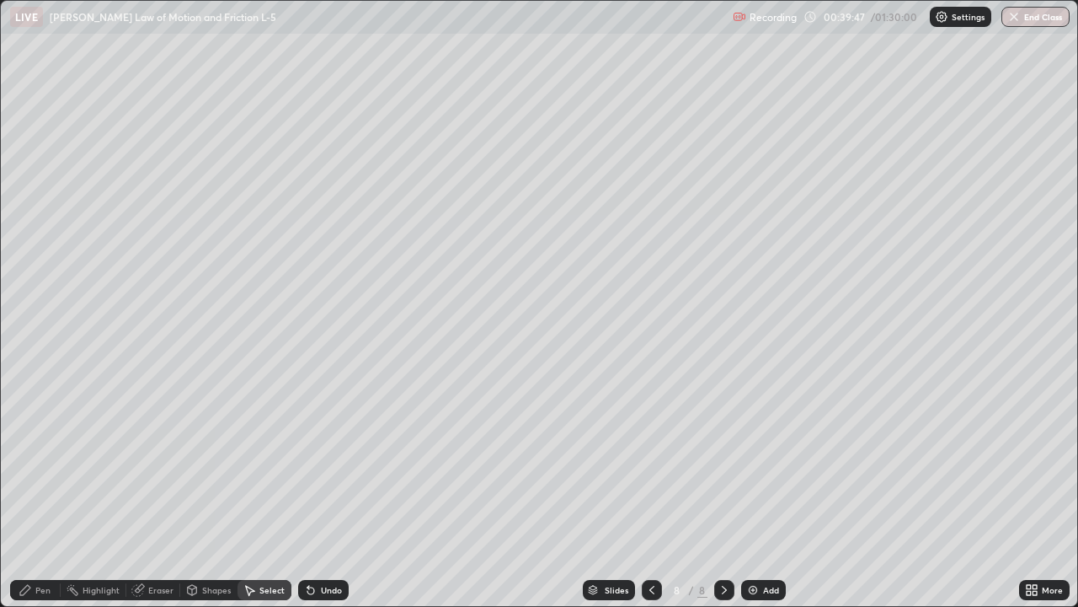
click at [165, 492] on div "Eraser" at bounding box center [160, 590] width 25 height 8
click at [219, 492] on div "Shapes" at bounding box center [216, 590] width 29 height 8
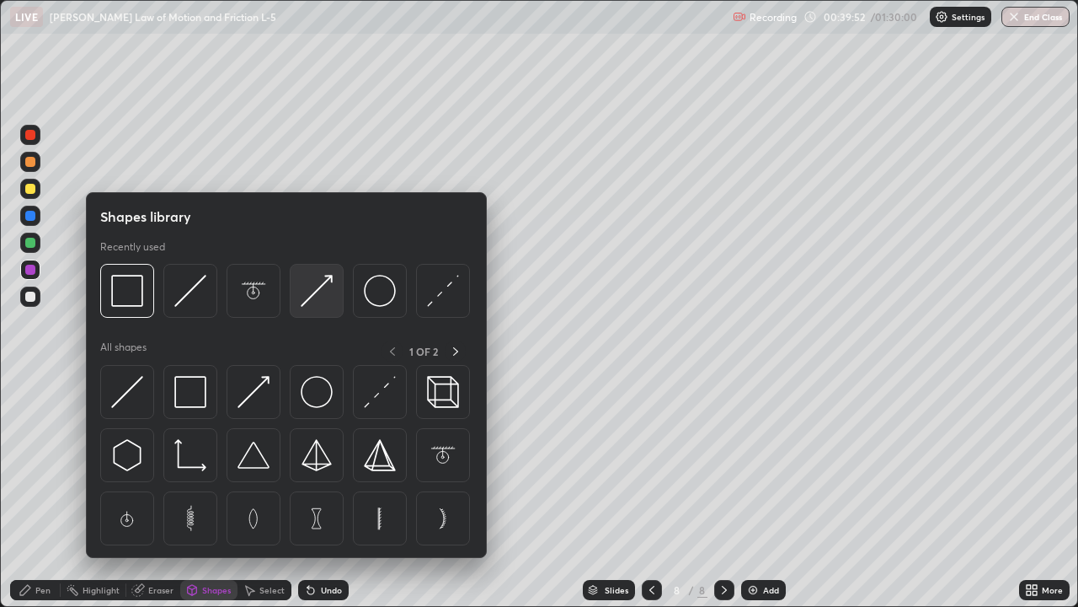
click at [320, 297] on img at bounding box center [317, 291] width 32 height 32
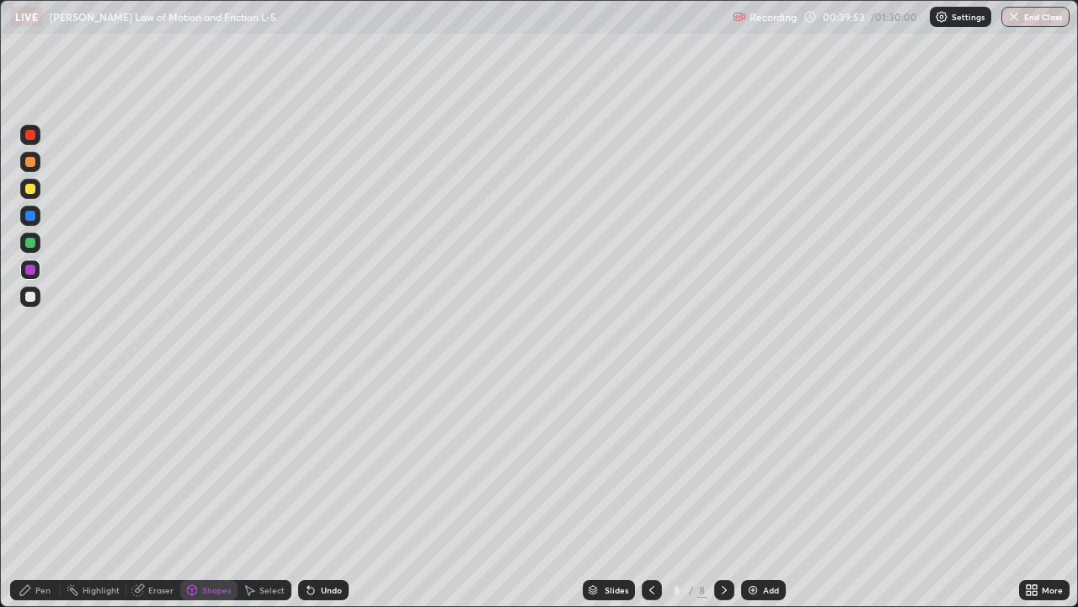
click at [35, 189] on div at bounding box center [30, 189] width 10 height 10
click at [51, 492] on div "Pen" at bounding box center [35, 590] width 51 height 20
click at [29, 141] on div at bounding box center [30, 135] width 20 height 20
click at [275, 492] on div "Select" at bounding box center [271, 590] width 25 height 8
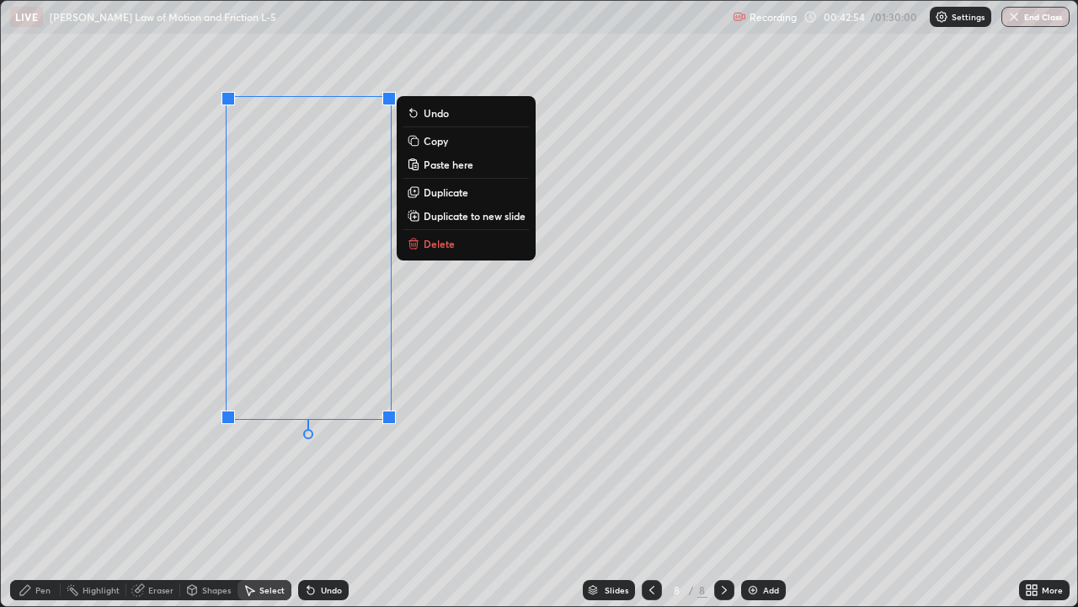
click at [469, 217] on p "Duplicate to new slide" at bounding box center [475, 215] width 102 height 13
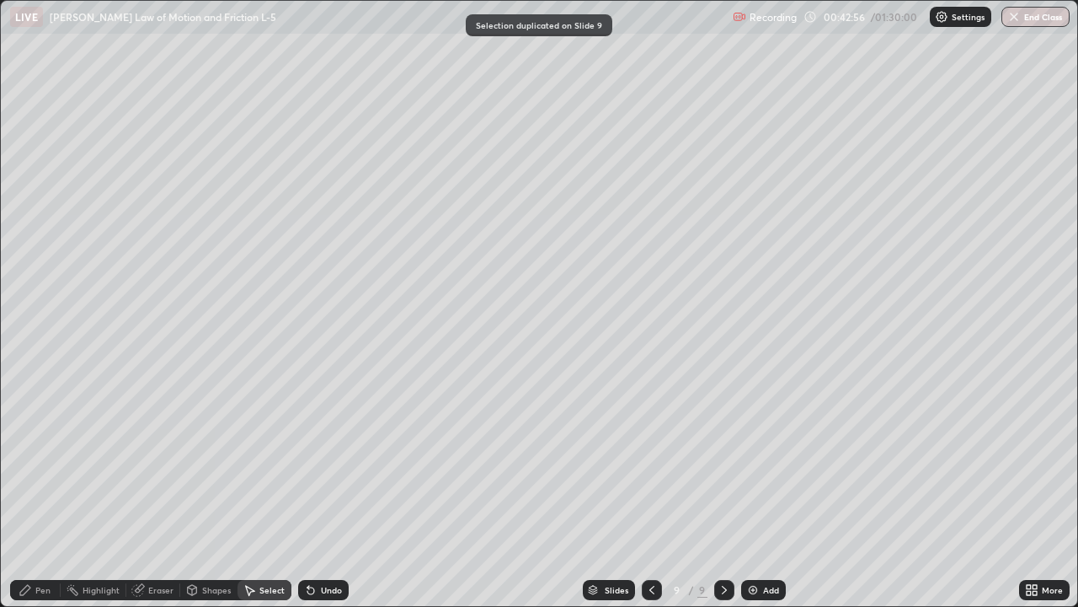
click at [166, 492] on div "Eraser" at bounding box center [160, 590] width 25 height 8
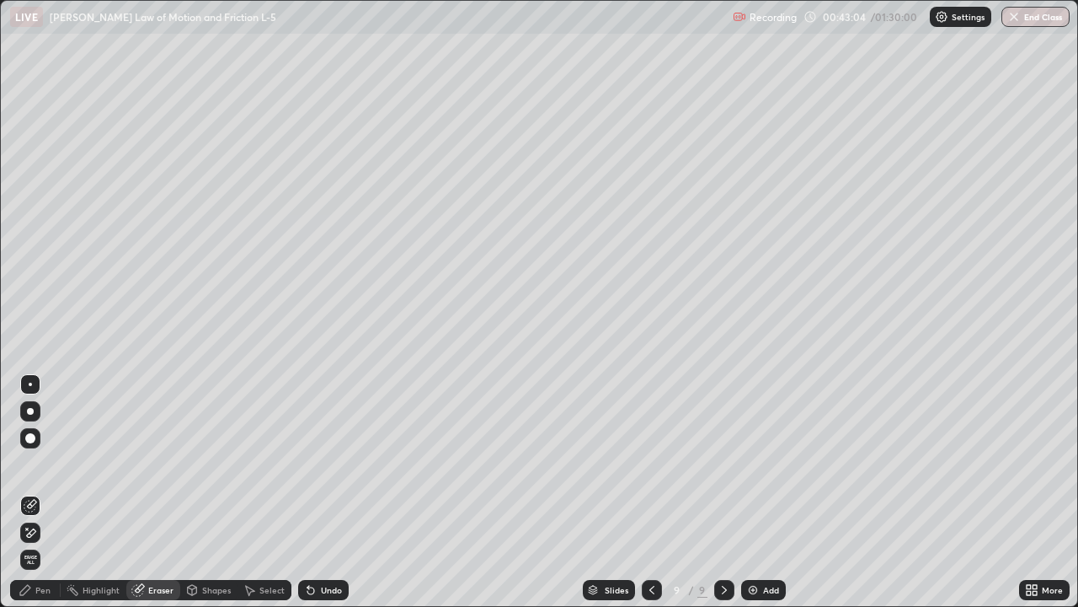
click at [265, 492] on div "Select" at bounding box center [271, 590] width 25 height 8
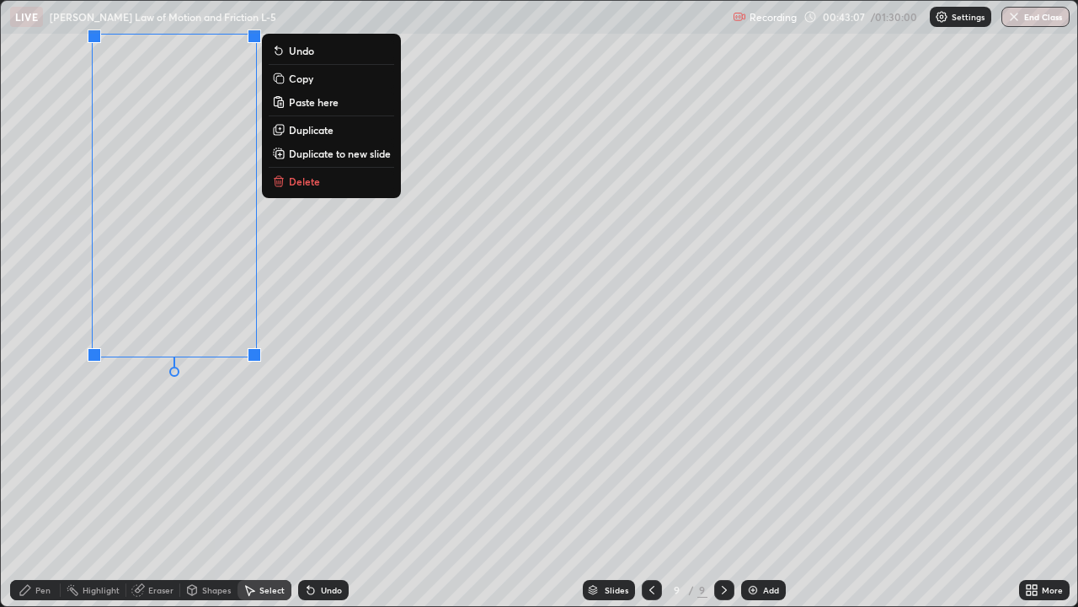
click at [196, 463] on div "0 ° Undo Copy Paste here Duplicate Duplicate to new slide Delete" at bounding box center [539, 303] width 1077 height 605
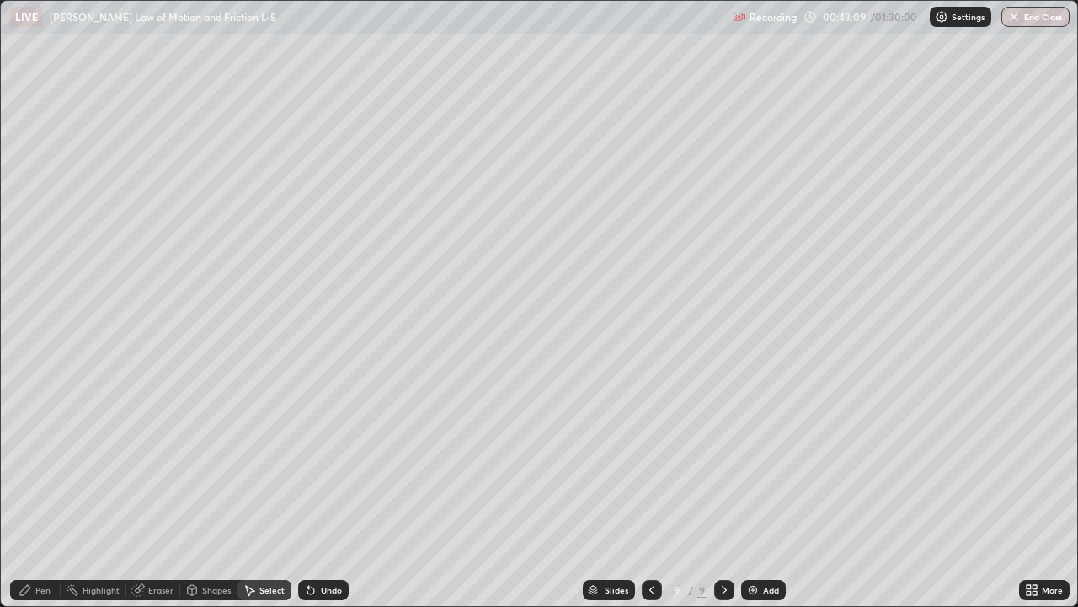
click at [168, 492] on div "Eraser" at bounding box center [160, 590] width 25 height 8
click at [209, 492] on div "Shapes" at bounding box center [216, 590] width 29 height 8
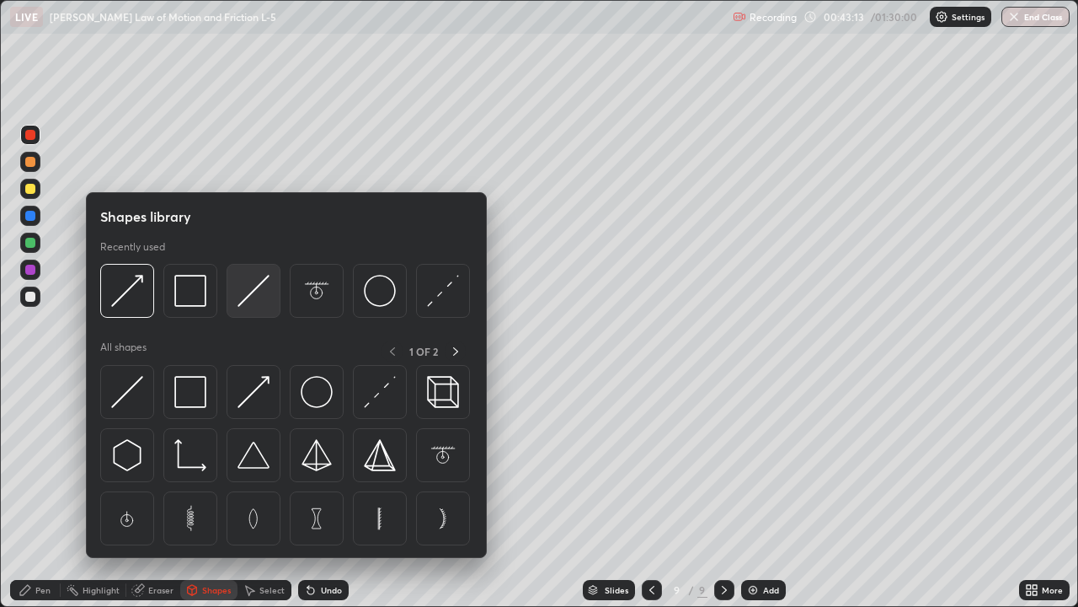
click at [250, 297] on img at bounding box center [254, 291] width 32 height 32
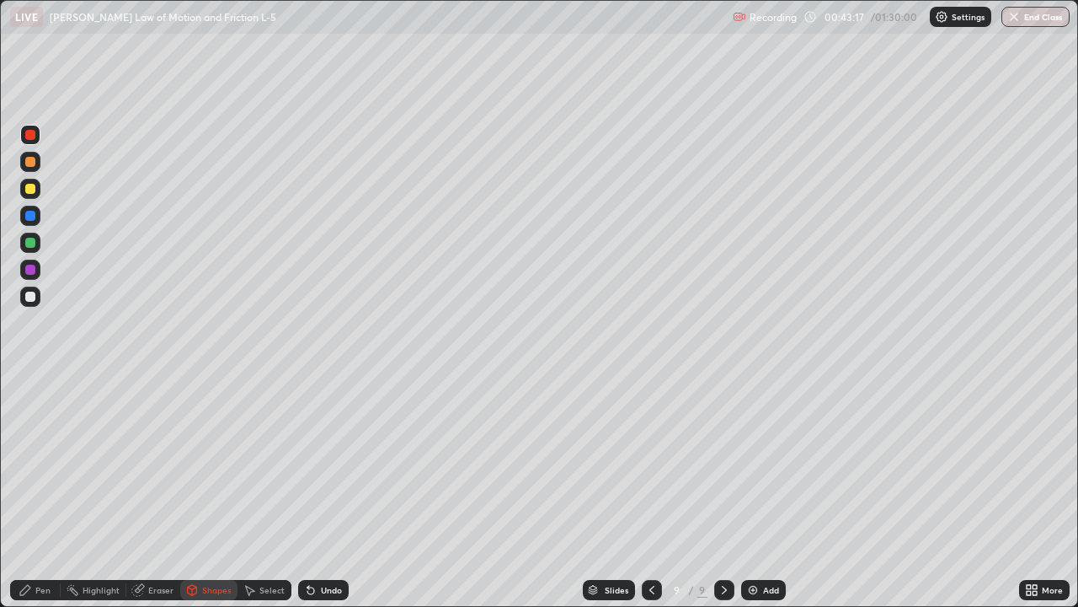
click at [26, 301] on div at bounding box center [30, 296] width 10 height 10
click at [35, 492] on div "Pen" at bounding box center [42, 590] width 15 height 8
click at [33, 193] on div at bounding box center [30, 189] width 10 height 10
click at [760, 492] on div "Add" at bounding box center [763, 590] width 45 height 20
click at [28, 298] on div at bounding box center [30, 296] width 10 height 10
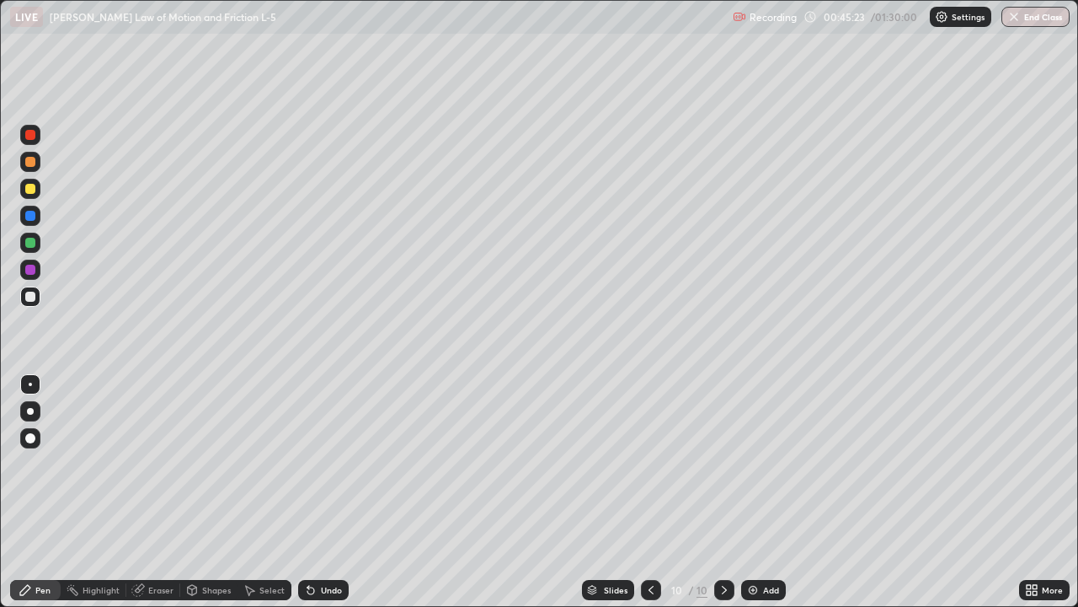
click at [33, 160] on div at bounding box center [30, 162] width 10 height 10
click at [30, 300] on div at bounding box center [30, 296] width 10 height 10
click at [211, 492] on div "Shapes" at bounding box center [216, 590] width 29 height 8
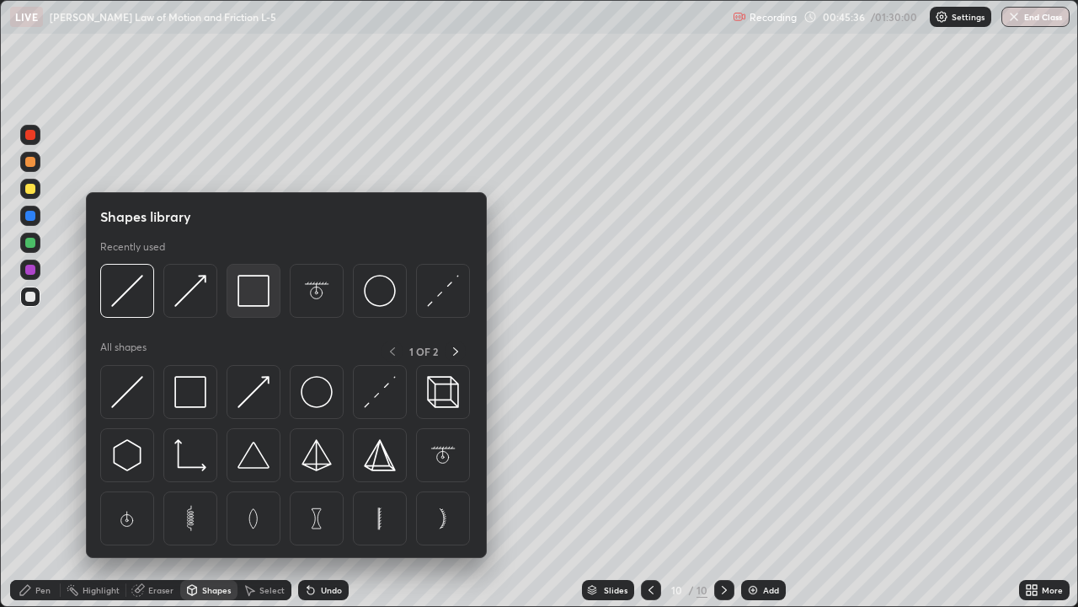
click at [249, 300] on img at bounding box center [254, 291] width 32 height 32
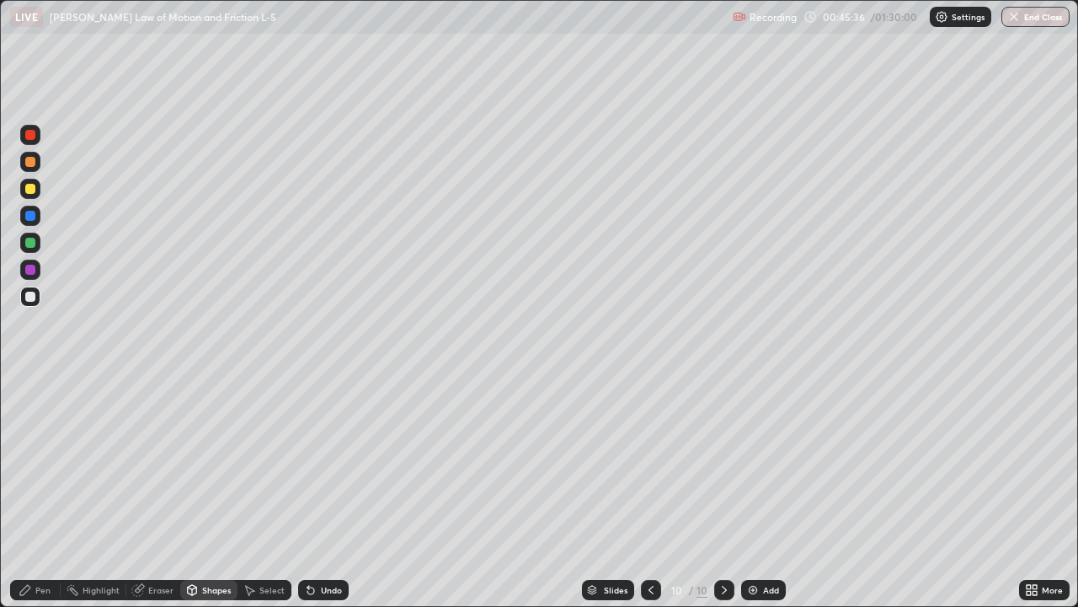
click at [31, 243] on div at bounding box center [30, 243] width 10 height 10
click at [31, 162] on div at bounding box center [30, 162] width 10 height 10
click at [31, 297] on div at bounding box center [30, 296] width 10 height 10
click at [29, 492] on icon at bounding box center [25, 589] width 13 height 13
click at [36, 270] on div at bounding box center [30, 269] width 20 height 20
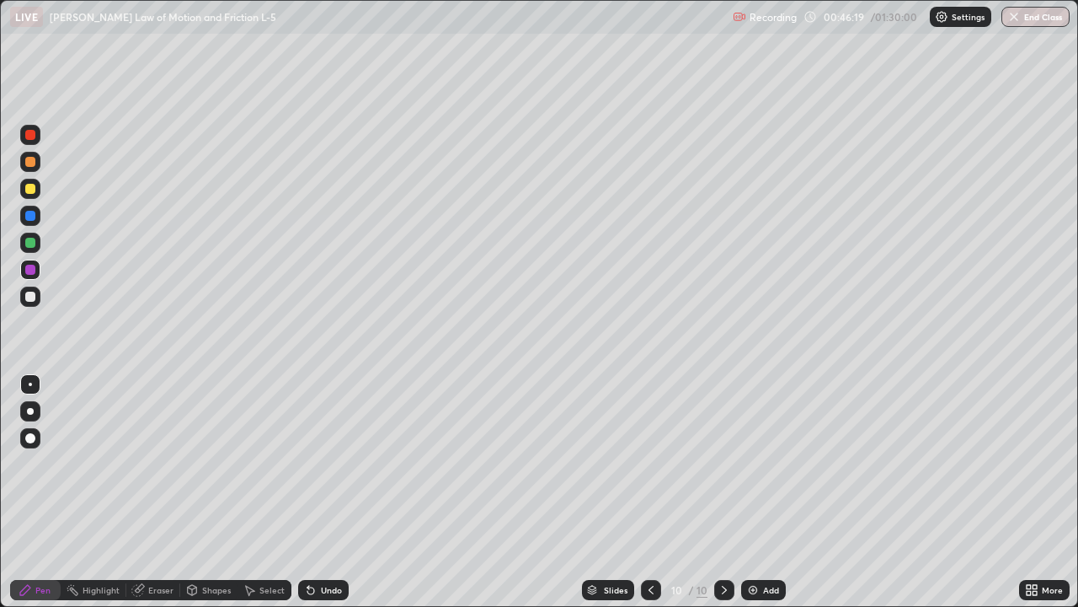
click at [31, 162] on div at bounding box center [30, 162] width 10 height 10
click at [29, 134] on div at bounding box center [30, 135] width 10 height 10
click at [30, 216] on div at bounding box center [30, 216] width 10 height 10
click at [33, 297] on div at bounding box center [30, 296] width 10 height 10
click at [32, 270] on div at bounding box center [30, 270] width 10 height 10
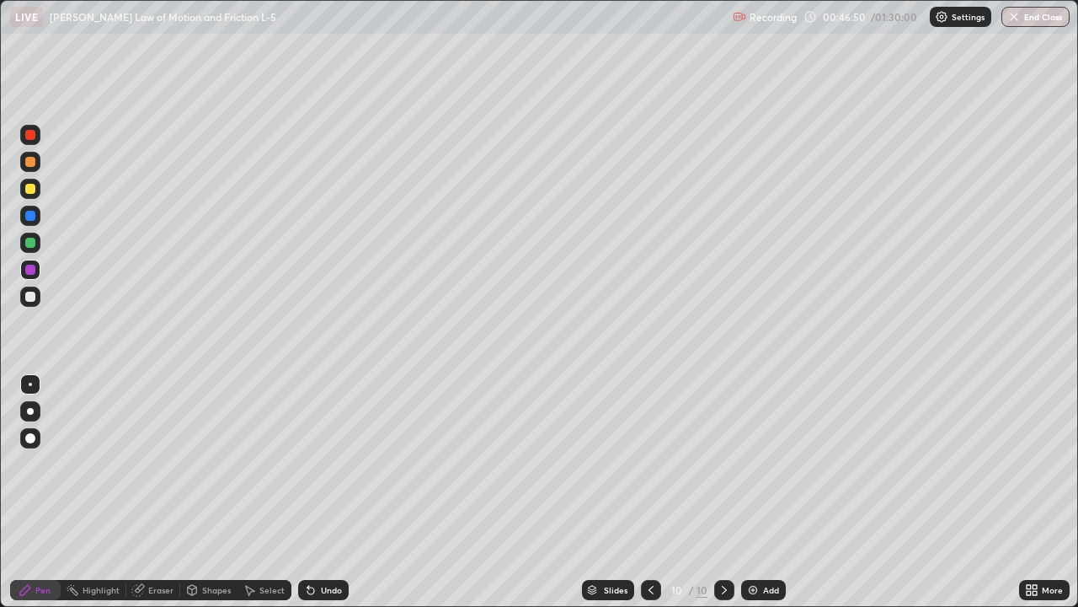
click at [29, 133] on div at bounding box center [30, 135] width 10 height 10
click at [30, 299] on div at bounding box center [30, 296] width 10 height 10
click at [30, 136] on div at bounding box center [30, 135] width 10 height 10
click at [32, 270] on div at bounding box center [30, 270] width 10 height 10
click at [27, 131] on div at bounding box center [30, 135] width 10 height 10
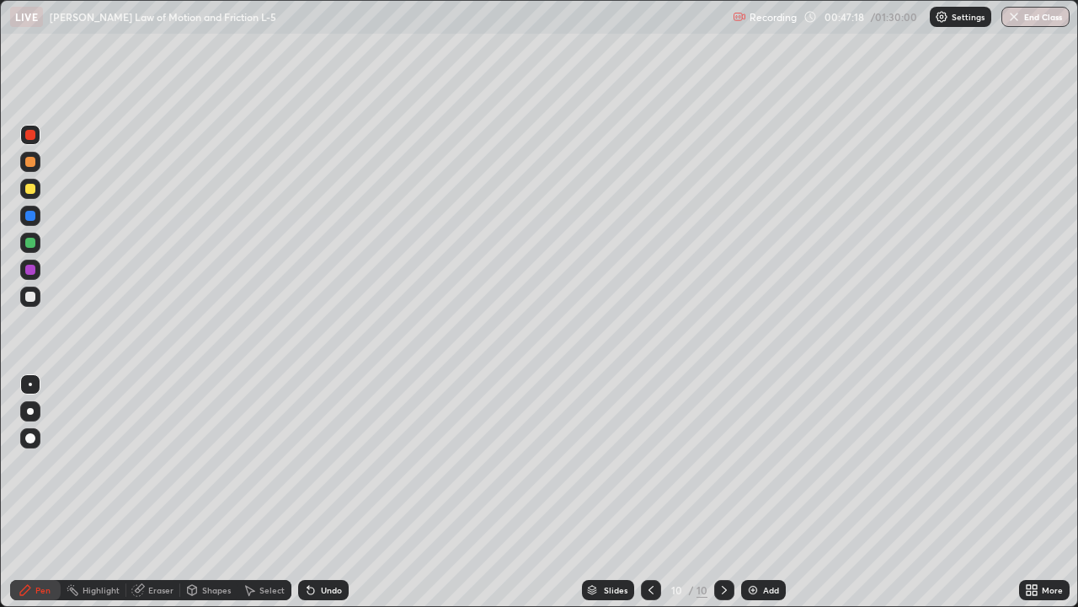
click at [260, 492] on div "Select" at bounding box center [265, 590] width 54 height 20
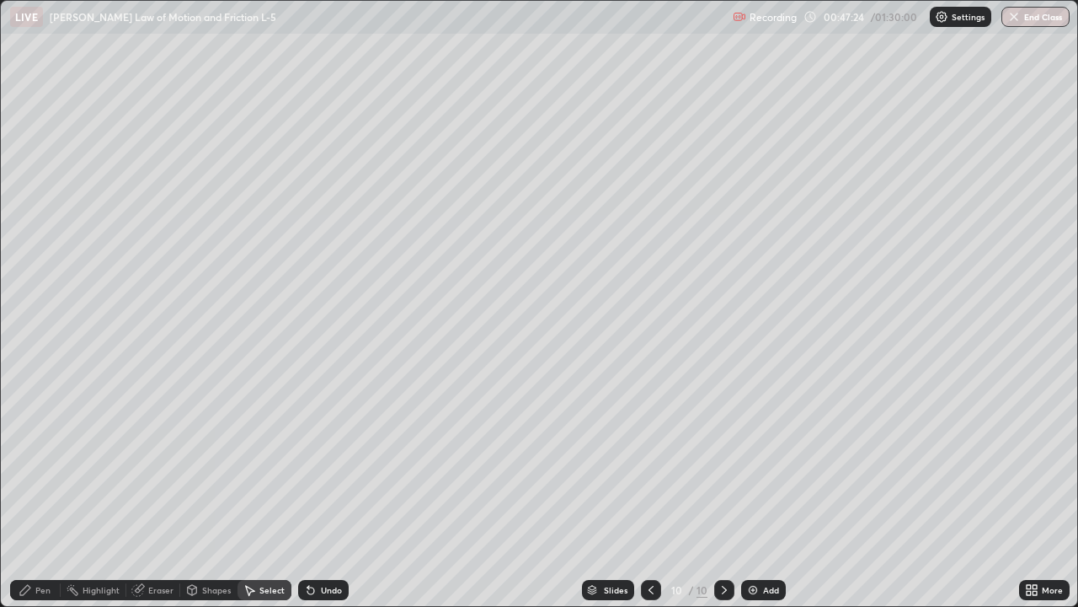
click at [35, 492] on div "Pen" at bounding box center [35, 590] width 51 height 20
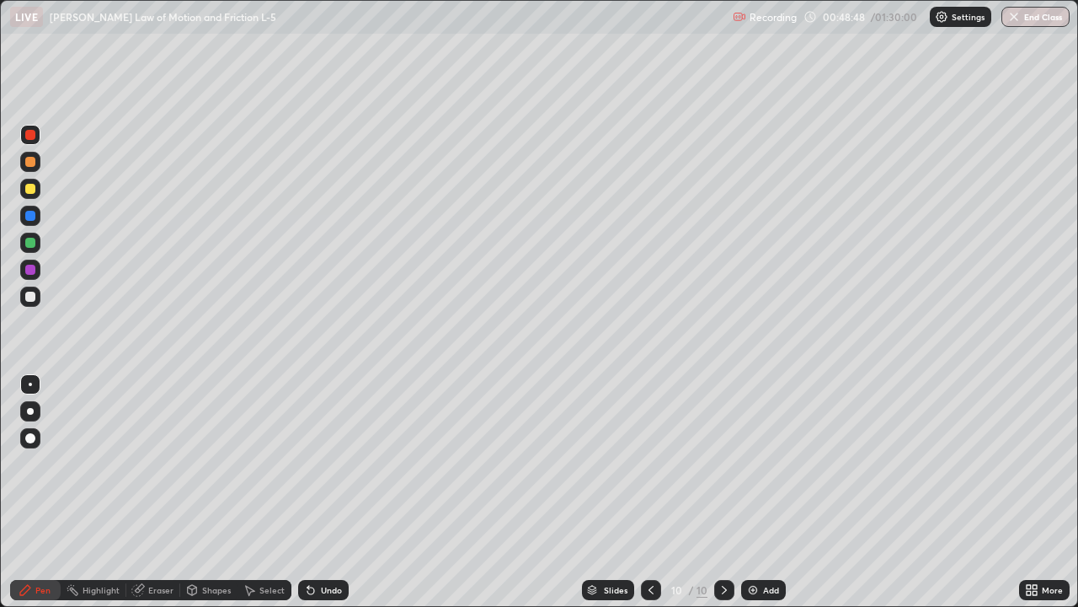
click at [24, 242] on div at bounding box center [30, 243] width 20 height 20
click at [31, 139] on div at bounding box center [30, 135] width 10 height 10
click at [769, 492] on div "Add" at bounding box center [771, 590] width 16 height 8
click at [222, 492] on div "Shapes" at bounding box center [216, 590] width 29 height 8
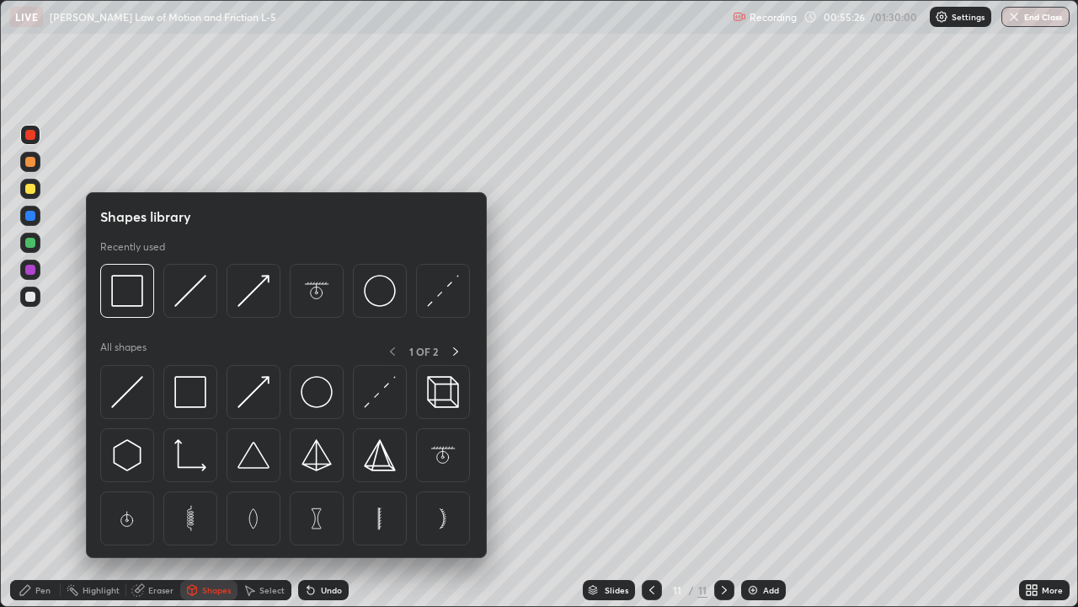
click at [40, 492] on div "Pen" at bounding box center [42, 590] width 15 height 8
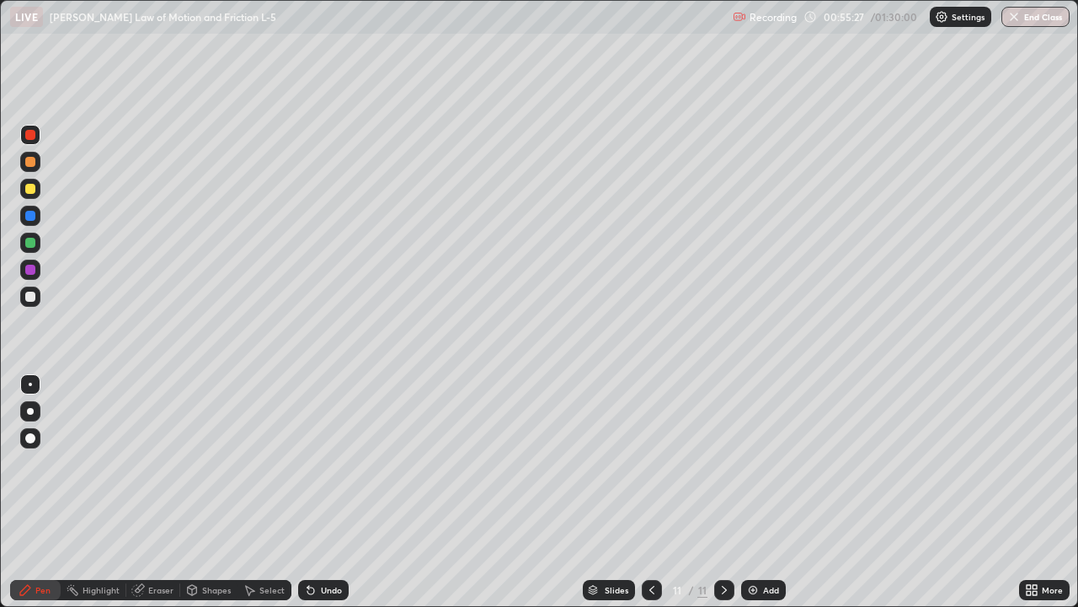
click at [32, 295] on div at bounding box center [30, 296] width 10 height 10
click at [328, 492] on div "Undo" at bounding box center [323, 590] width 51 height 20
click at [35, 269] on div at bounding box center [30, 270] width 10 height 10
click at [30, 135] on div at bounding box center [30, 135] width 10 height 10
click at [33, 297] on div at bounding box center [30, 296] width 10 height 10
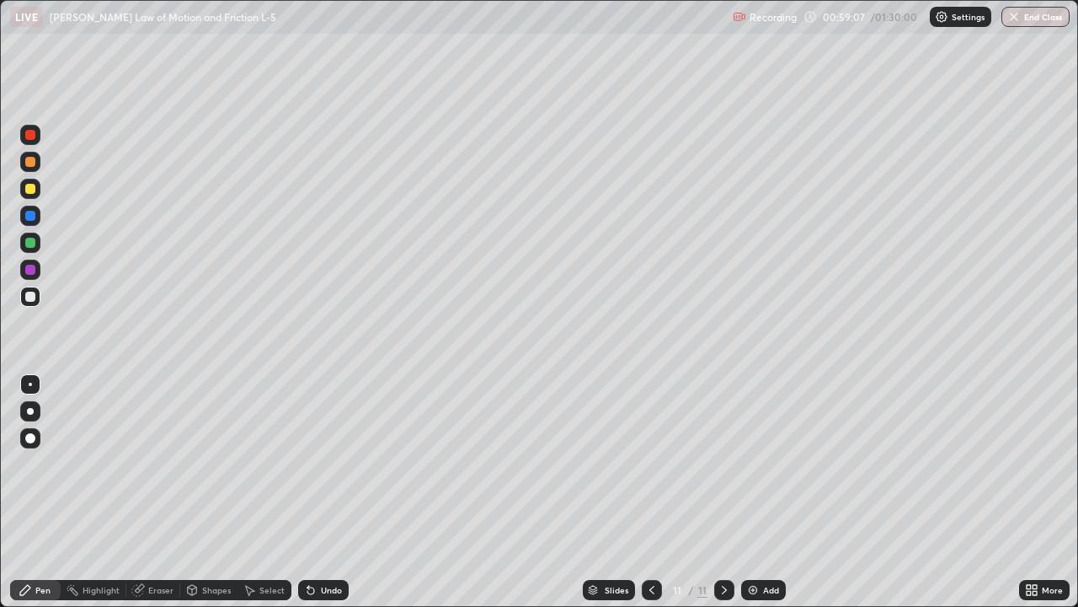
click at [761, 492] on div "Add" at bounding box center [763, 590] width 45 height 20
click at [30, 190] on div at bounding box center [30, 189] width 10 height 10
click at [209, 492] on div "Shapes" at bounding box center [216, 590] width 29 height 8
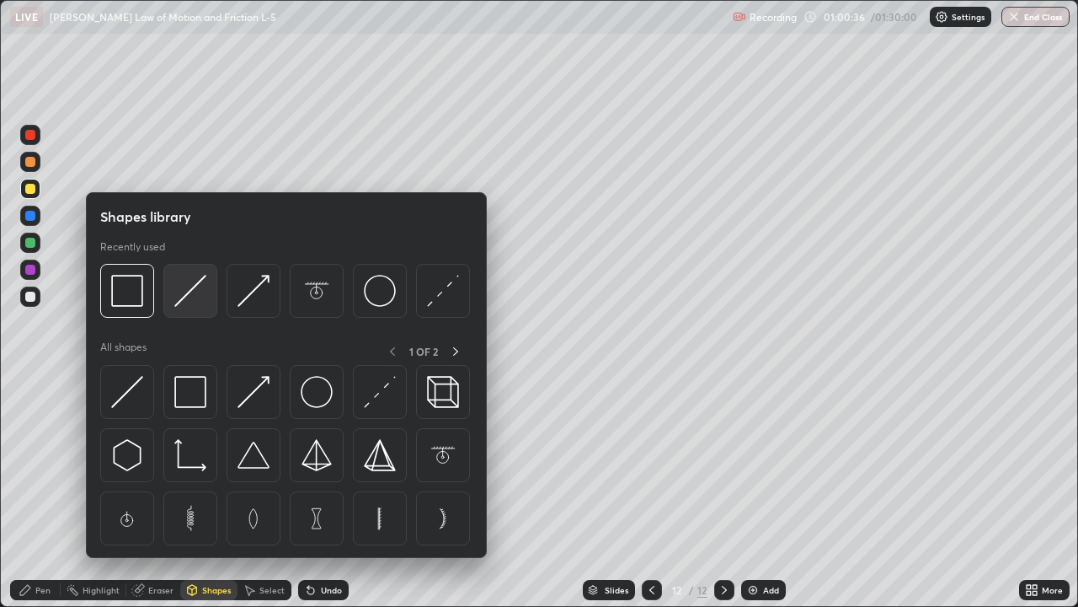
click at [185, 291] on img at bounding box center [190, 291] width 32 height 32
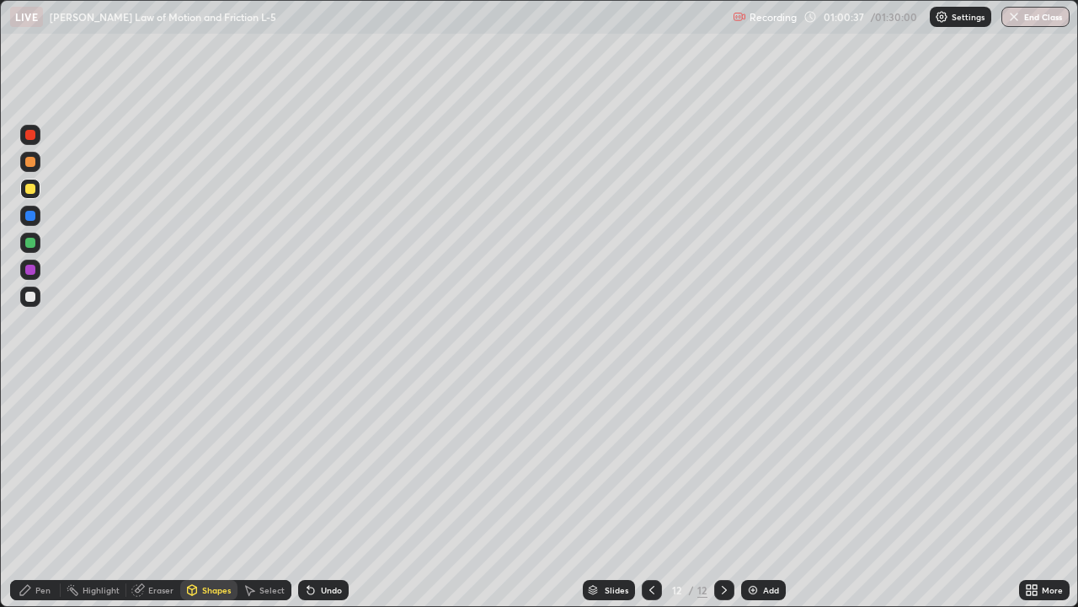
click at [28, 269] on div at bounding box center [30, 270] width 10 height 10
click at [30, 492] on icon at bounding box center [25, 589] width 13 height 13
click at [722, 492] on icon at bounding box center [724, 589] width 13 height 13
click at [715, 492] on div at bounding box center [724, 590] width 20 height 20
click at [764, 492] on div "Add" at bounding box center [763, 590] width 45 height 20
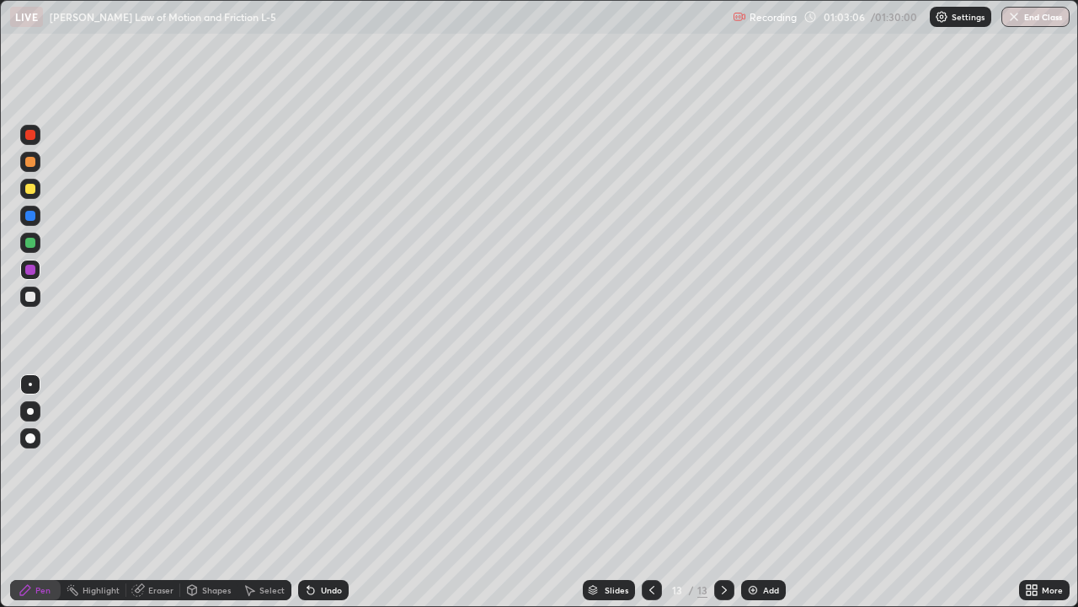
click at [34, 191] on div at bounding box center [30, 189] width 10 height 10
click at [30, 163] on div at bounding box center [30, 162] width 10 height 10
click at [31, 215] on div at bounding box center [30, 216] width 10 height 10
click at [160, 492] on div "Eraser" at bounding box center [160, 590] width 25 height 8
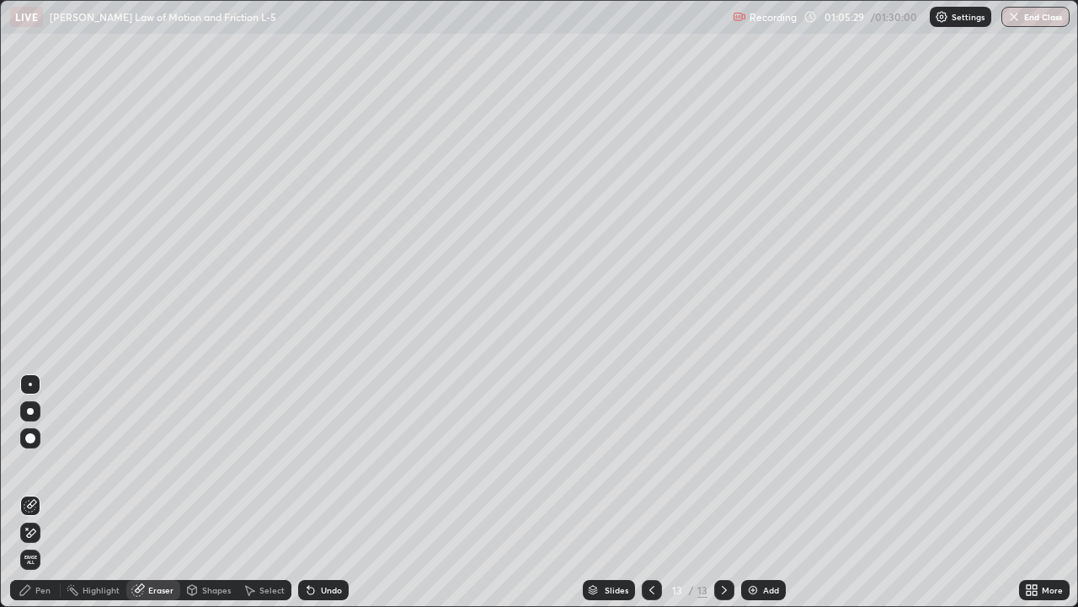
click at [34, 492] on div "Pen" at bounding box center [35, 590] width 51 height 20
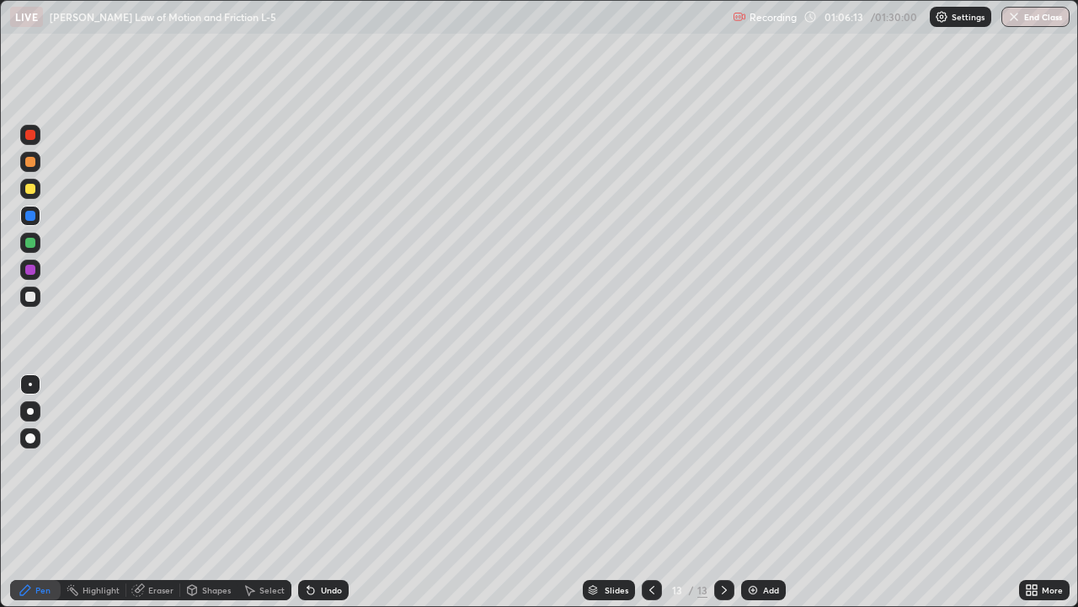
click at [650, 492] on icon at bounding box center [651, 589] width 13 height 13
click at [723, 492] on icon at bounding box center [724, 589] width 13 height 13
click at [758, 492] on div "Add" at bounding box center [763, 590] width 45 height 20
click at [29, 243] on div at bounding box center [30, 243] width 10 height 10
click at [30, 297] on div at bounding box center [30, 296] width 10 height 10
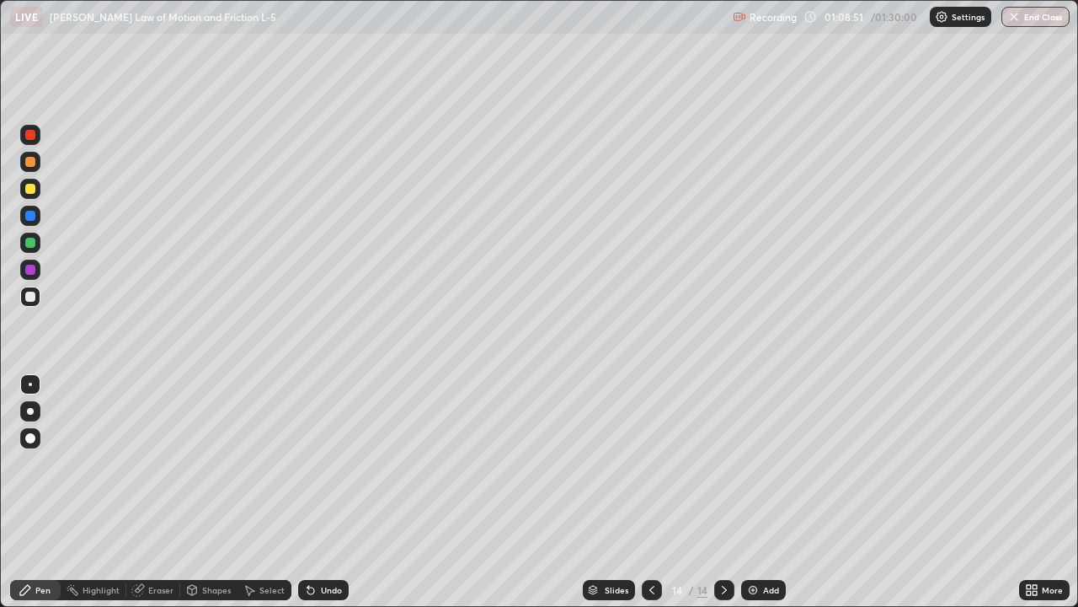
click at [32, 163] on div at bounding box center [30, 162] width 10 height 10
click at [763, 492] on div "Add" at bounding box center [771, 590] width 16 height 8
click at [30, 297] on div at bounding box center [30, 296] width 10 height 10
click at [32, 162] on div at bounding box center [30, 162] width 10 height 10
click at [212, 492] on div "Shapes" at bounding box center [216, 590] width 29 height 8
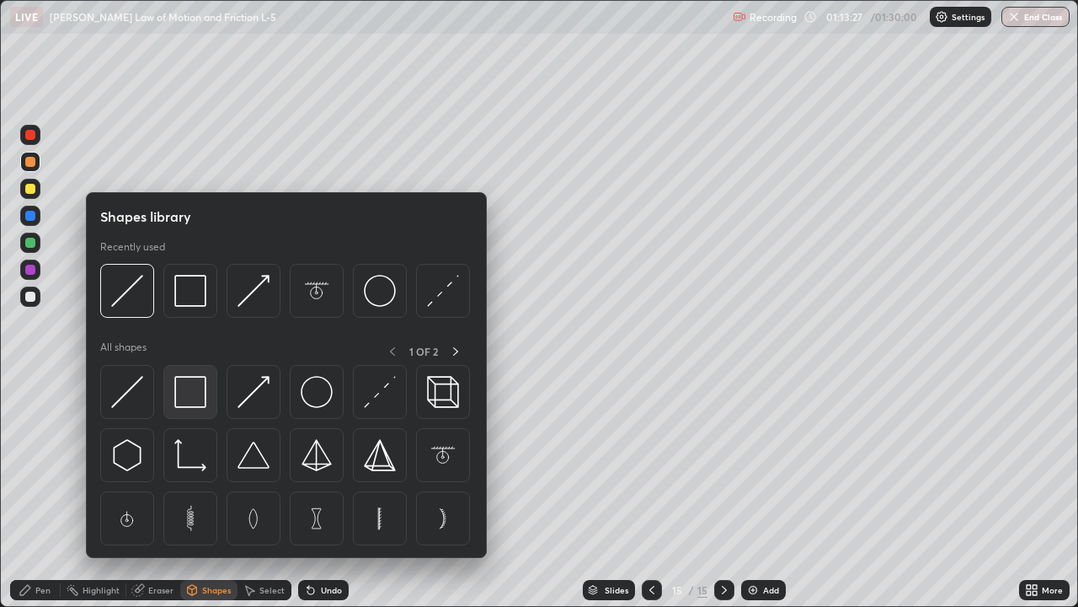
click at [198, 398] on img at bounding box center [190, 392] width 32 height 32
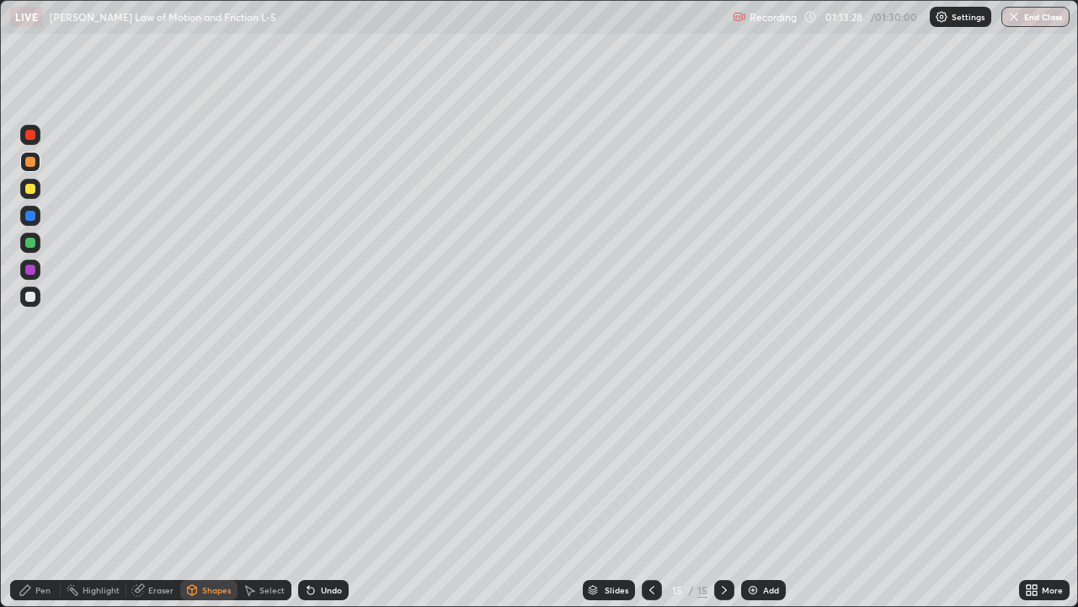
click at [27, 246] on div at bounding box center [30, 243] width 10 height 10
click at [41, 492] on div "Pen" at bounding box center [42, 590] width 15 height 8
click at [29, 440] on div at bounding box center [30, 438] width 10 height 10
click at [215, 492] on div "Shapes" at bounding box center [216, 590] width 29 height 8
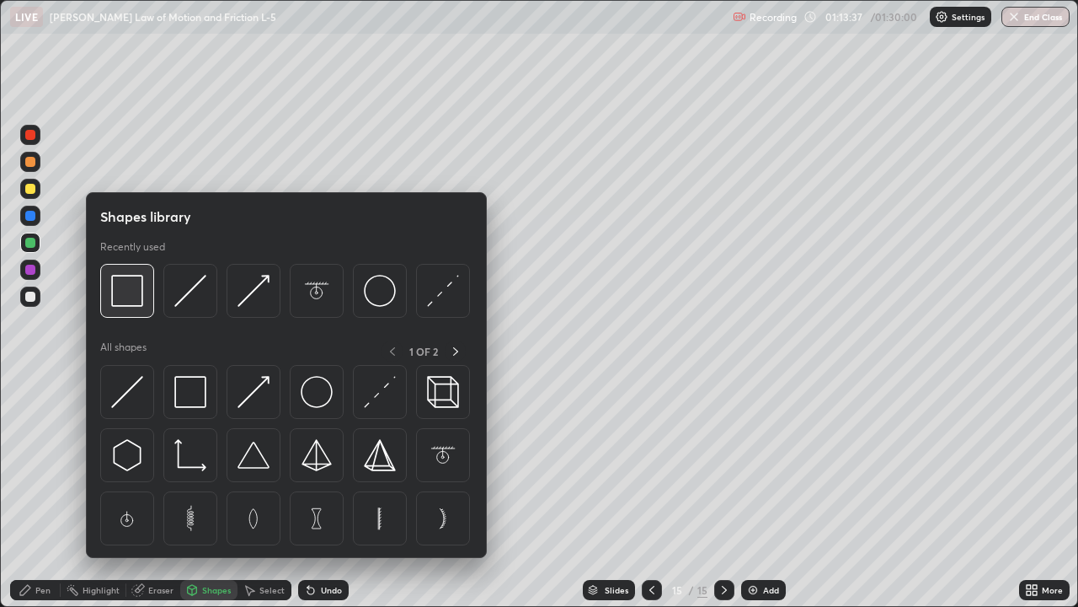
click at [136, 302] on img at bounding box center [127, 291] width 32 height 32
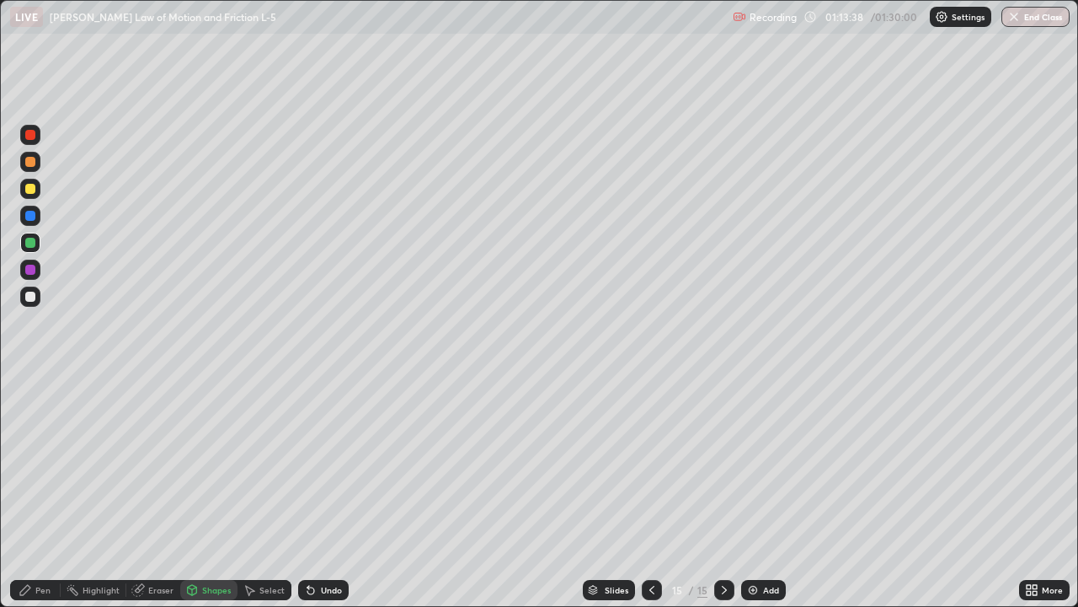
click at [33, 134] on div at bounding box center [30, 135] width 10 height 10
click at [41, 492] on div "Pen" at bounding box center [35, 590] width 51 height 20
click at [30, 384] on div at bounding box center [30, 383] width 3 height 3
click at [34, 158] on div at bounding box center [30, 162] width 10 height 10
click at [29, 243] on div at bounding box center [30, 243] width 10 height 10
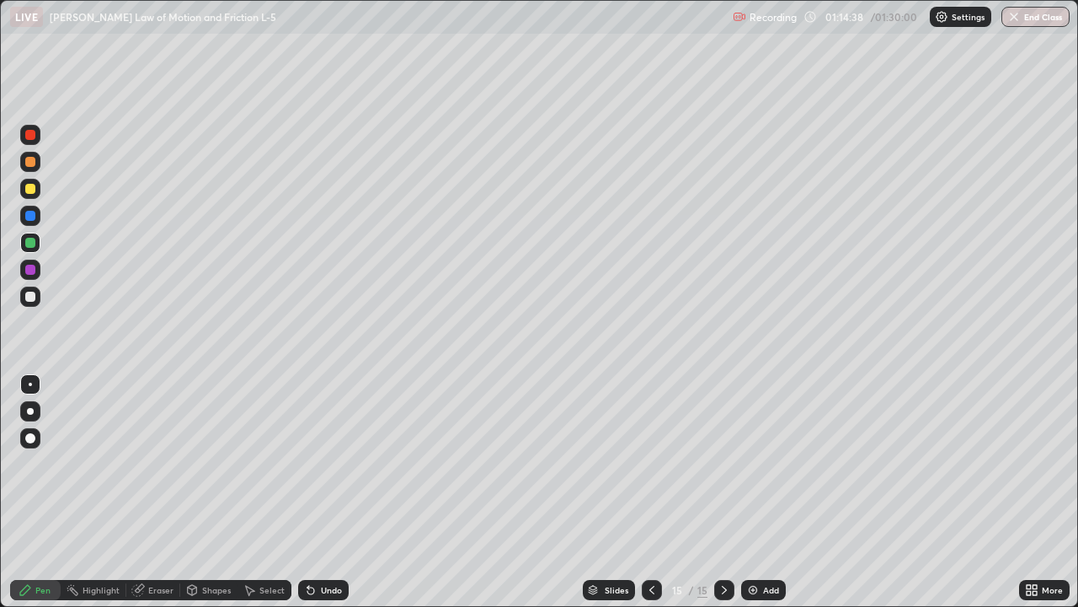
click at [29, 142] on div at bounding box center [30, 135] width 20 height 20
click at [30, 298] on div at bounding box center [30, 296] width 10 height 10
click at [274, 492] on div "Select" at bounding box center [271, 590] width 25 height 8
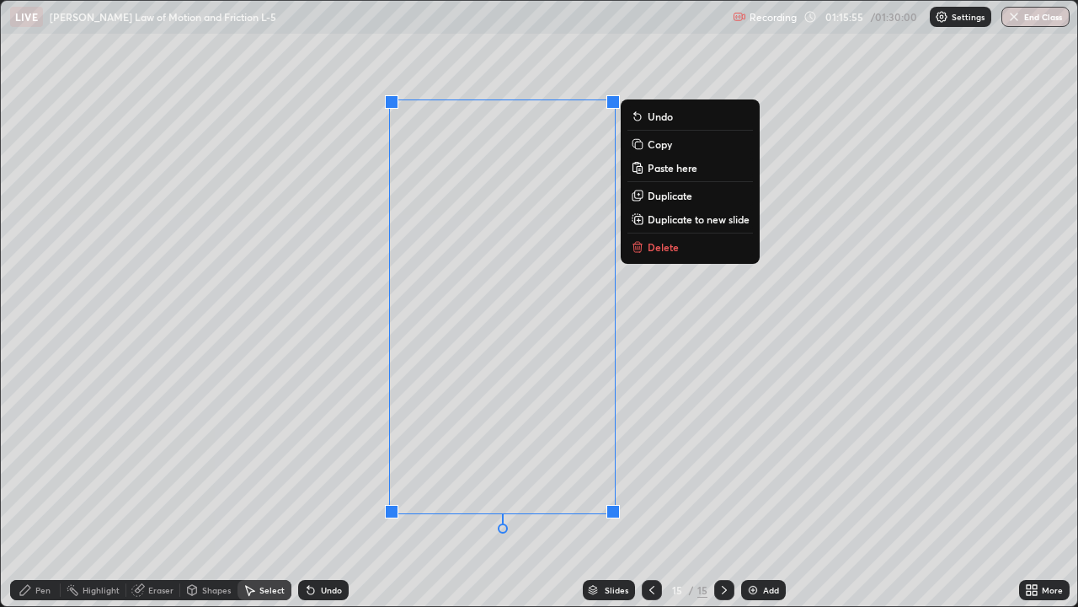
click at [661, 142] on p "Copy" at bounding box center [660, 143] width 24 height 13
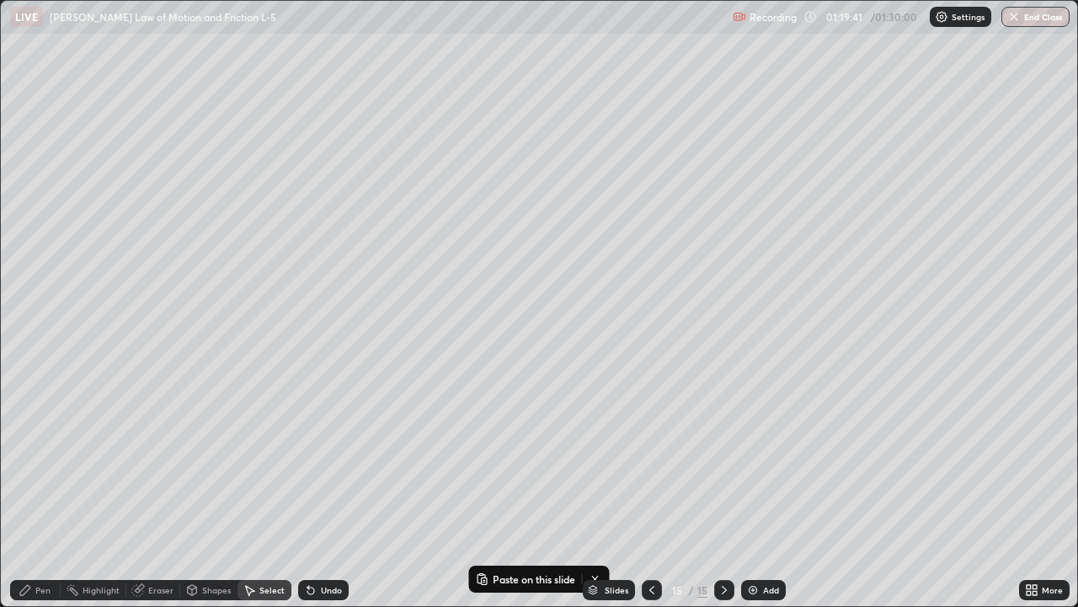
click at [760, 492] on div "Add" at bounding box center [763, 590] width 45 height 20
click at [47, 492] on div "Pen" at bounding box center [35, 590] width 51 height 20
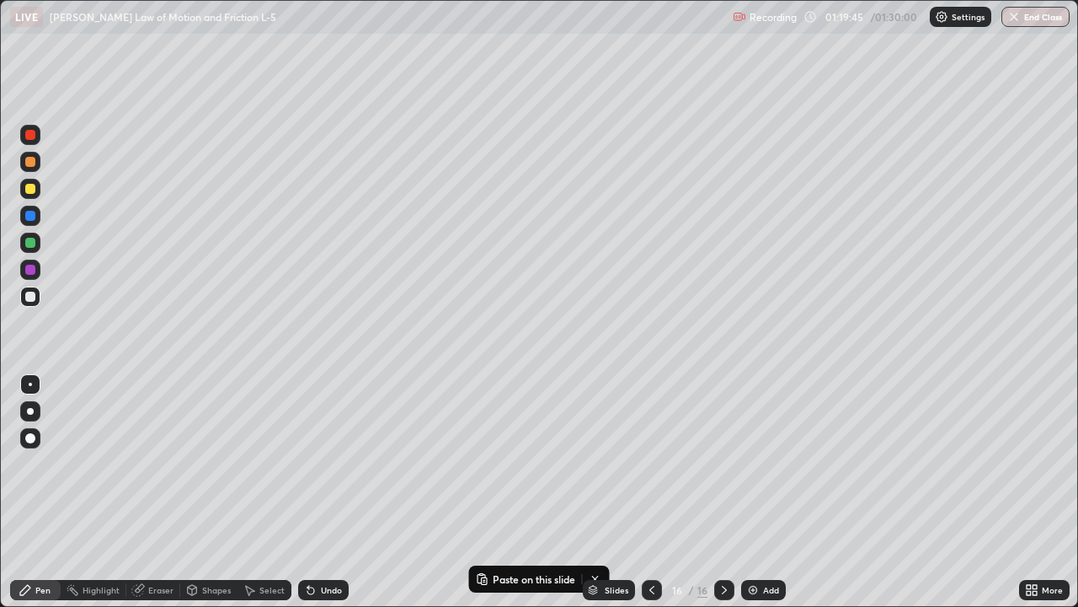
click at [642, 492] on div at bounding box center [652, 590] width 20 height 20
click at [267, 492] on div "Select" at bounding box center [271, 590] width 25 height 8
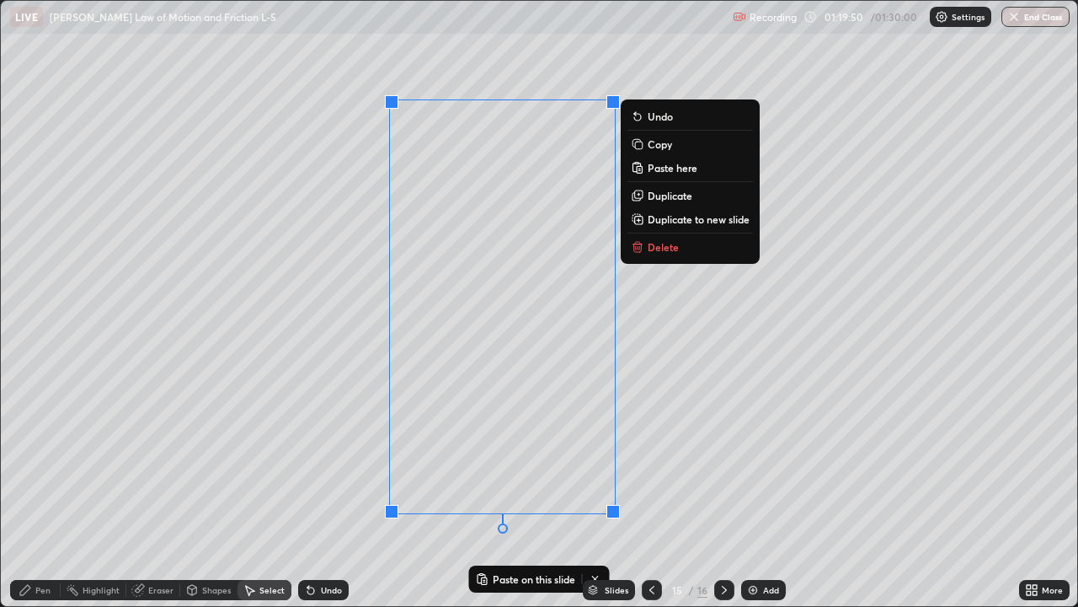
click at [687, 218] on p "Duplicate to new slide" at bounding box center [699, 218] width 102 height 13
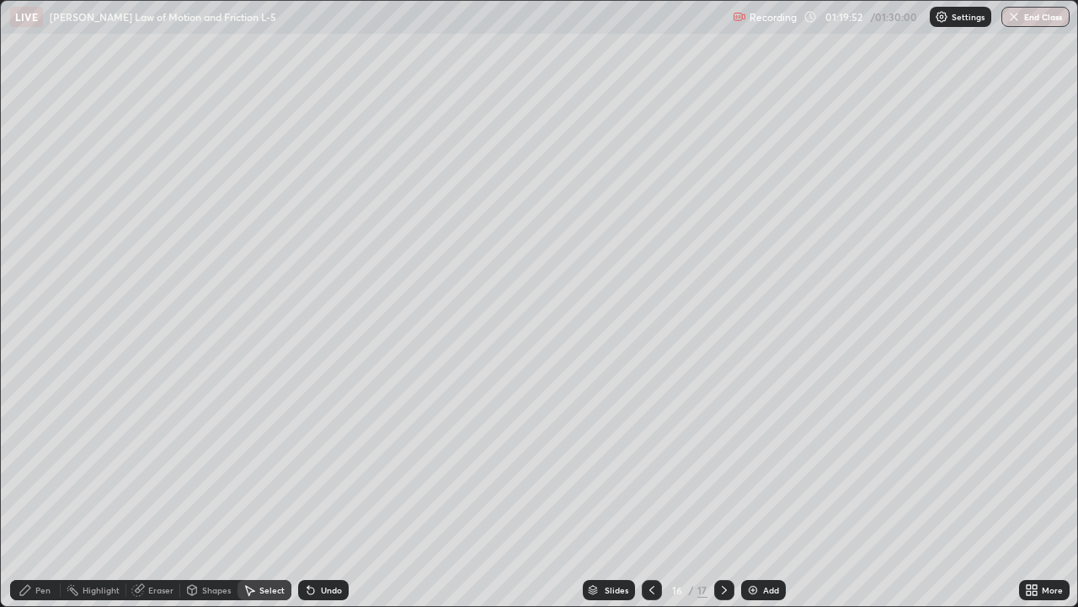
click at [48, 492] on div "Pen" at bounding box center [42, 590] width 15 height 8
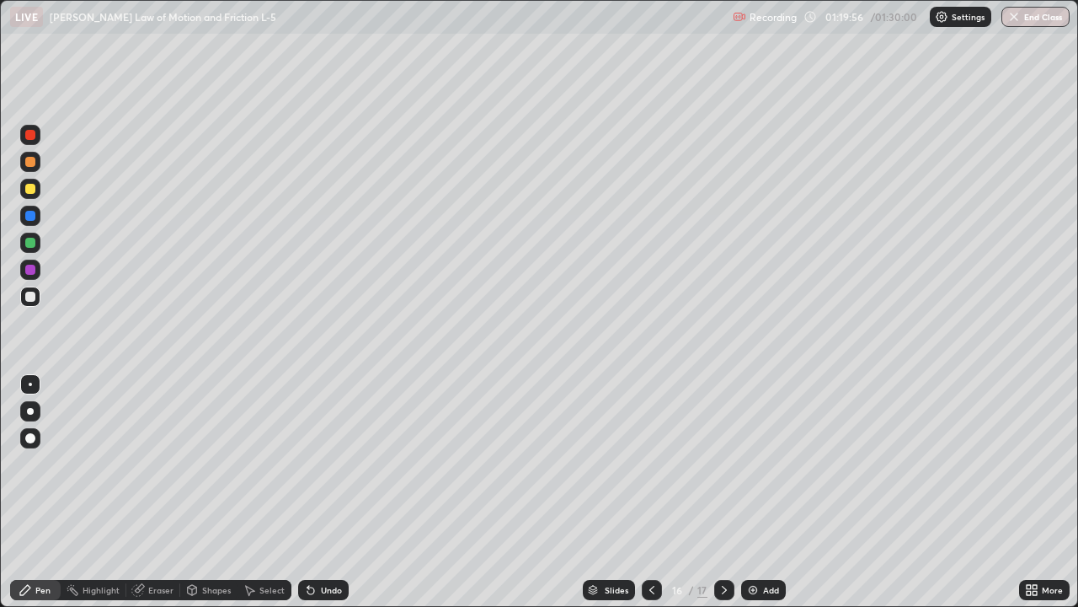
click at [28, 160] on div at bounding box center [30, 162] width 10 height 10
click at [34, 296] on div at bounding box center [30, 296] width 10 height 10
click at [34, 270] on div at bounding box center [30, 270] width 10 height 10
click at [1040, 19] on button "End Class" at bounding box center [1036, 17] width 68 height 20
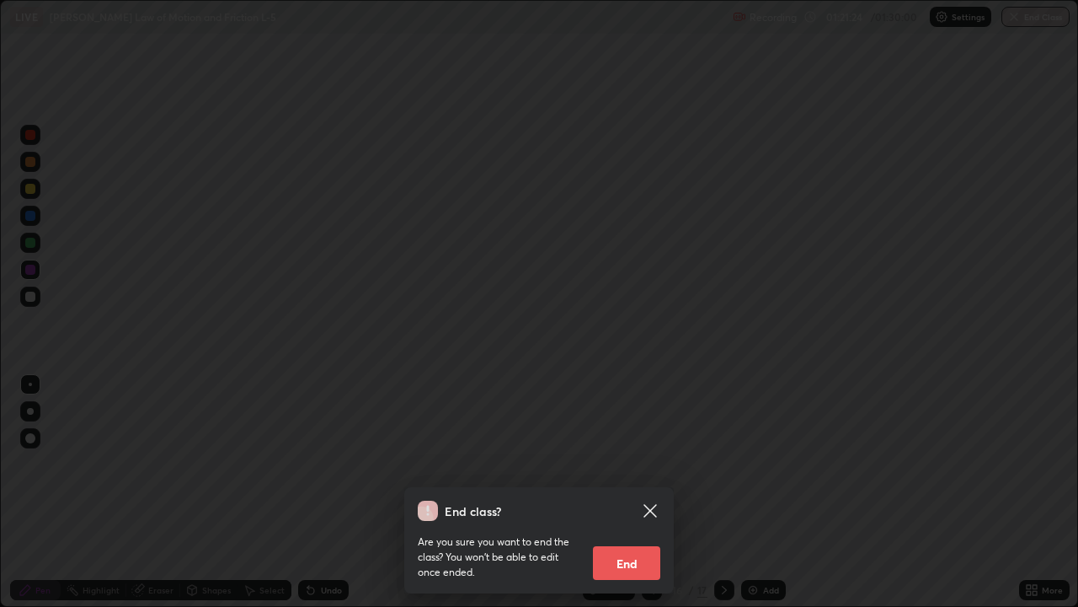
click at [632, 492] on button "End" at bounding box center [626, 563] width 67 height 34
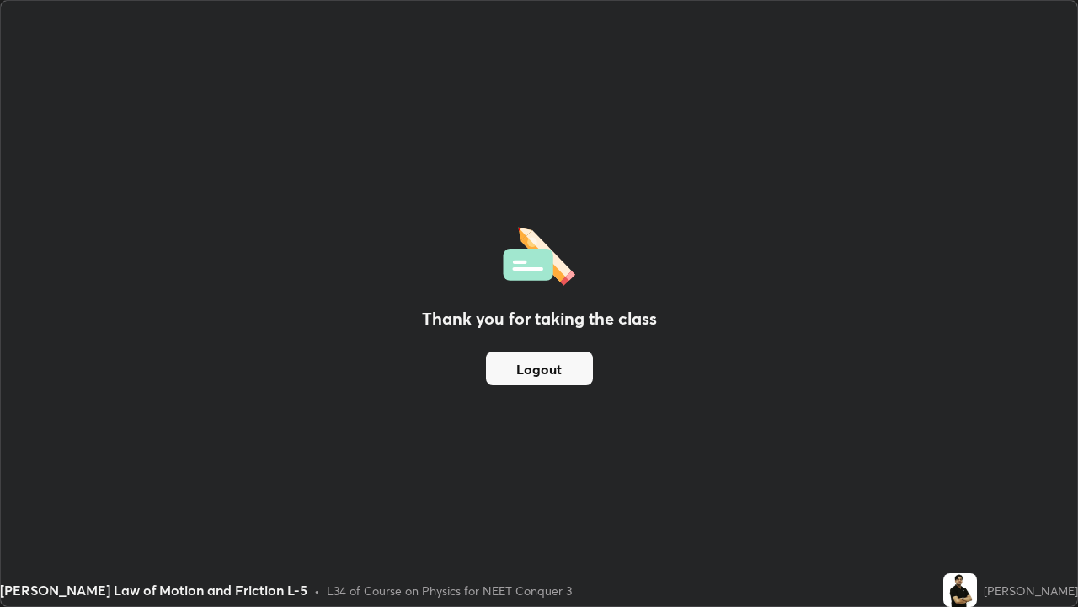
click at [523, 371] on button "Logout" at bounding box center [539, 368] width 107 height 34
